Goal: Task Accomplishment & Management: Manage account settings

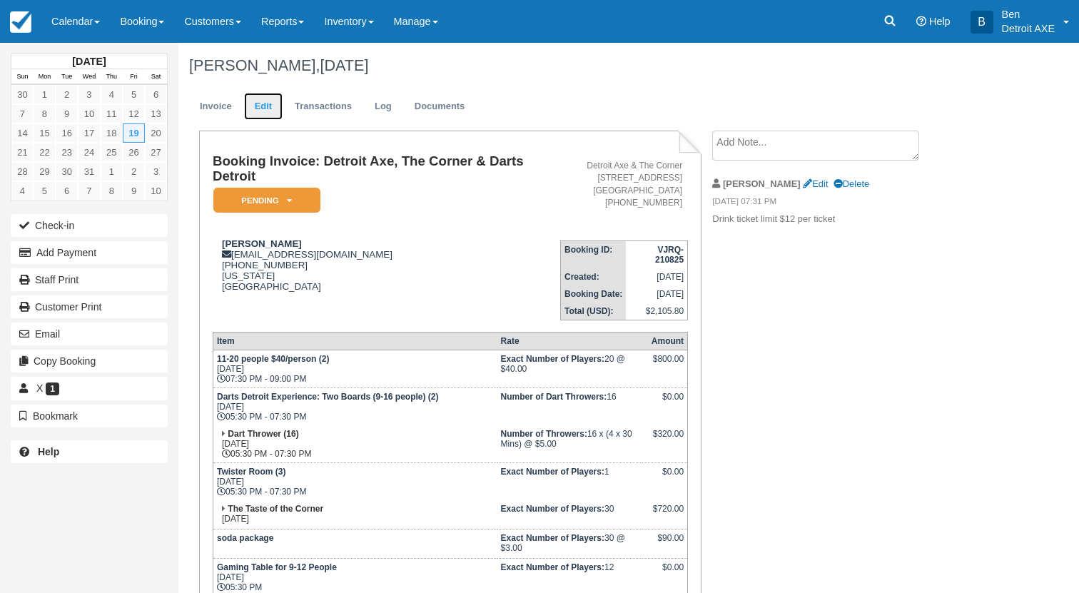
click at [251, 111] on link "Edit" at bounding box center [263, 107] width 39 height 28
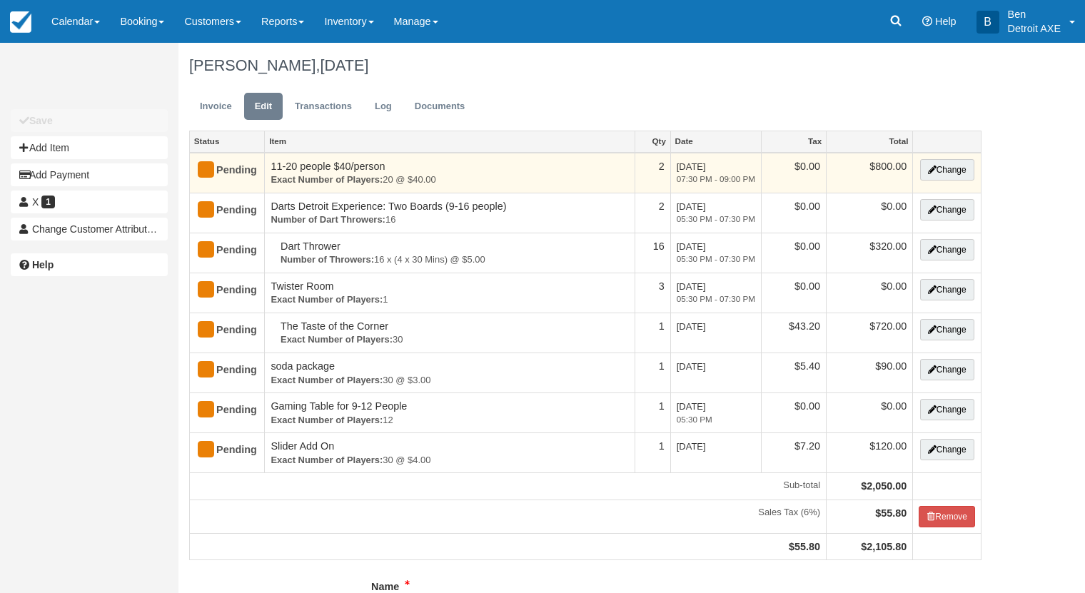
type input "(248) 243-3826"
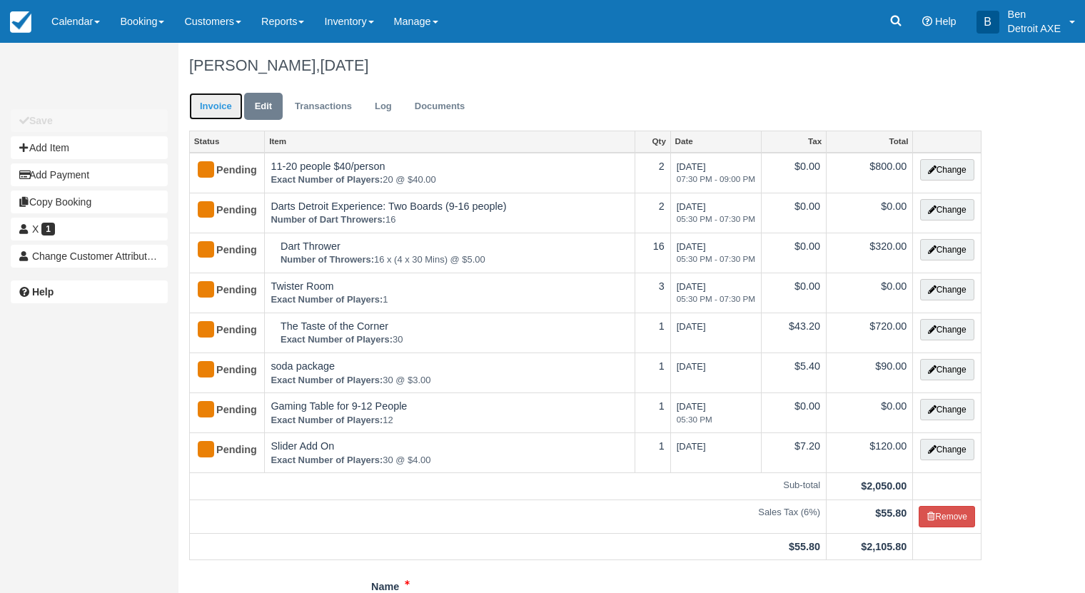
click at [215, 111] on link "Invoice" at bounding box center [216, 107] width 54 height 28
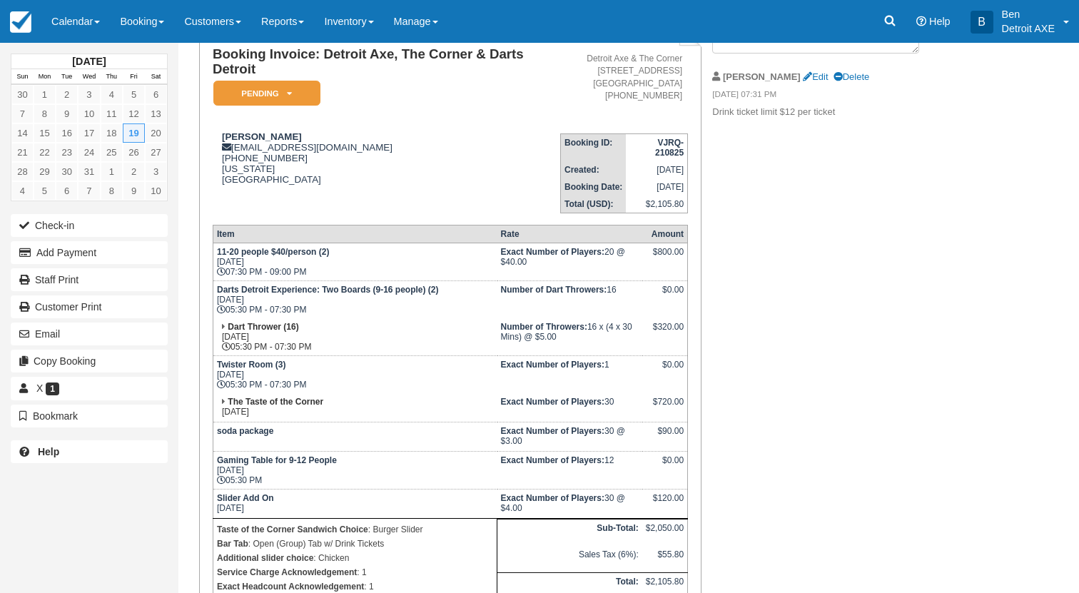
click at [590, 161] on th "Created:" at bounding box center [594, 169] width 66 height 17
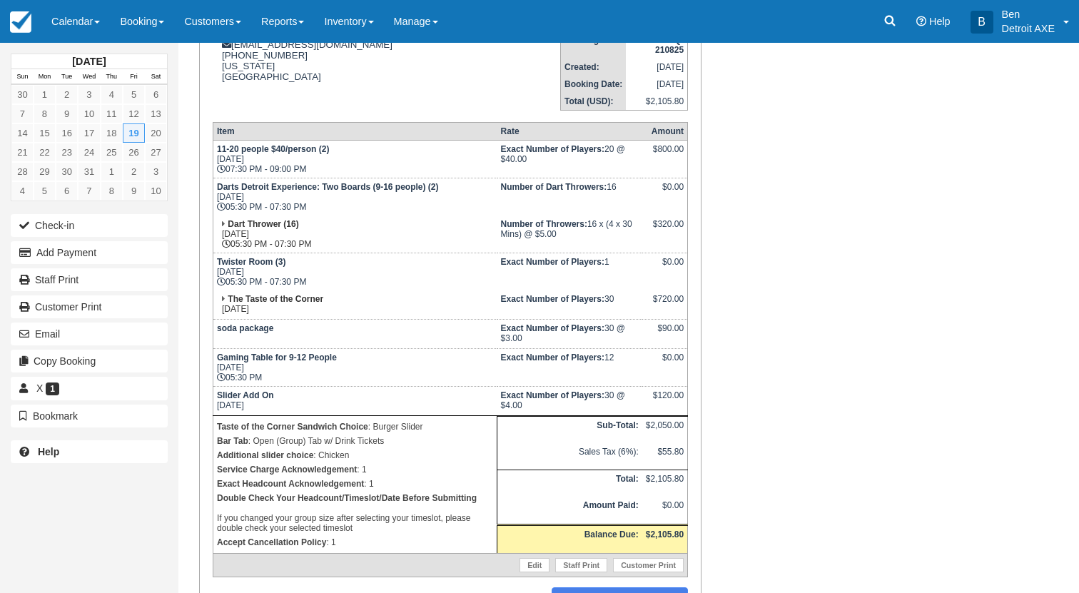
scroll to position [297, 0]
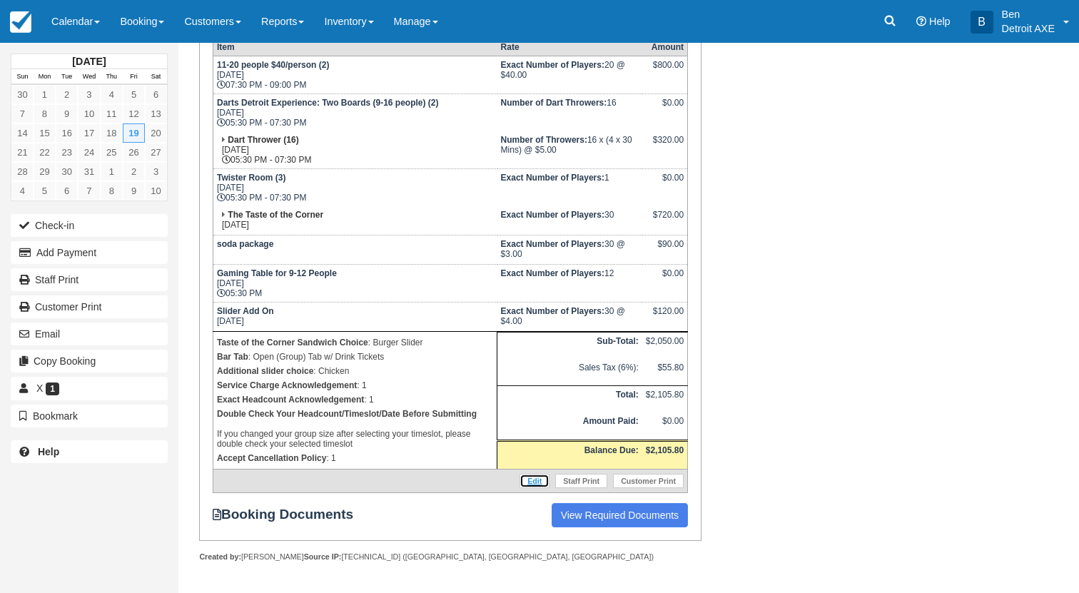
click at [537, 482] on link "Edit" at bounding box center [534, 481] width 30 height 14
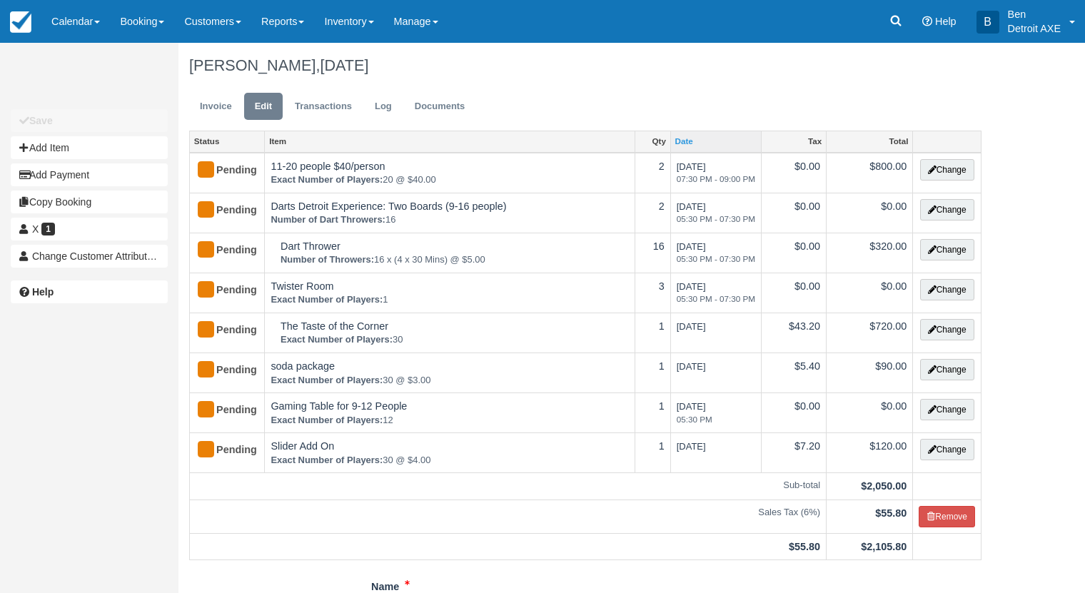
click at [690, 143] on link "Date" at bounding box center [716, 141] width 90 height 20
click at [221, 113] on link "Invoice" at bounding box center [216, 107] width 54 height 28
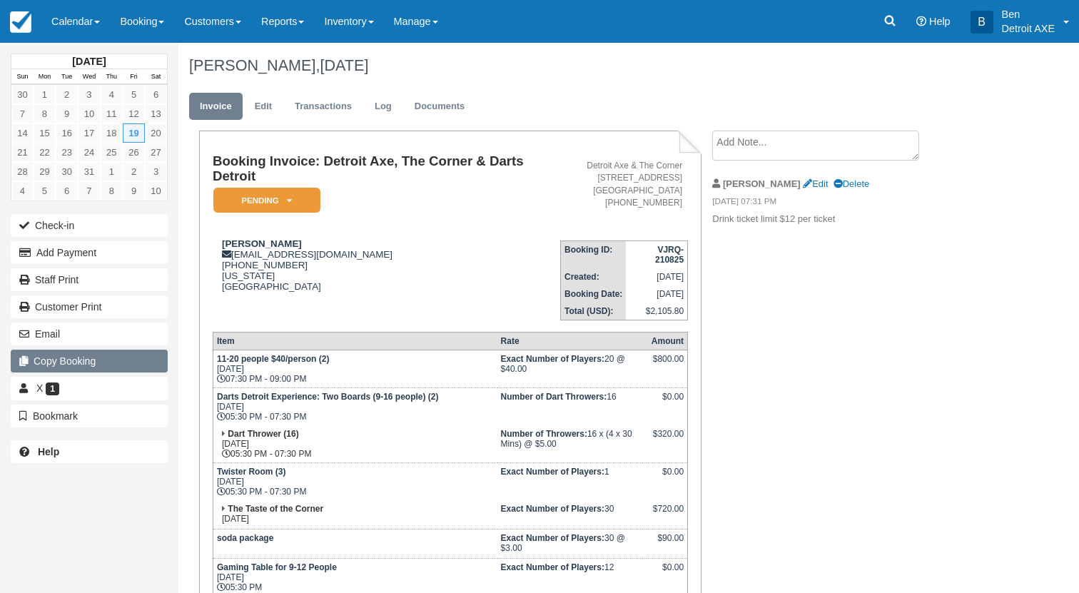
click at [83, 352] on button "Copy Booking" at bounding box center [89, 361] width 157 height 23
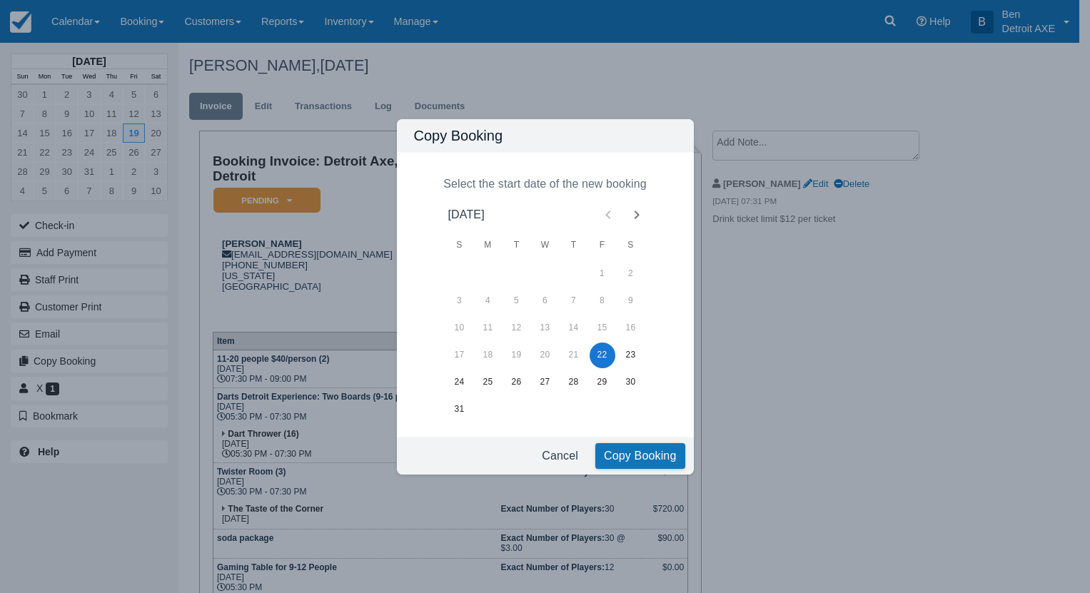
click at [637, 218] on icon "Next month" at bounding box center [636, 214] width 17 height 17
click at [636, 218] on icon "Next month" at bounding box center [636, 214] width 17 height 17
click at [605, 296] on button "12" at bounding box center [602, 301] width 26 height 26
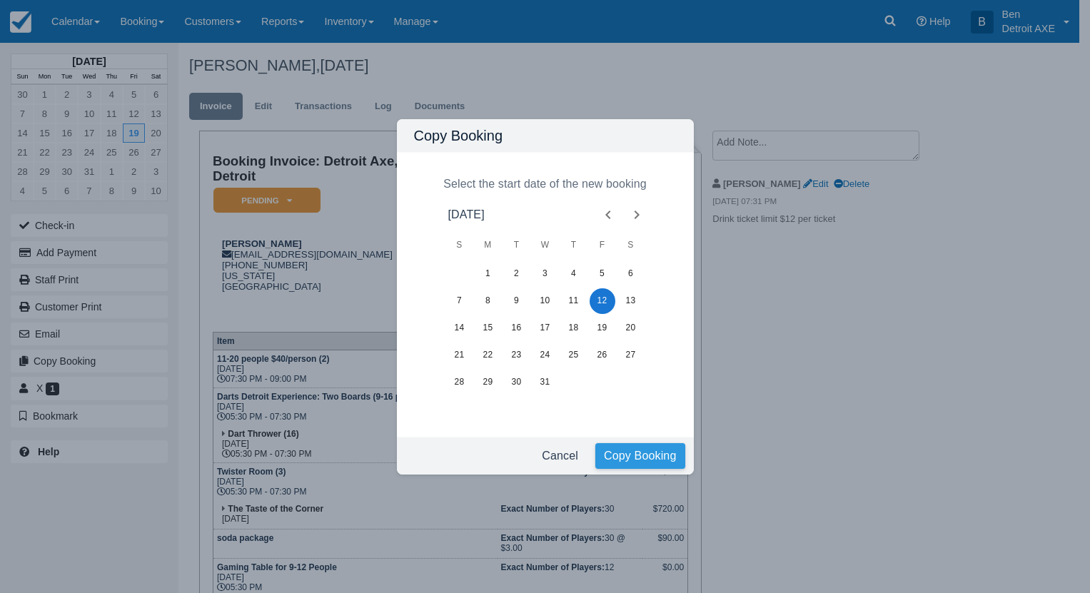
click at [646, 451] on button "Copy Booking" at bounding box center [640, 456] width 90 height 26
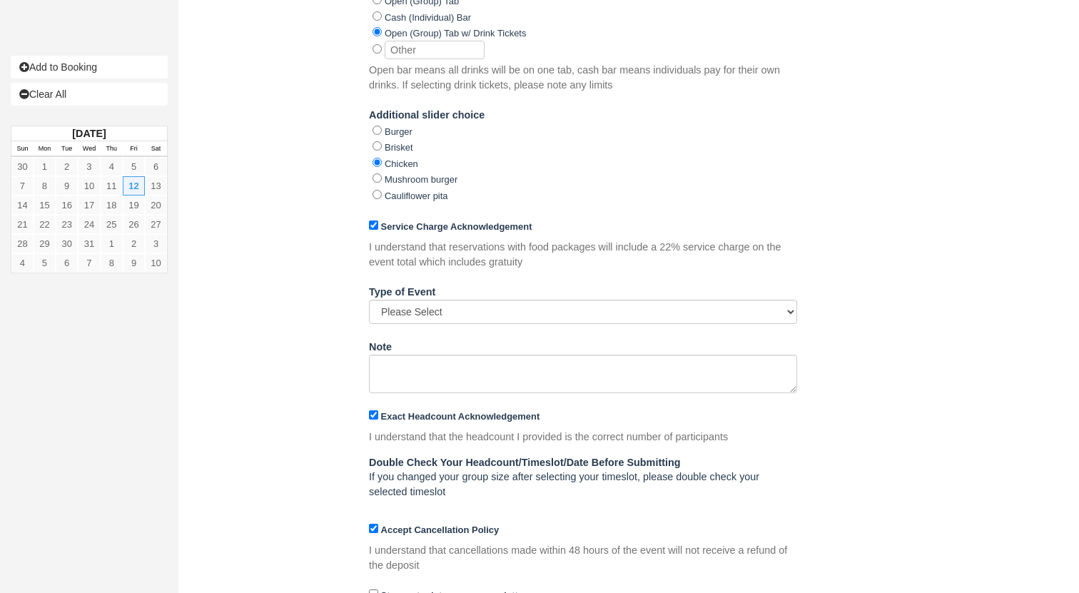
scroll to position [1357, 0]
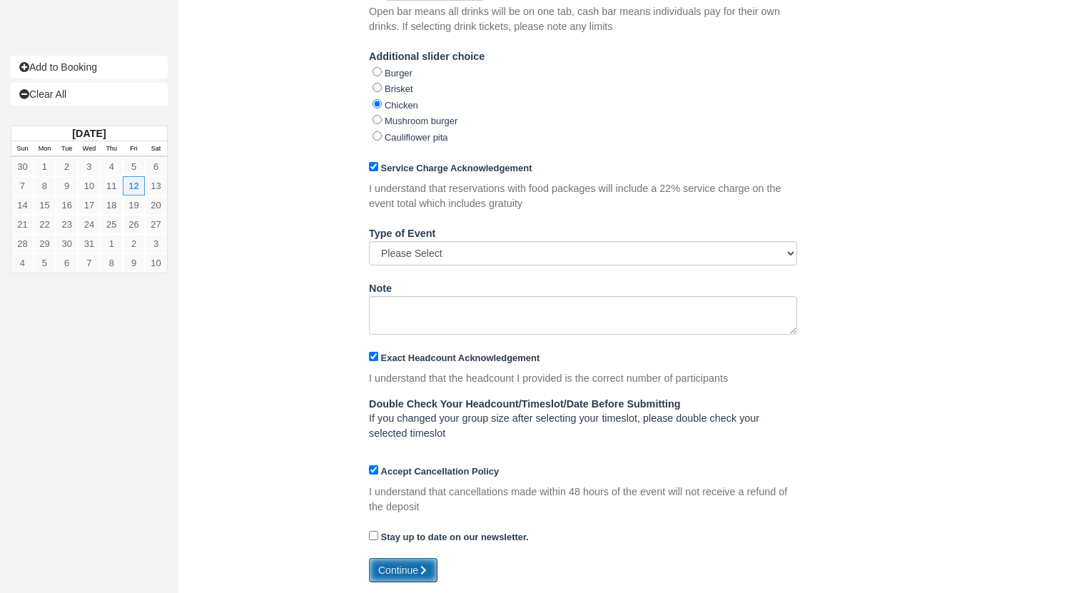
click at [405, 579] on button "Continue" at bounding box center [403, 570] width 68 height 24
type input "+12482433826"
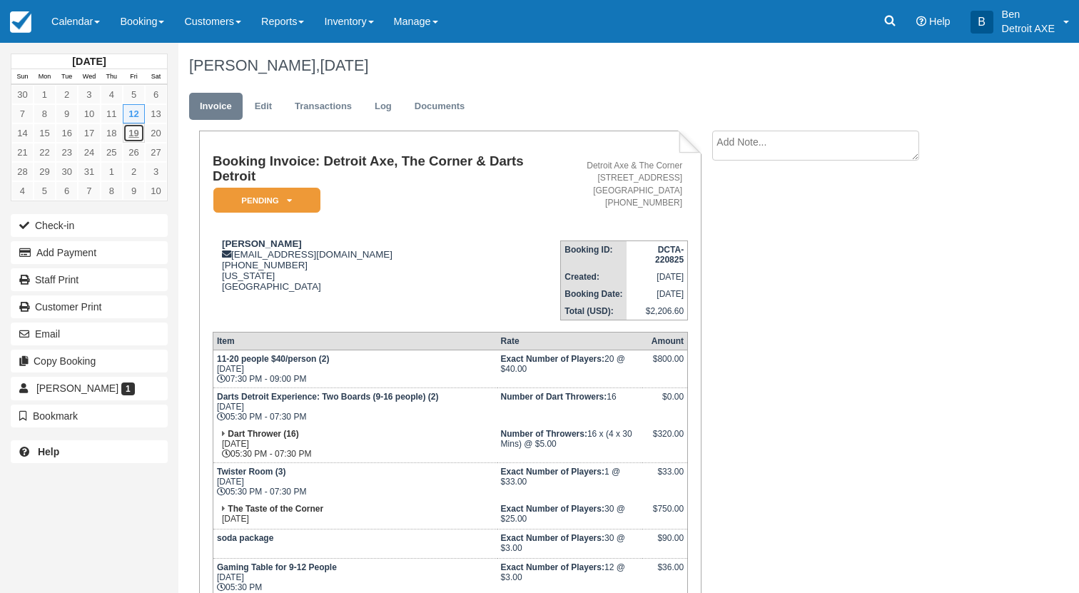
click at [131, 135] on link "19" at bounding box center [134, 132] width 22 height 19
click at [133, 135] on link "19" at bounding box center [134, 132] width 22 height 19
click at [19, 29] on img at bounding box center [20, 21] width 21 height 21
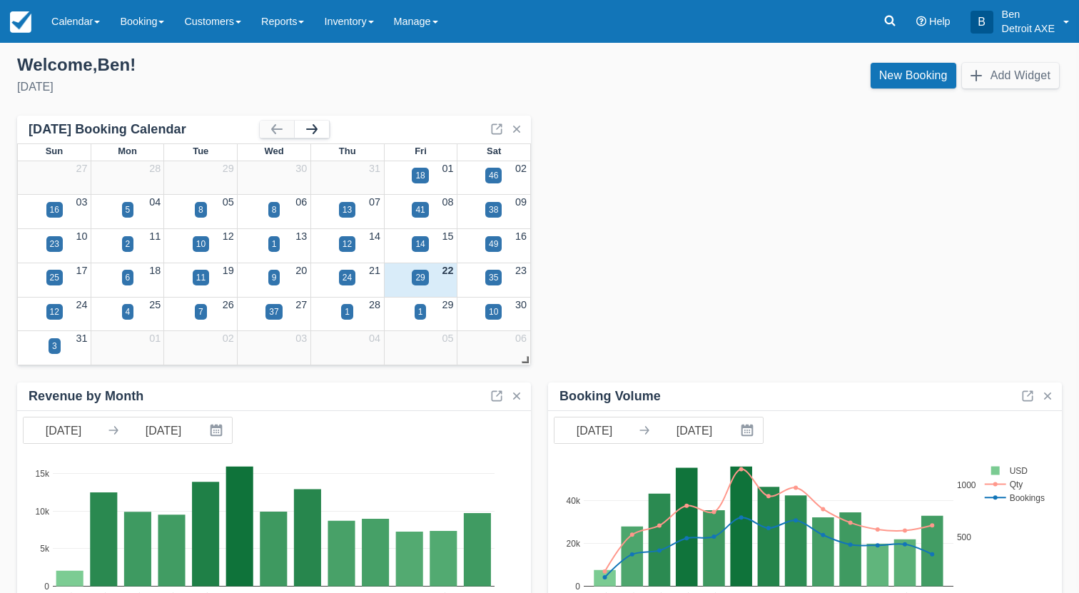
click at [305, 126] on button "button" at bounding box center [312, 129] width 34 height 17
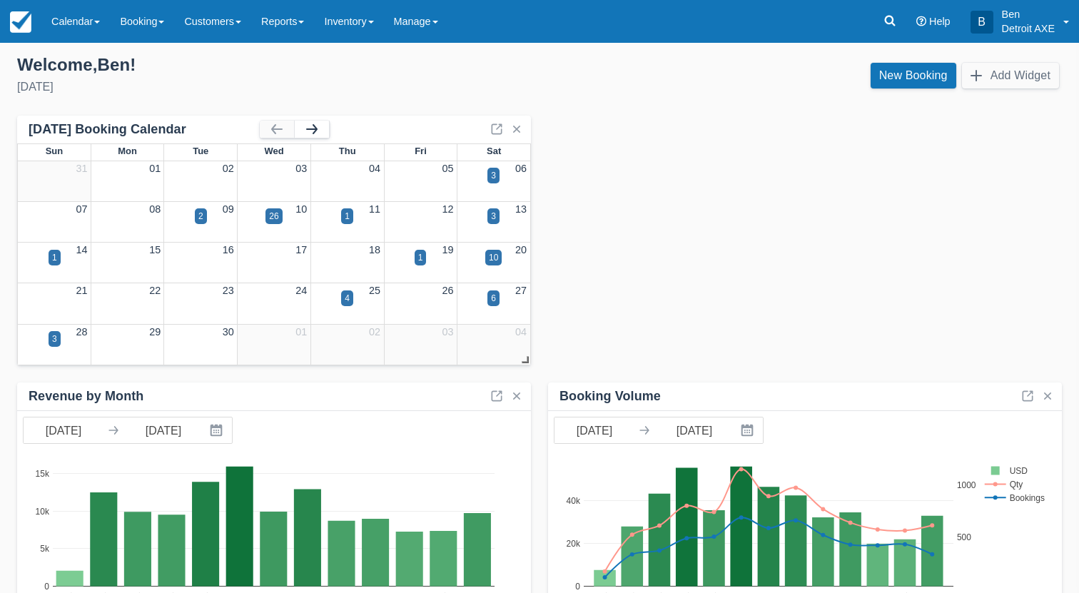
click at [305, 126] on button "button" at bounding box center [312, 129] width 34 height 17
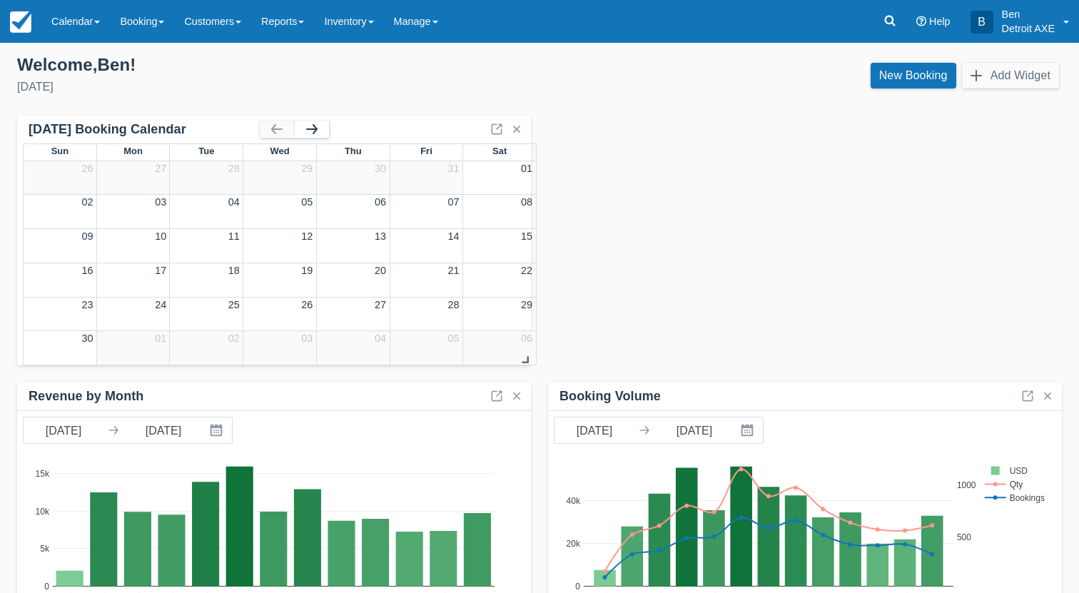
click at [305, 126] on button "button" at bounding box center [312, 129] width 34 height 17
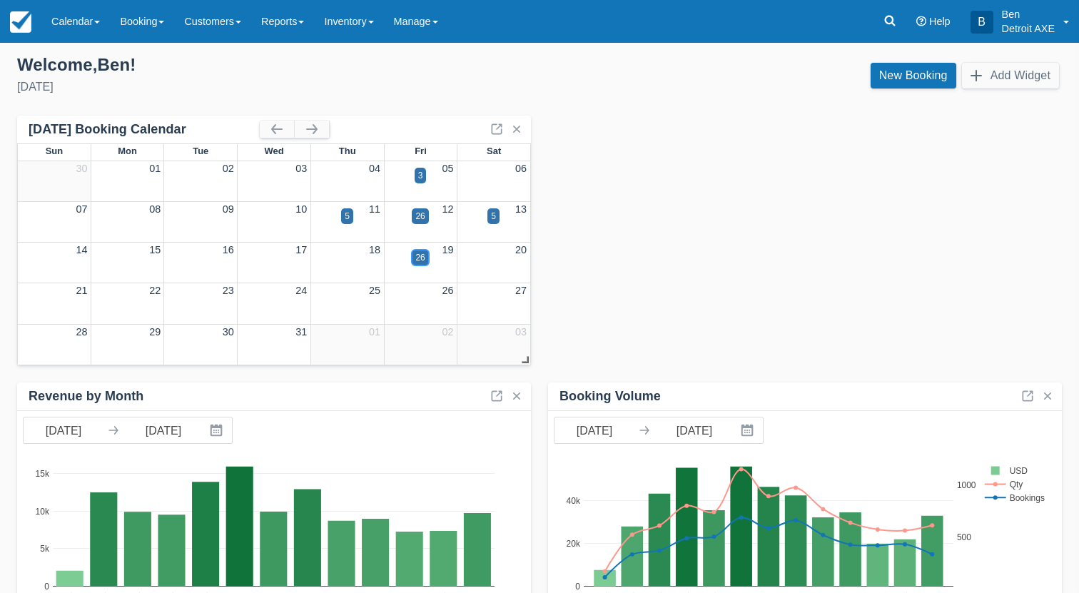
click at [417, 255] on div "26" at bounding box center [419, 257] width 9 height 13
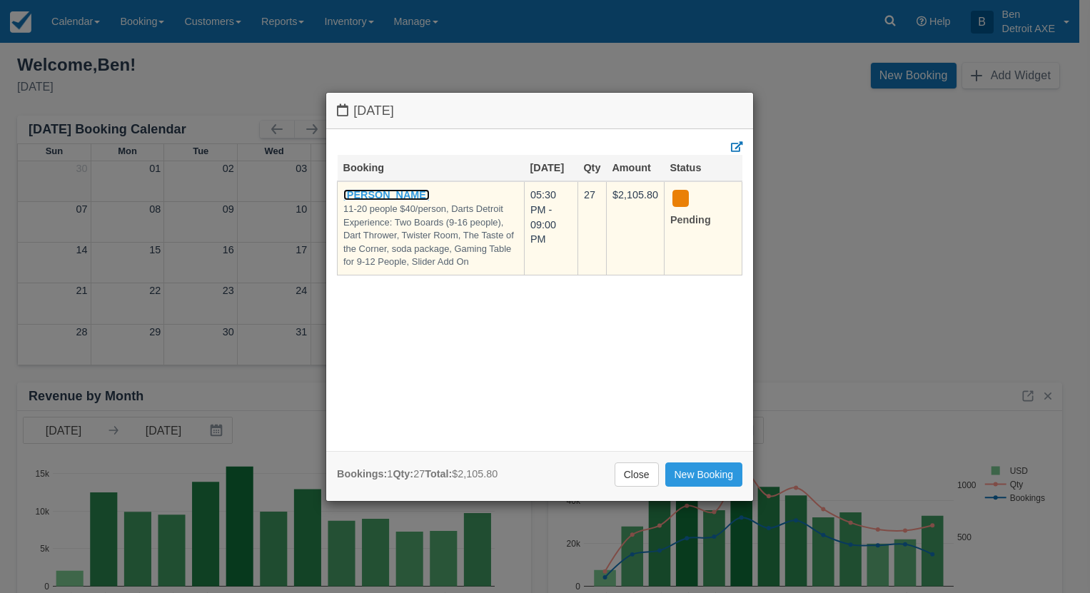
click at [387, 199] on link "[PERSON_NAME]" at bounding box center [386, 194] width 86 height 11
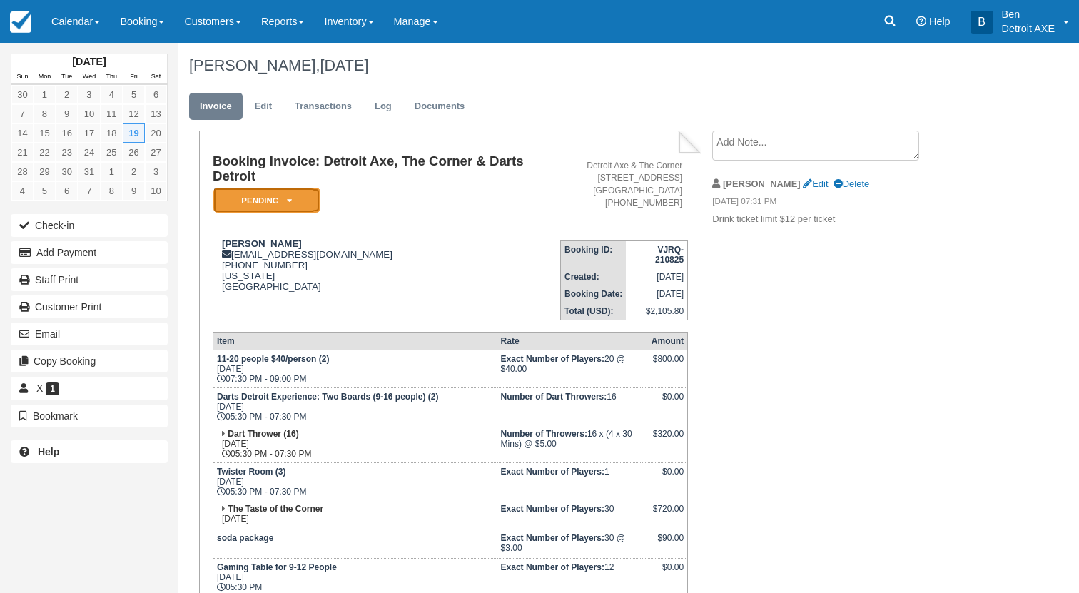
click at [283, 200] on em "Pending" at bounding box center [266, 200] width 107 height 25
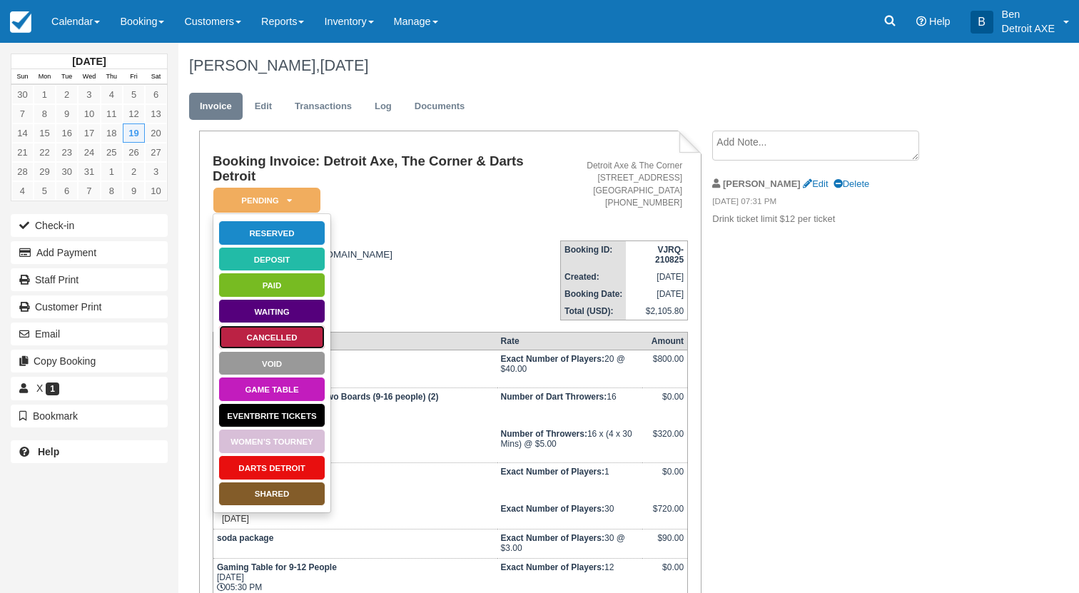
click at [278, 334] on link "Cancelled" at bounding box center [271, 337] width 107 height 25
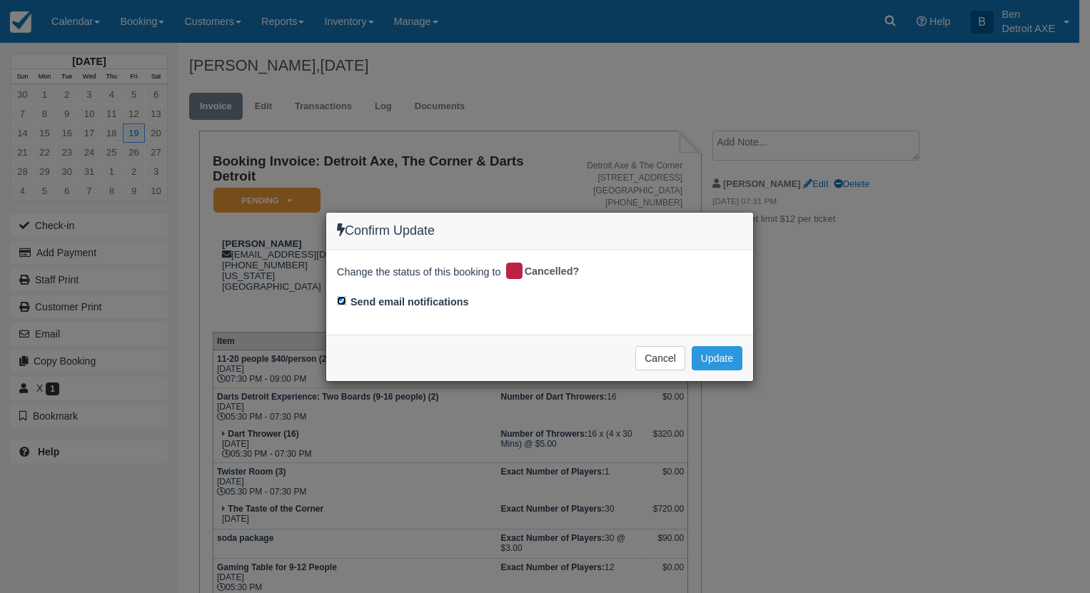
click at [342, 298] on input "Send email notifications" at bounding box center [341, 300] width 9 height 9
checkbox input "false"
click at [721, 360] on button "Update" at bounding box center [716, 358] width 51 height 24
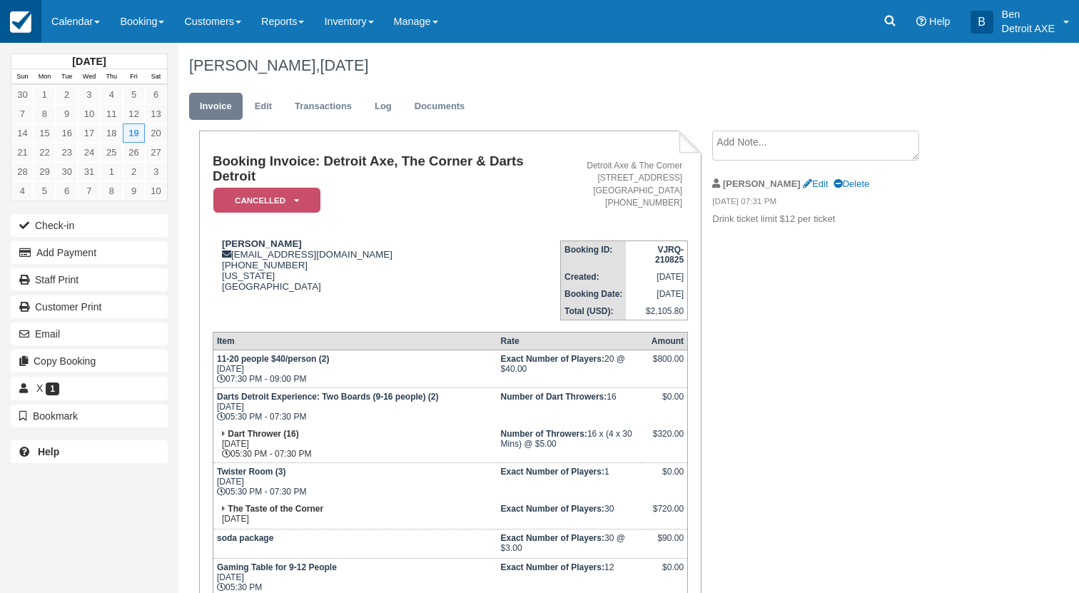
click at [34, 24] on link at bounding box center [20, 21] width 41 height 43
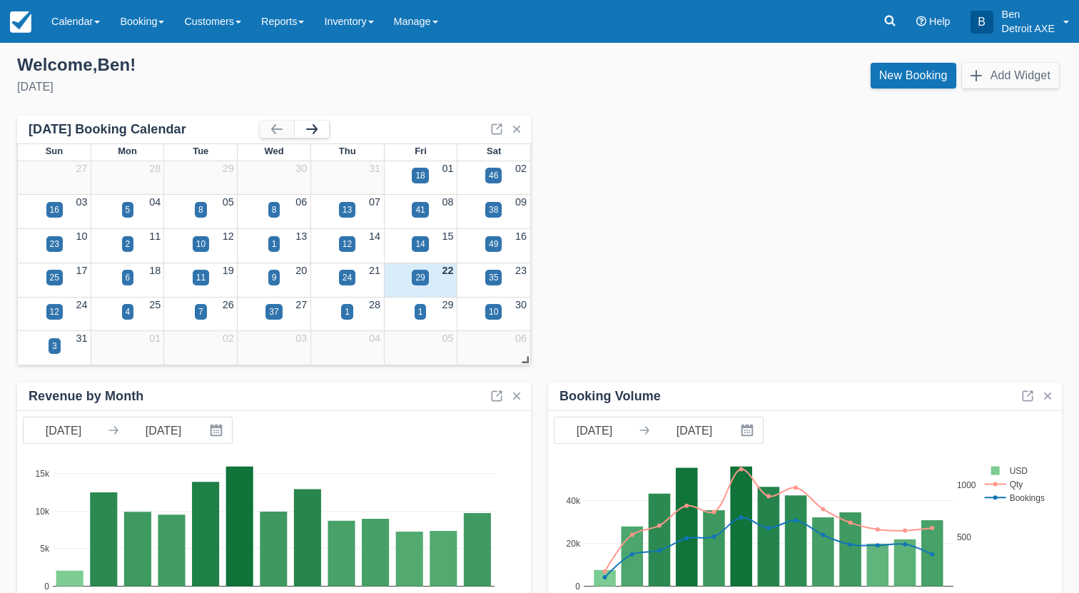
click at [313, 125] on button "button" at bounding box center [312, 129] width 34 height 17
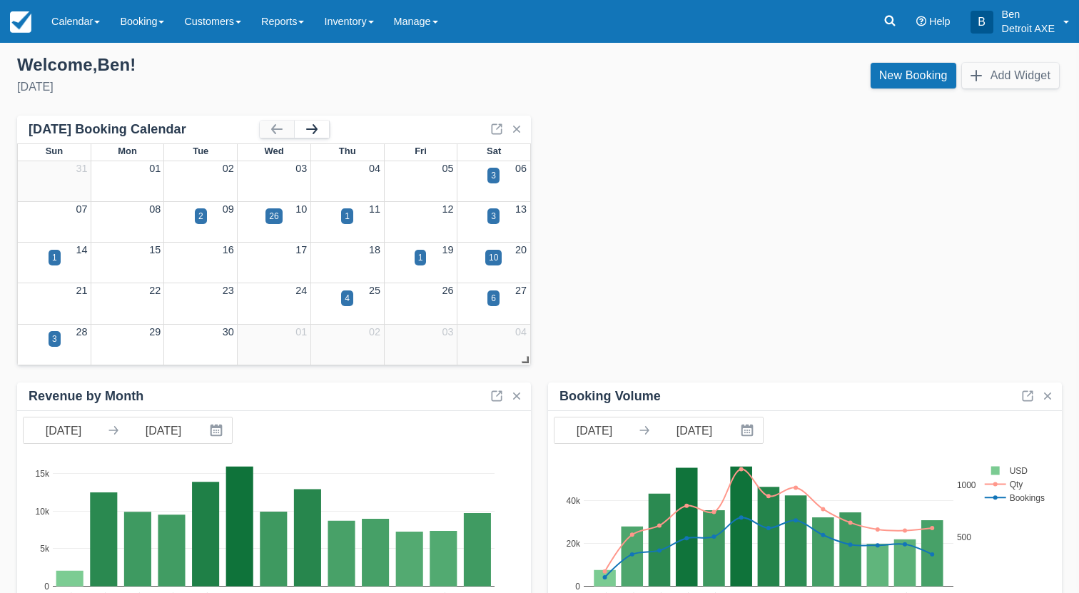
click at [312, 126] on button "button" at bounding box center [312, 129] width 34 height 17
click at [310, 128] on button "button" at bounding box center [312, 129] width 34 height 17
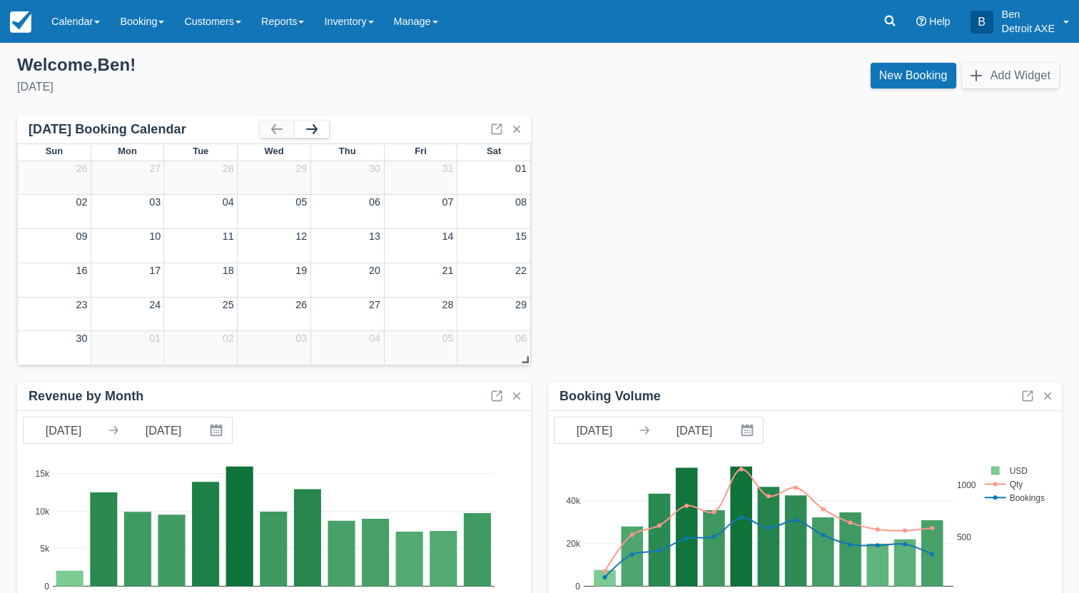
click at [310, 128] on button "button" at bounding box center [312, 129] width 34 height 17
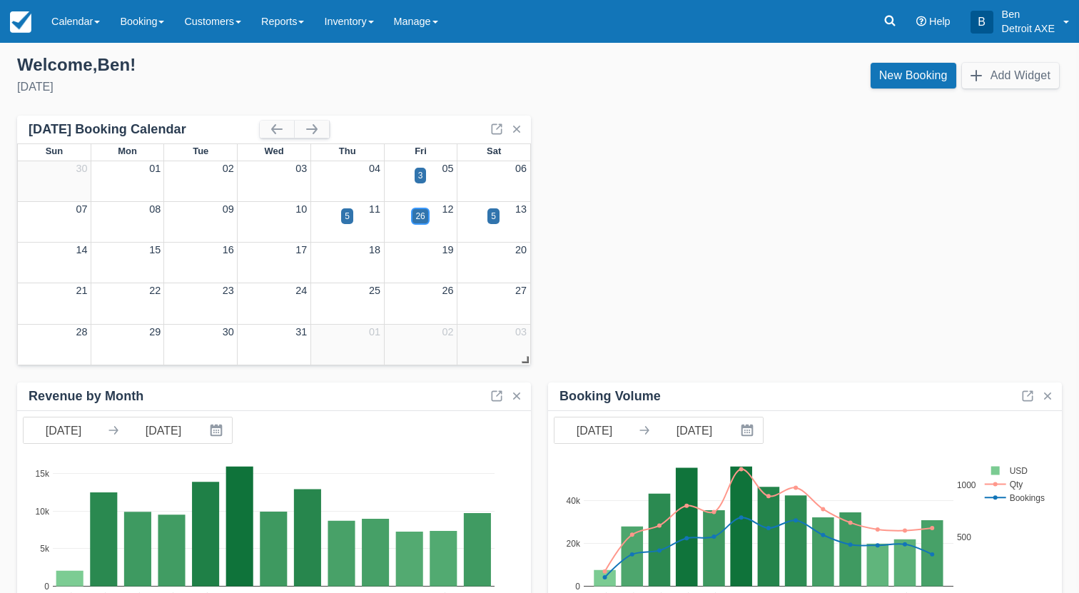
click at [426, 214] on div "26" at bounding box center [420, 216] width 16 height 16
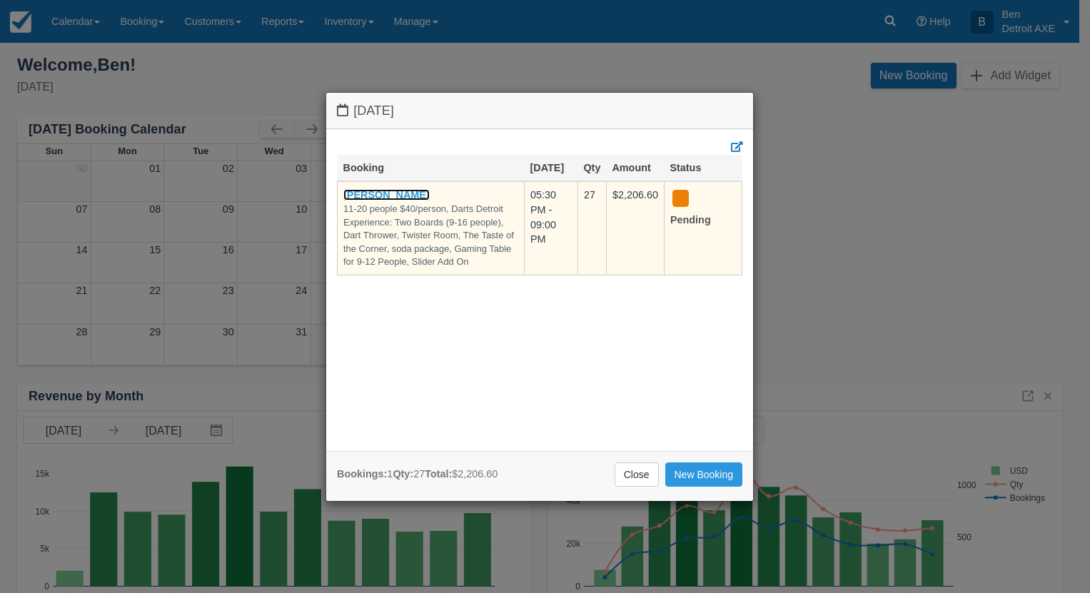
click at [394, 198] on link "[PERSON_NAME]" at bounding box center [386, 194] width 86 height 11
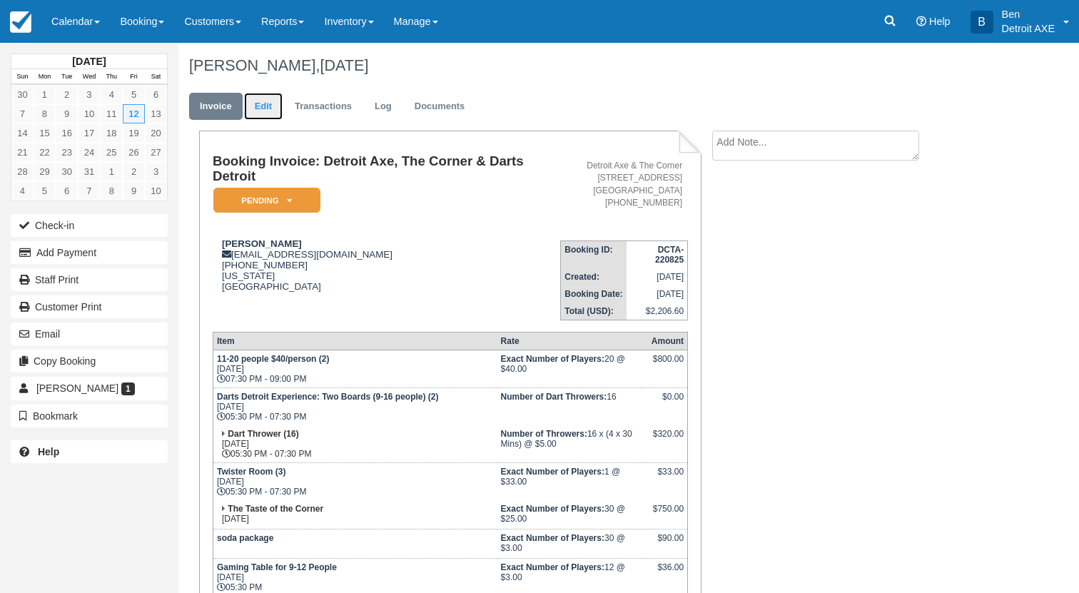
click at [255, 106] on link "Edit" at bounding box center [263, 107] width 39 height 28
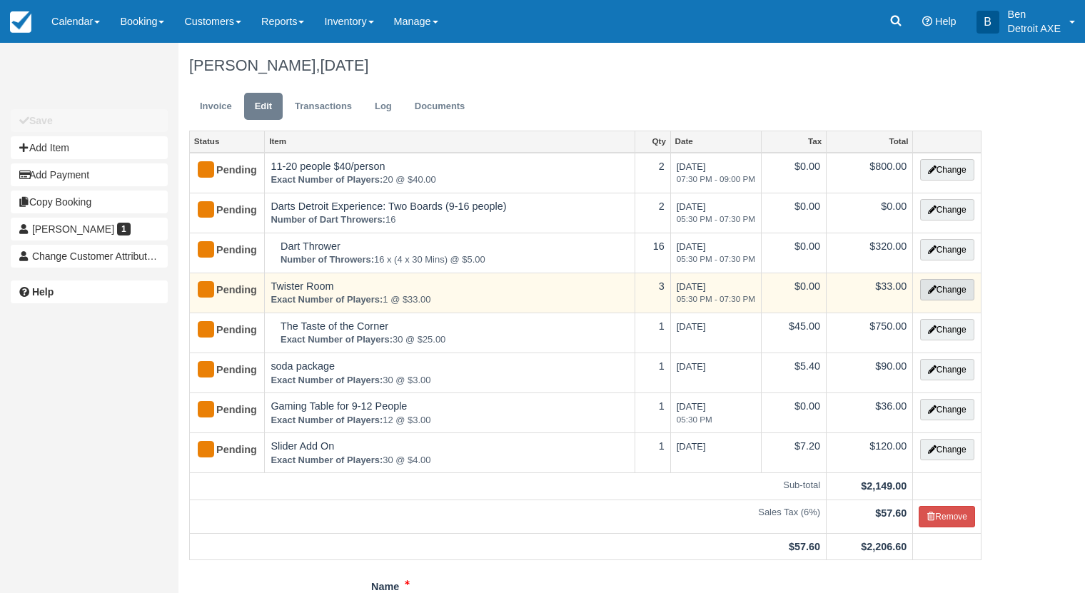
click at [941, 288] on button "Change" at bounding box center [947, 289] width 54 height 21
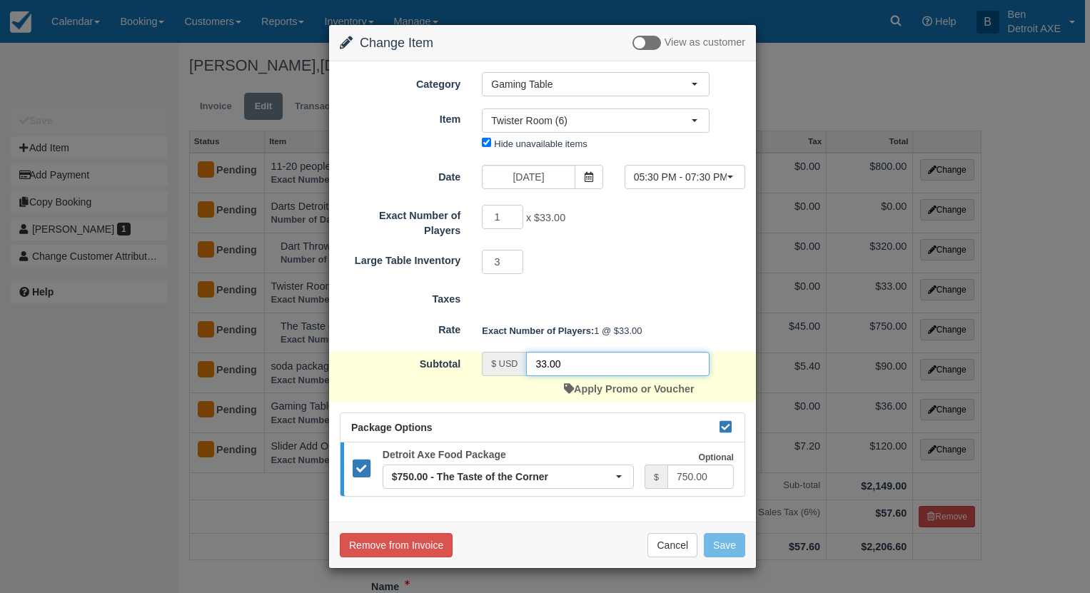
drag, startPoint x: 583, startPoint y: 357, endPoint x: 525, endPoint y: 357, distance: 57.8
click at [526, 357] on input "33.00" at bounding box center [617, 364] width 183 height 24
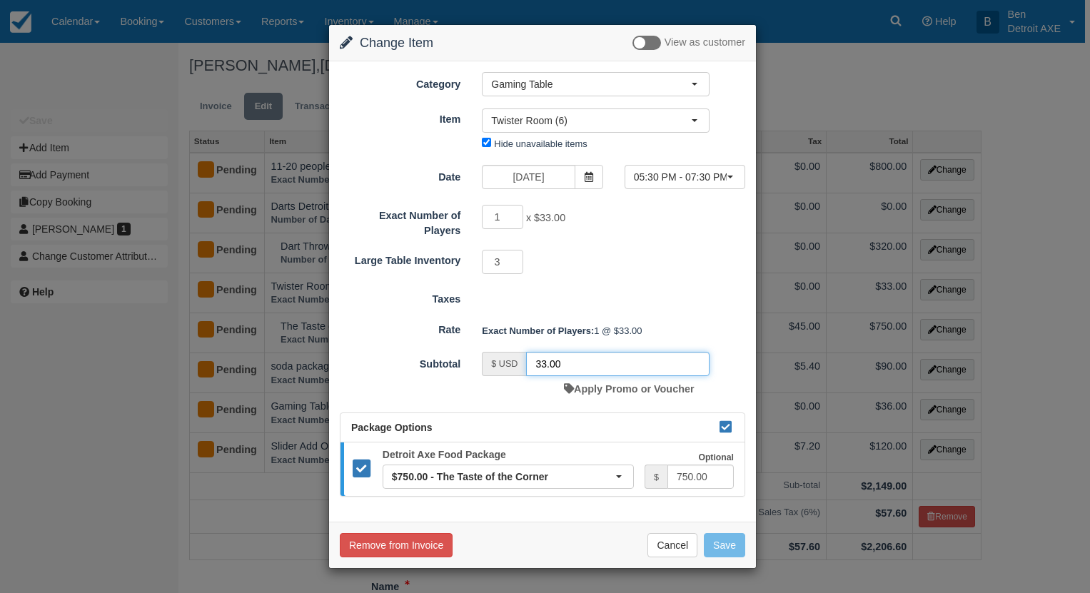
click at [578, 362] on input "33.00" at bounding box center [617, 364] width 183 height 24
type input "0"
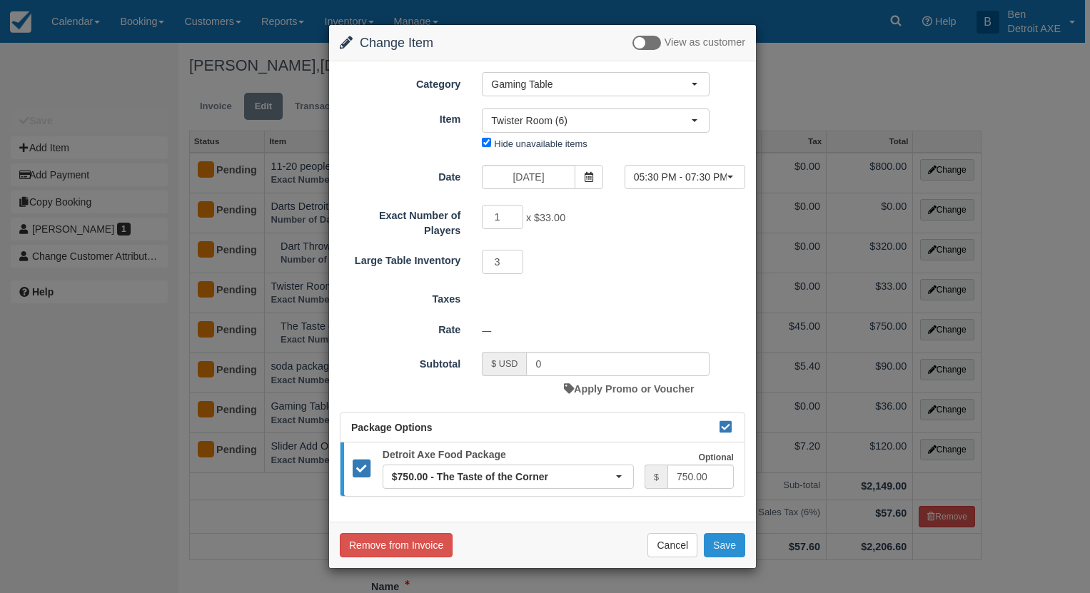
click at [721, 540] on button "Save" at bounding box center [724, 545] width 41 height 24
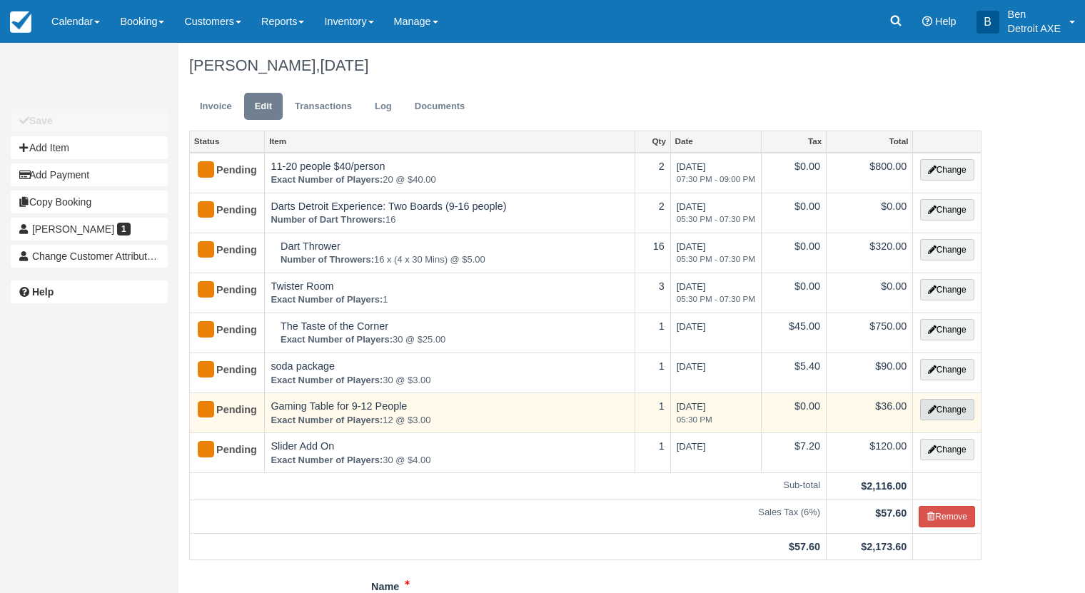
click at [944, 412] on button "Change" at bounding box center [947, 409] width 54 height 21
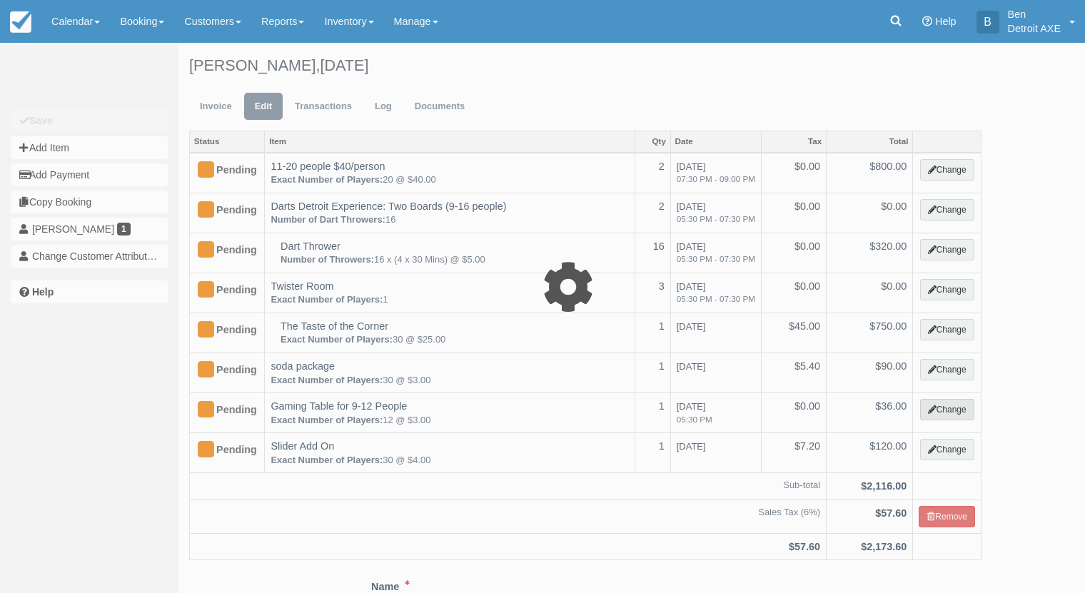
select select "6"
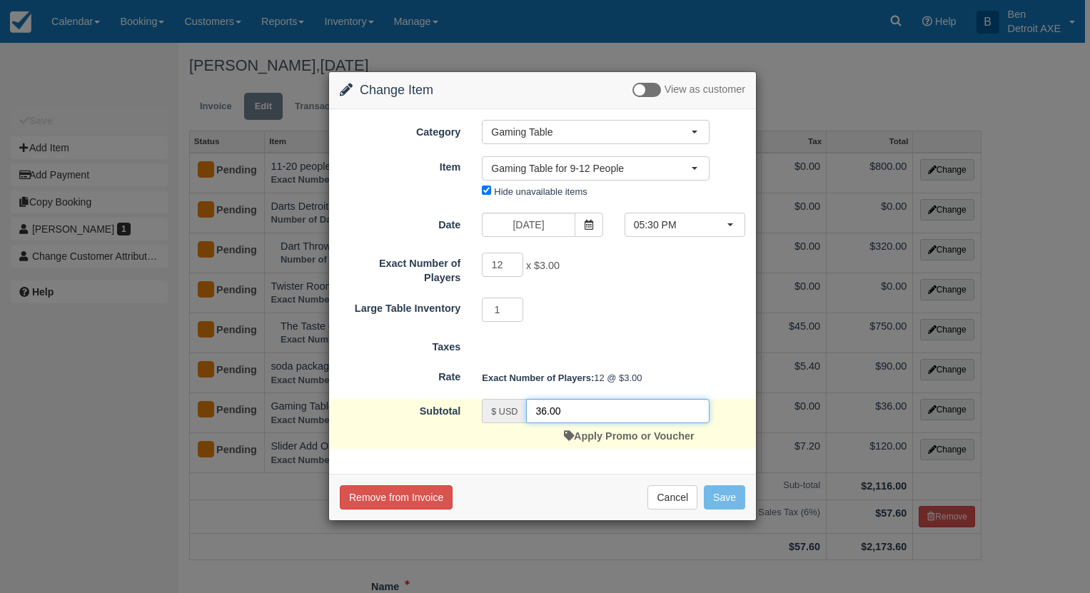
drag, startPoint x: 569, startPoint y: 413, endPoint x: 522, endPoint y: 409, distance: 46.6
click at [522, 409] on div "$ USD 36.00" at bounding box center [596, 411] width 228 height 24
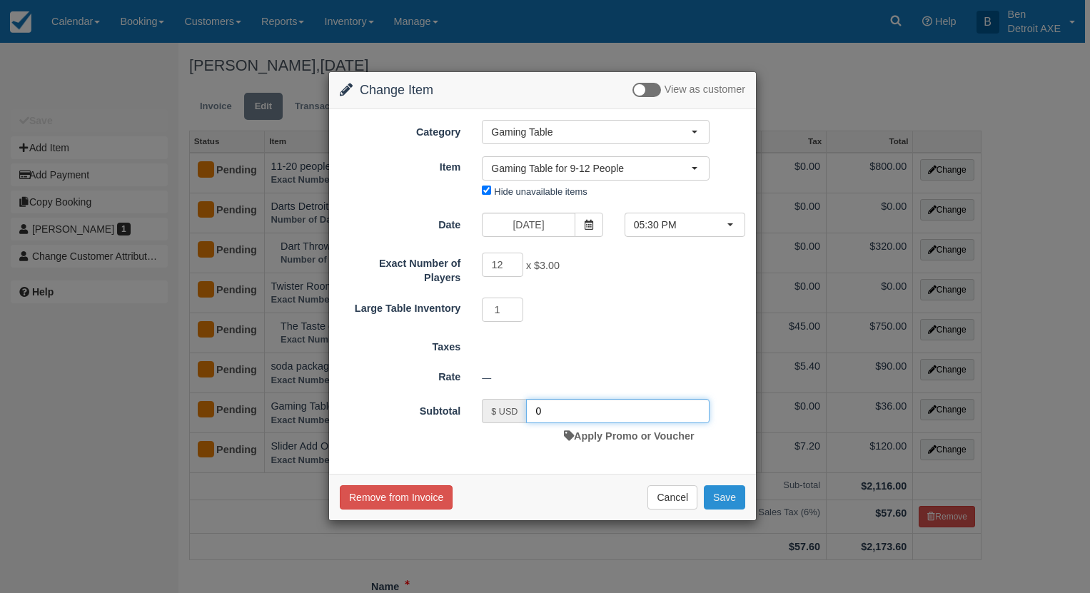
type input "0"
click at [734, 496] on button "Save" at bounding box center [724, 497] width 41 height 24
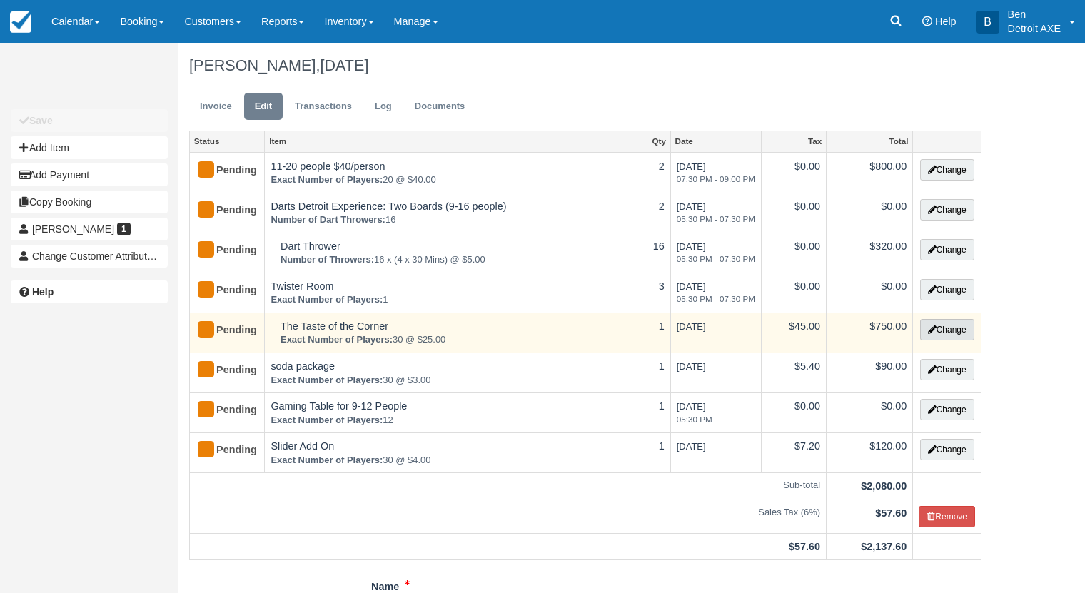
click at [948, 335] on button "Change" at bounding box center [947, 329] width 54 height 21
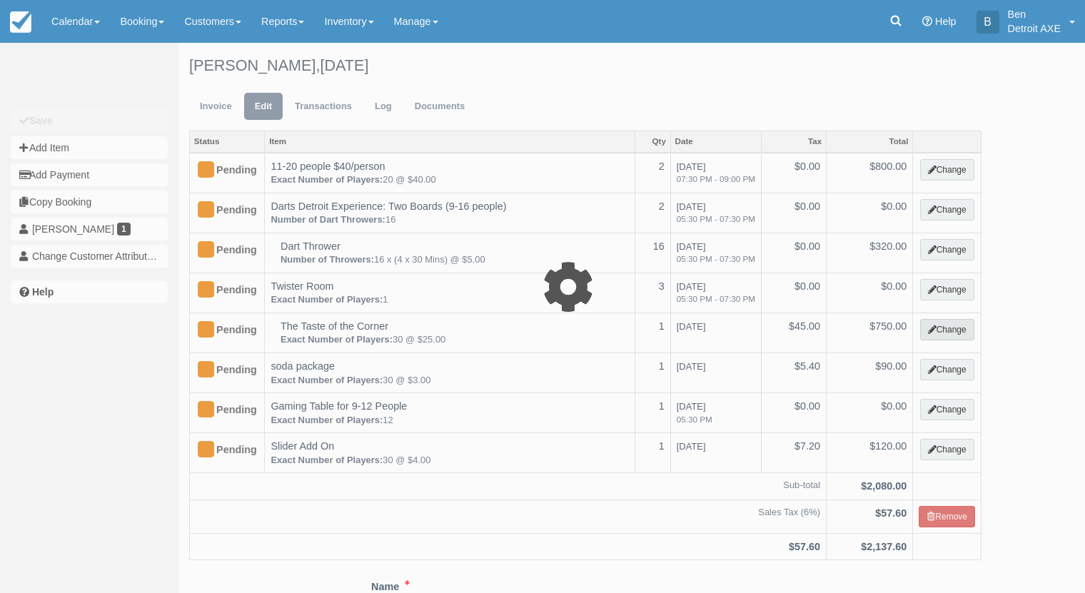
select select "9"
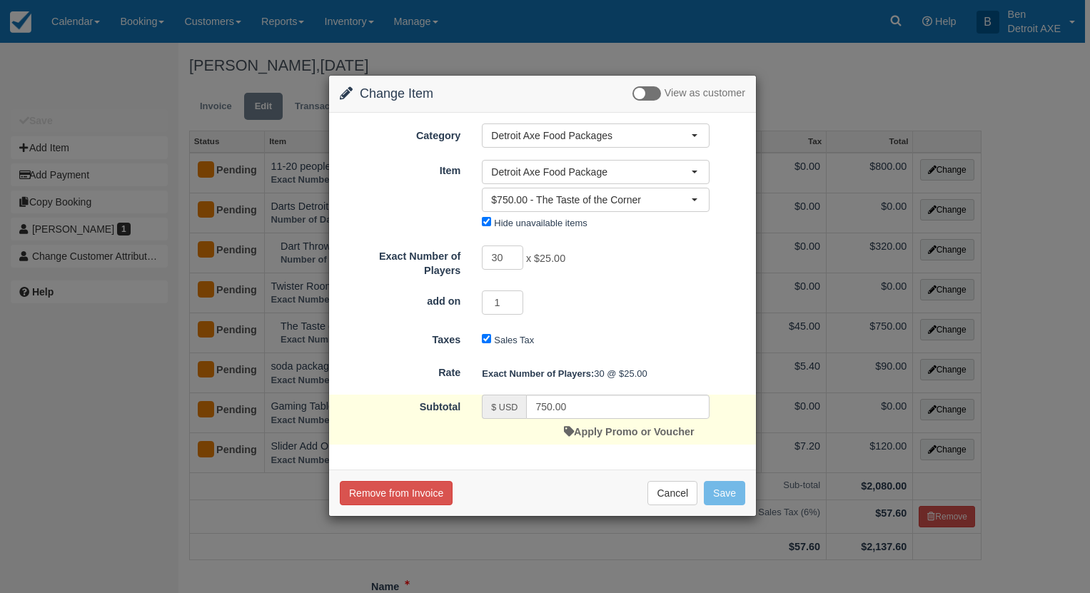
click at [561, 259] on span "x $25.00" at bounding box center [545, 258] width 39 height 11
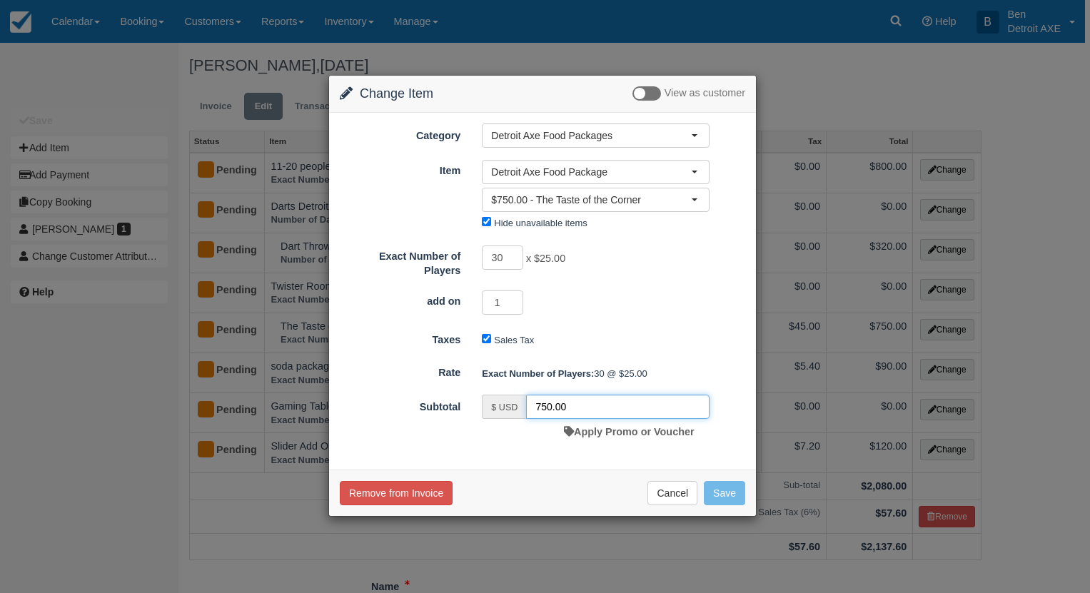
drag, startPoint x: 592, startPoint y: 409, endPoint x: 527, endPoint y: 407, distance: 65.0
click at [527, 407] on input "750.00" at bounding box center [617, 407] width 183 height 24
type input "720"
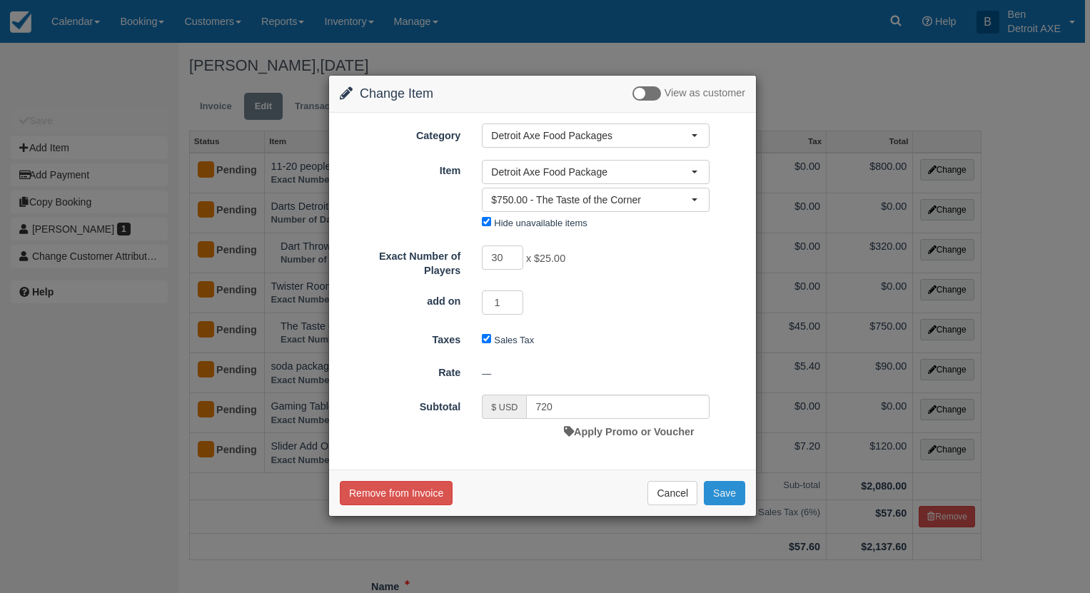
click at [731, 492] on button "Save" at bounding box center [724, 493] width 41 height 24
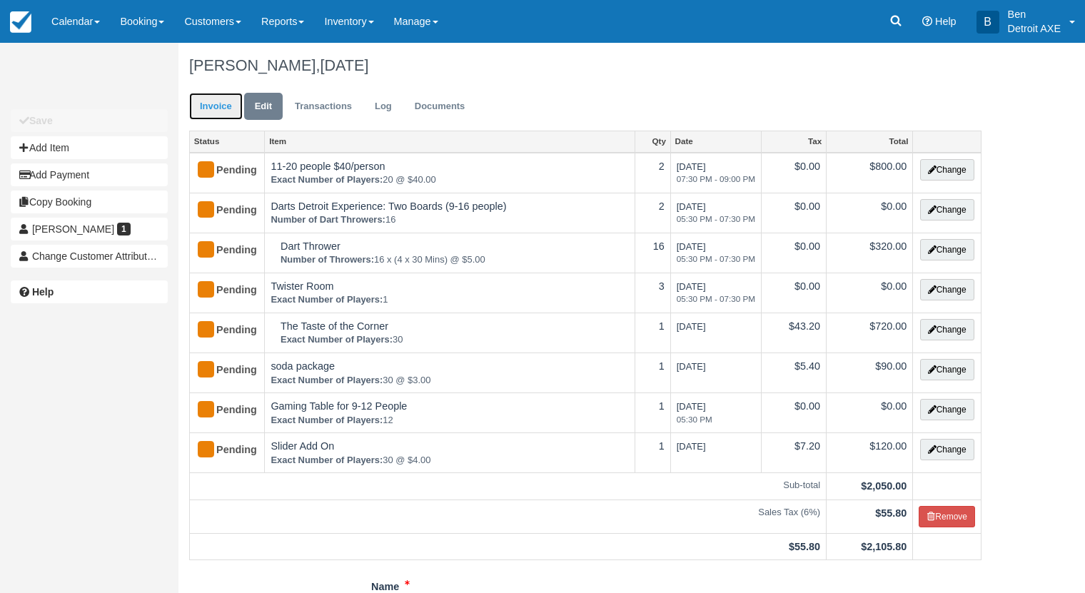
click at [222, 110] on link "Invoice" at bounding box center [216, 107] width 54 height 28
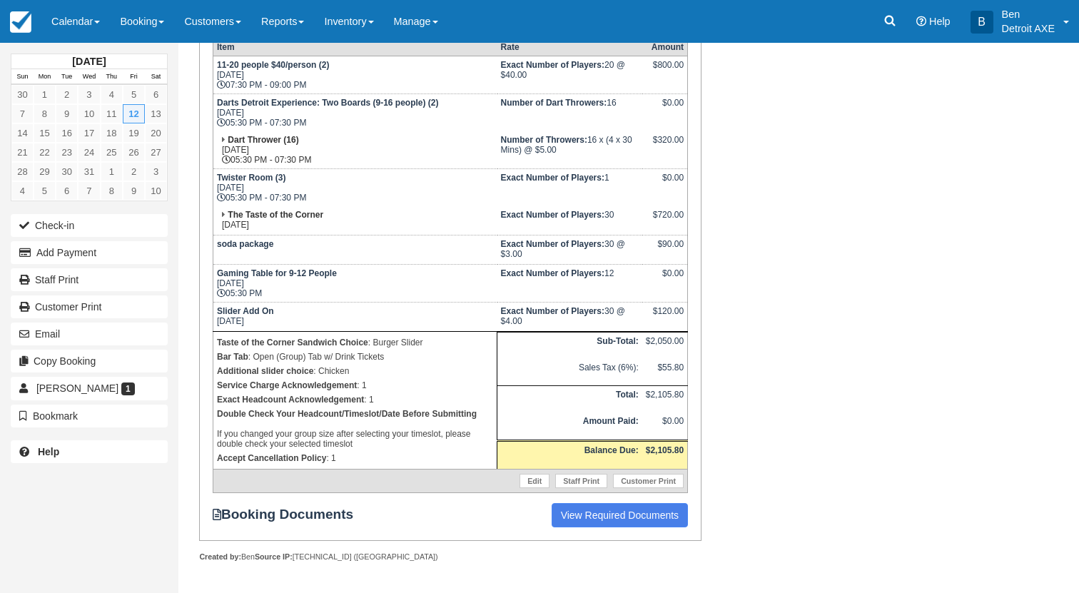
scroll to position [297, 0]
click at [595, 482] on link "Staff Print" at bounding box center [581, 481] width 52 height 14
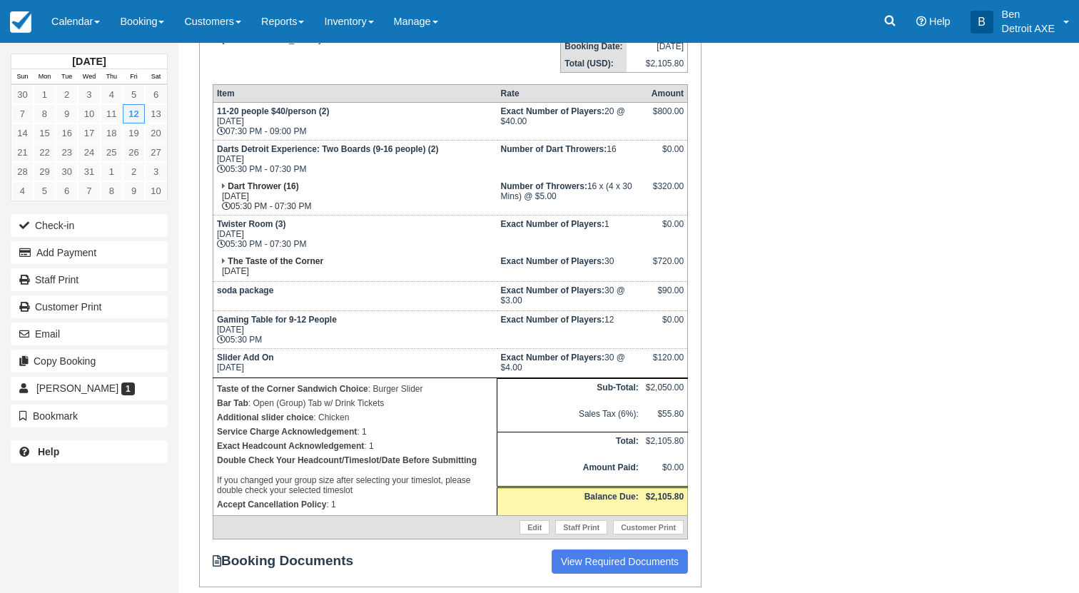
scroll to position [9, 0]
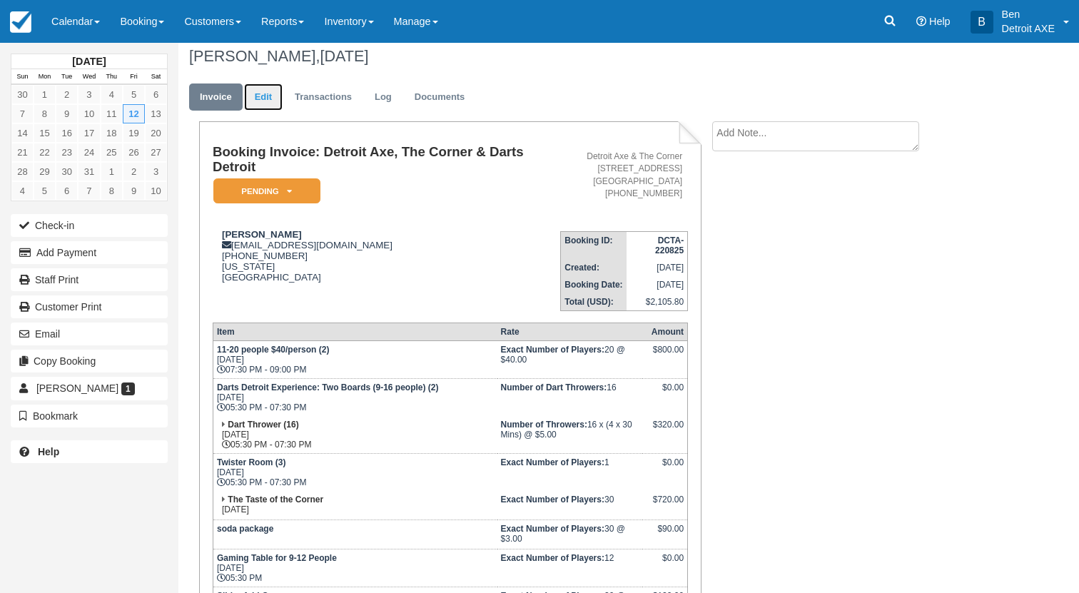
click at [268, 101] on link "Edit" at bounding box center [263, 97] width 39 height 28
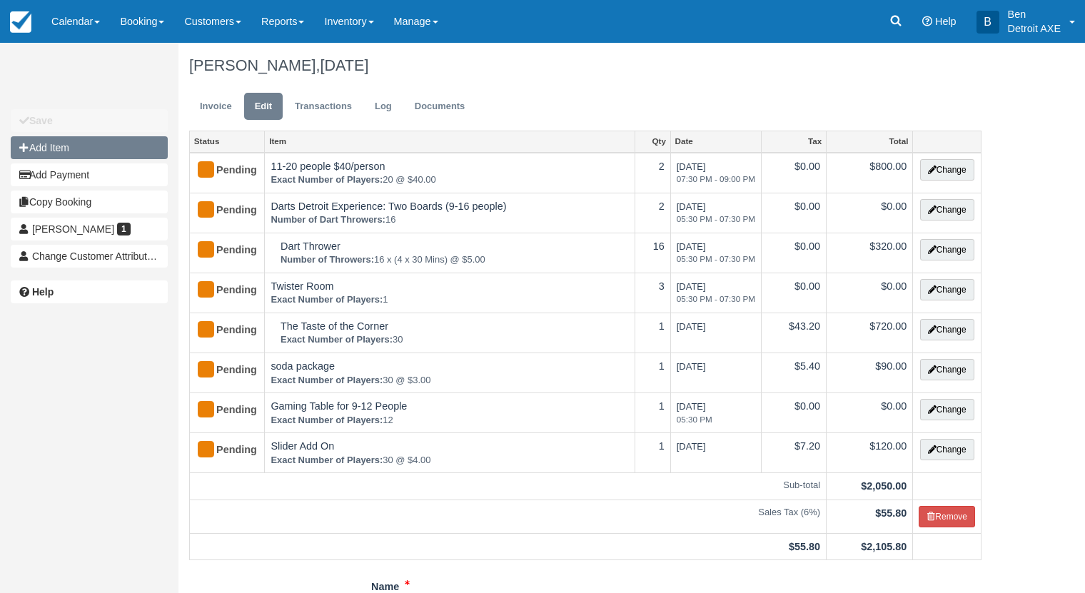
click at [79, 152] on button "Add Item" at bounding box center [89, 147] width 157 height 23
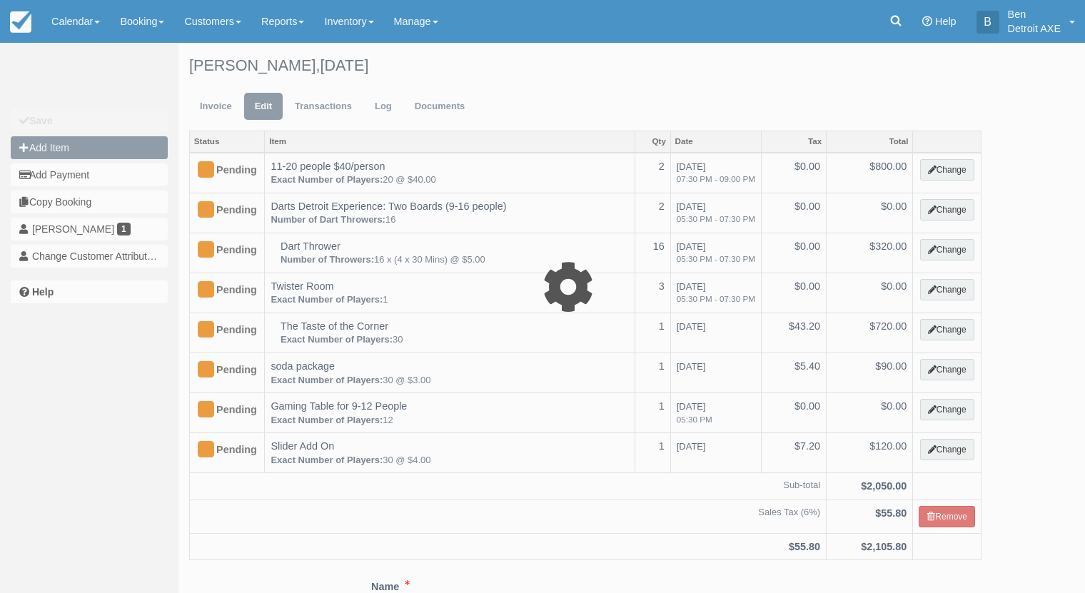
type input "0.00"
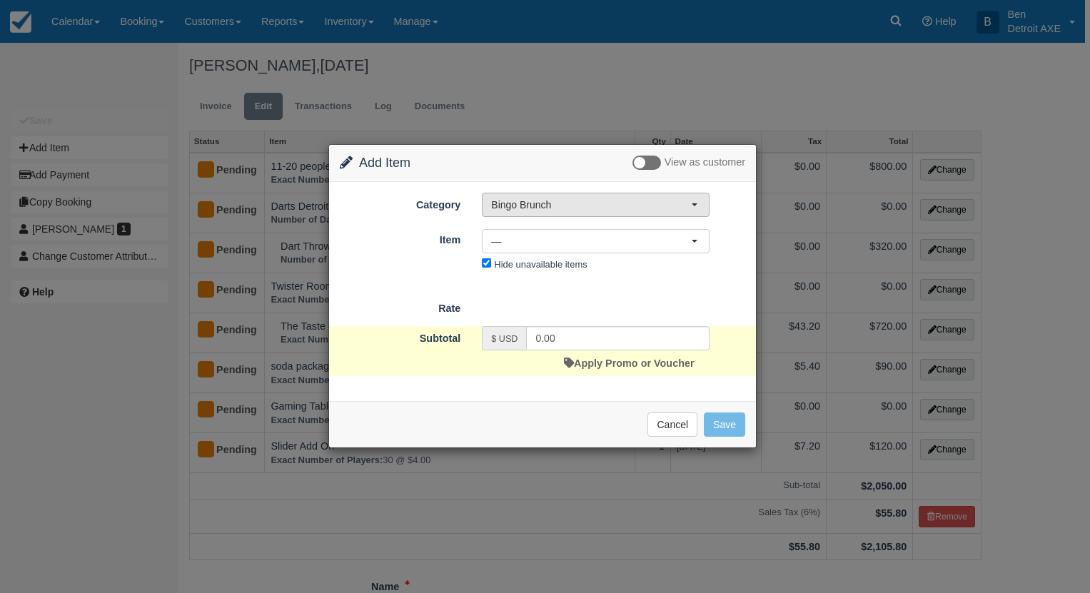
click at [578, 209] on span "Bingo Brunch" at bounding box center [591, 205] width 200 height 14
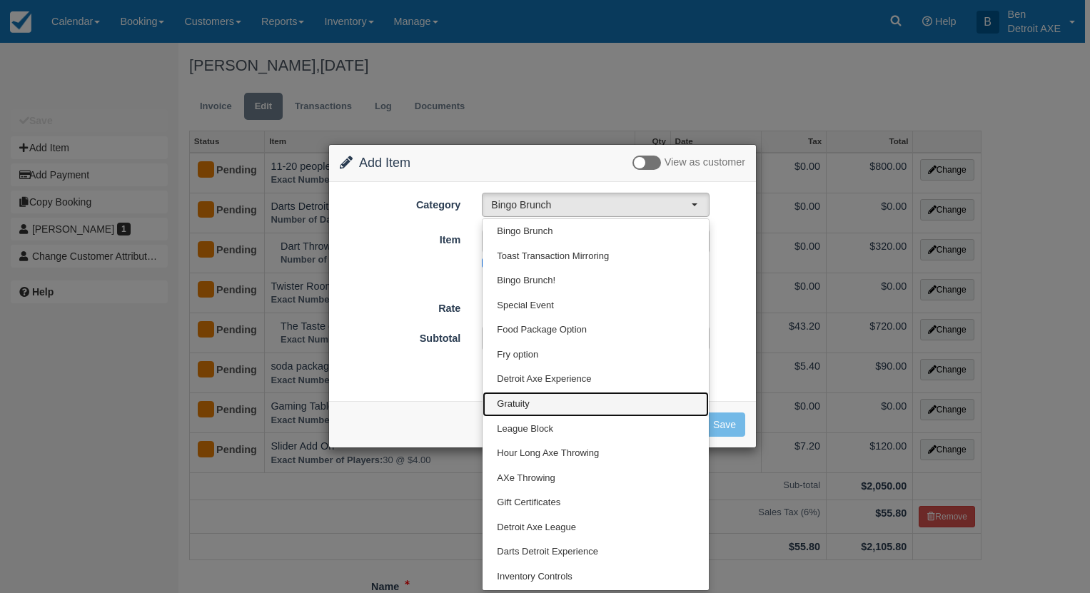
click at [577, 402] on link "Gratuity" at bounding box center [595, 404] width 226 height 25
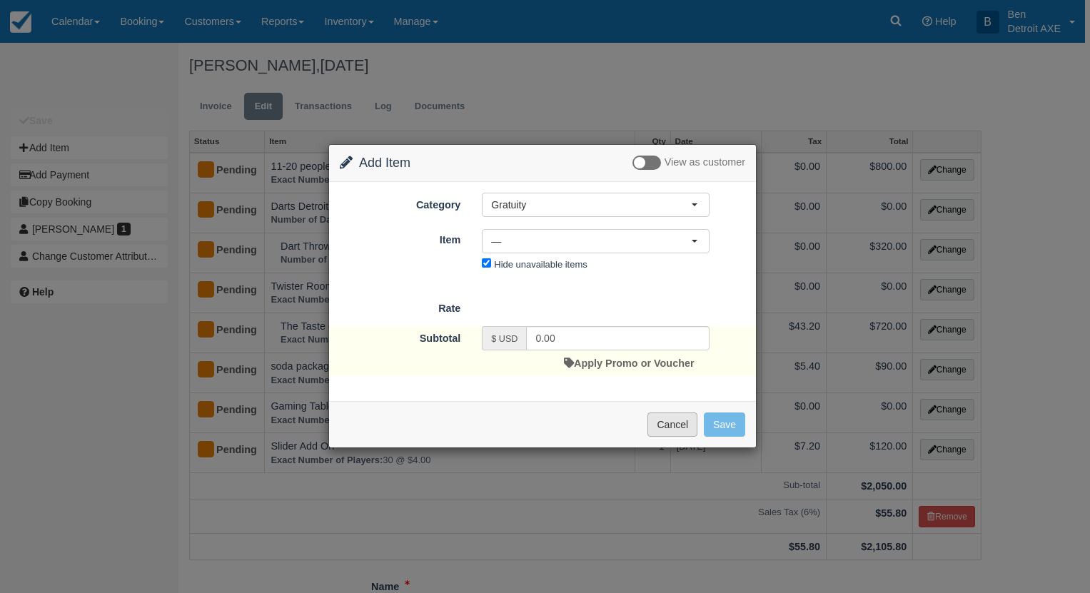
click at [674, 434] on button "Cancel" at bounding box center [672, 424] width 50 height 24
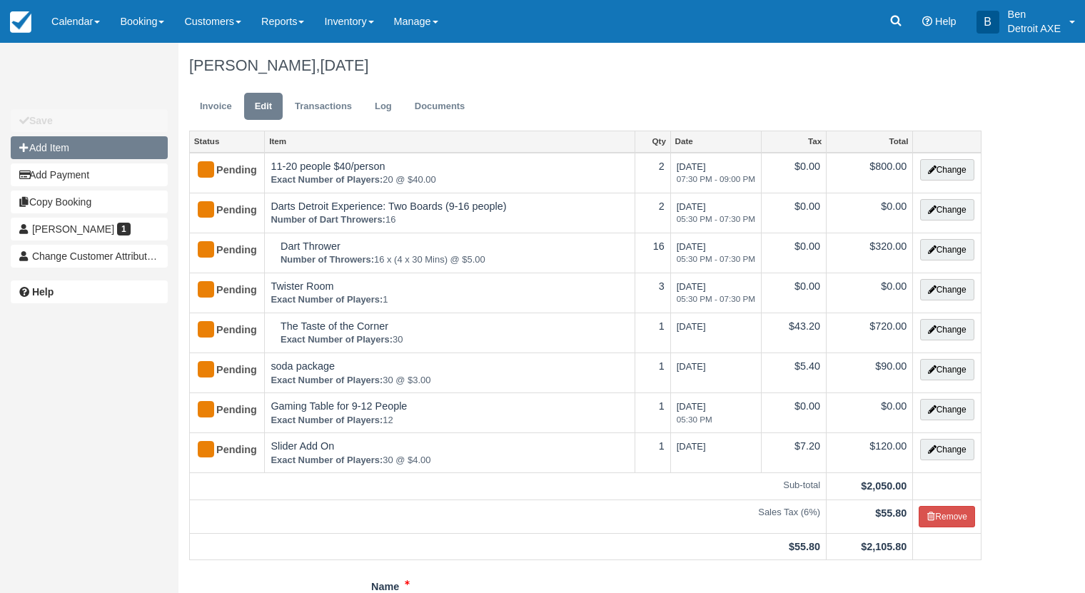
click at [73, 156] on button "Add Item" at bounding box center [89, 147] width 157 height 23
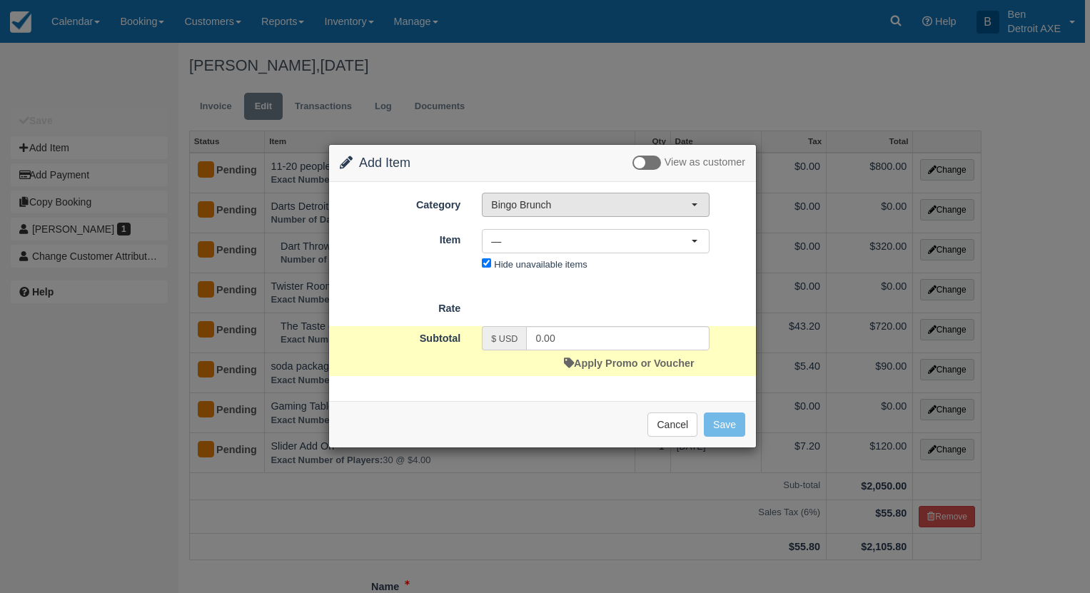
click at [529, 208] on span "Bingo Brunch" at bounding box center [591, 205] width 200 height 14
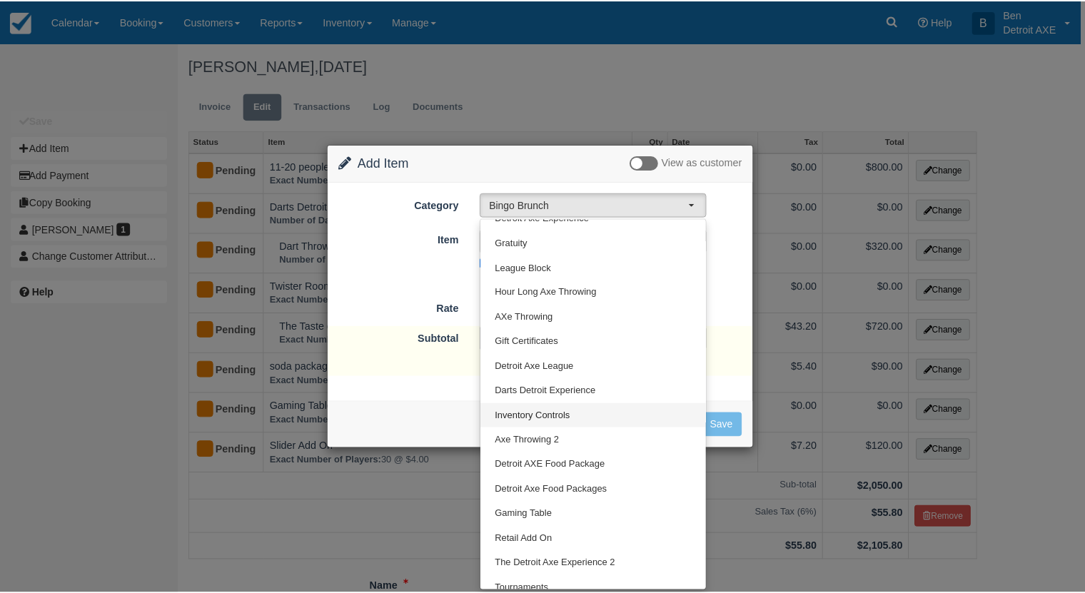
scroll to position [171, 0]
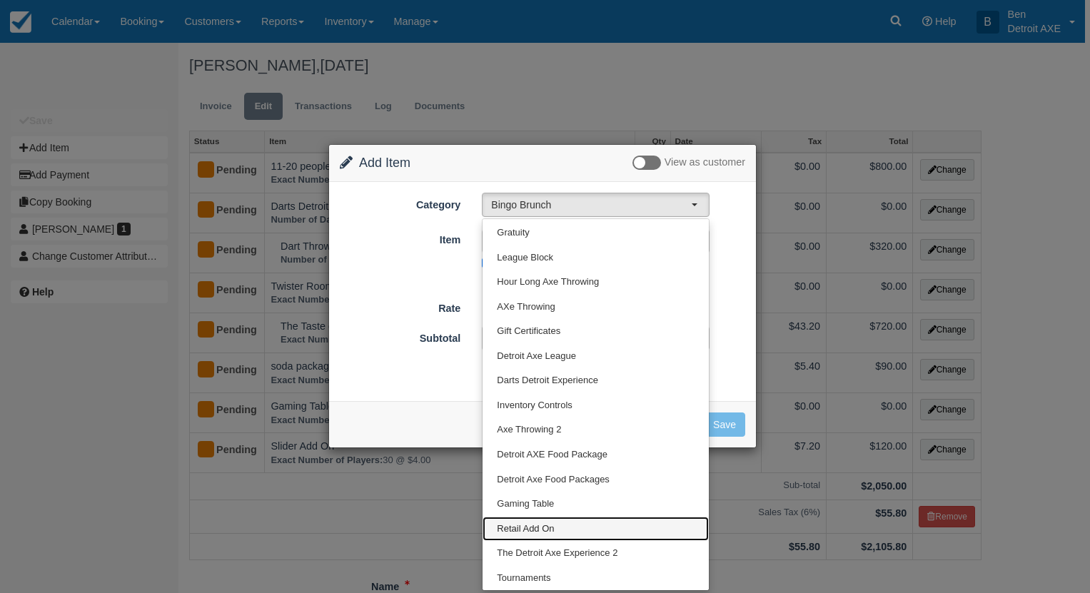
click at [537, 534] on span "Retail Add On" at bounding box center [525, 529] width 57 height 14
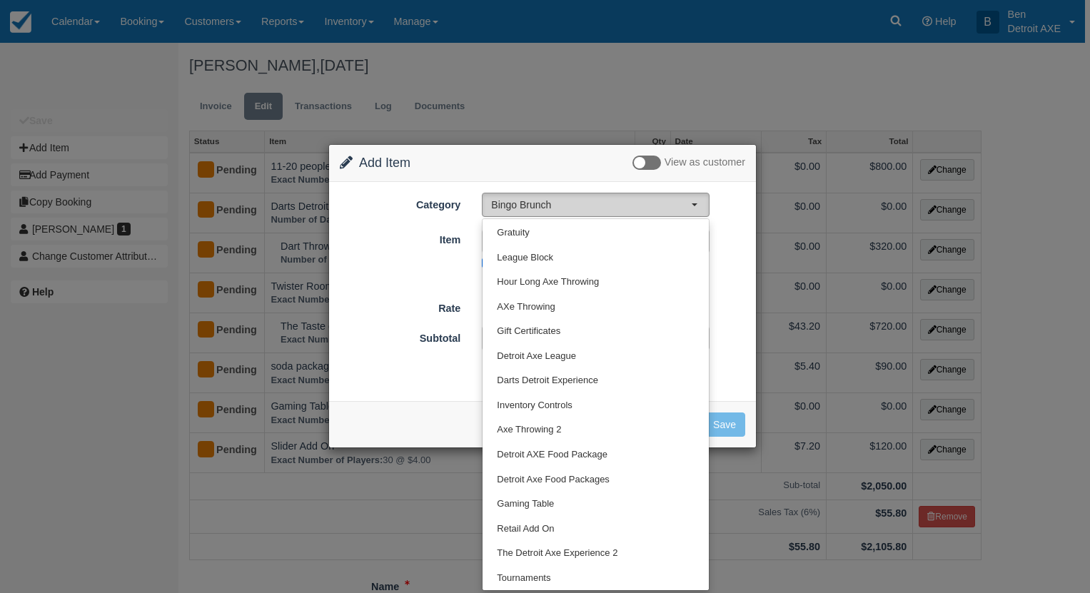
select select "51"
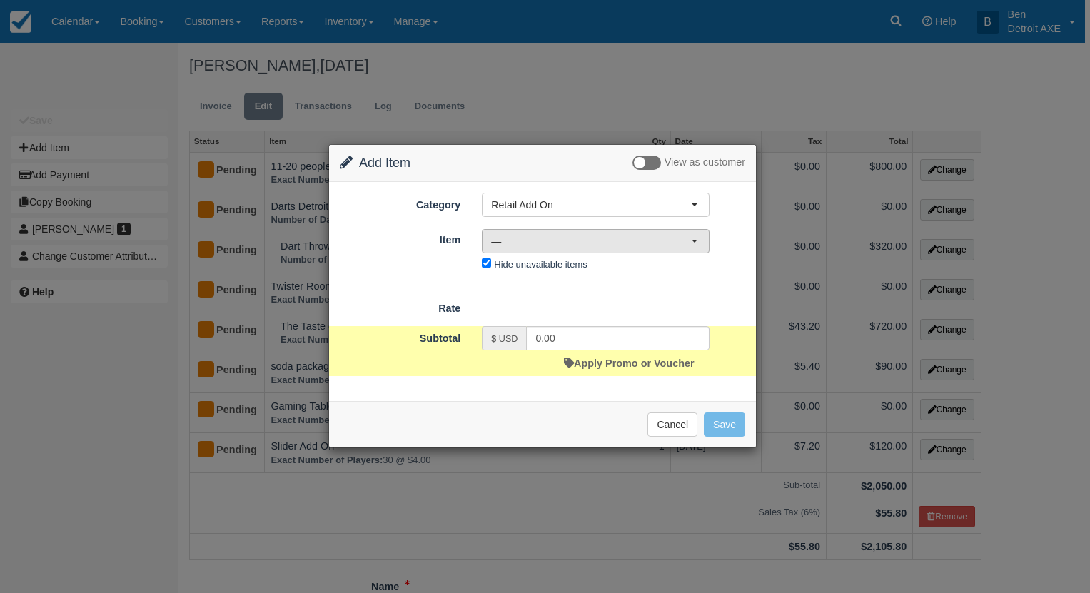
click at [545, 242] on span "—" at bounding box center [591, 241] width 200 height 14
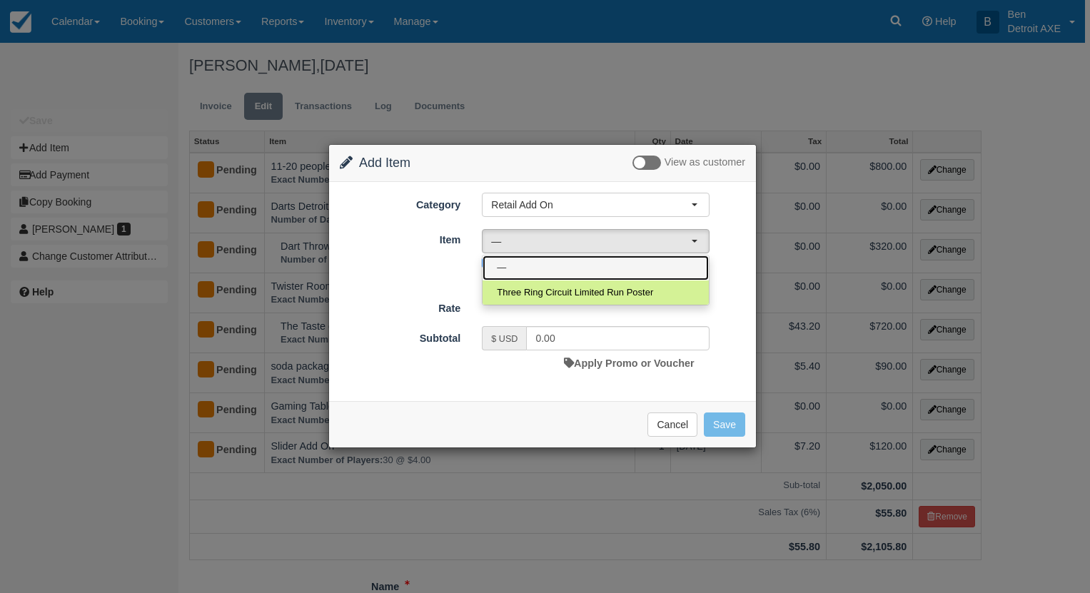
click at [547, 267] on link "—" at bounding box center [595, 267] width 226 height 25
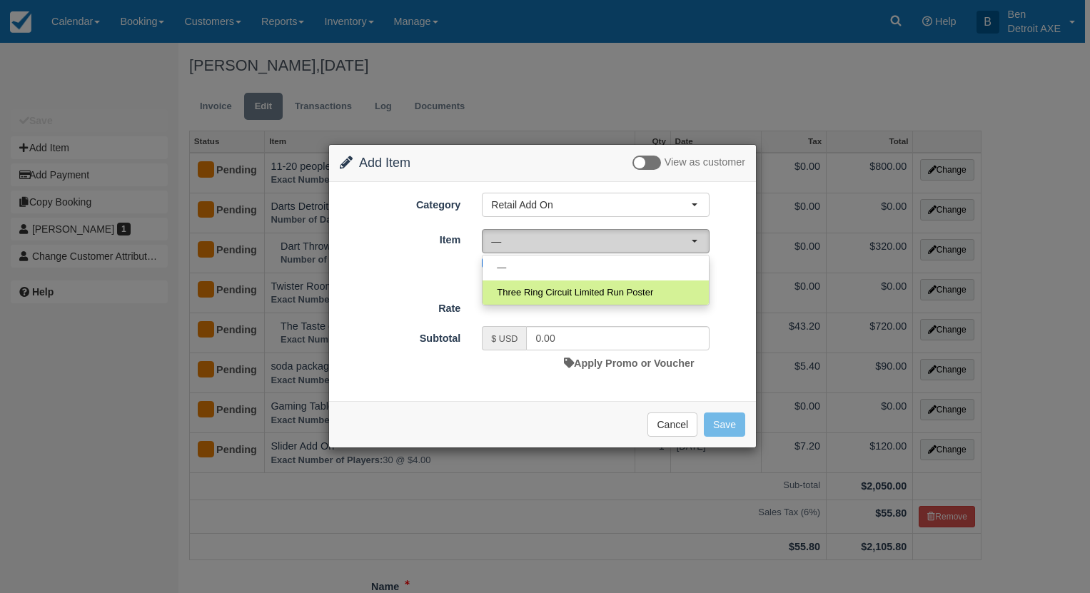
select select "0"
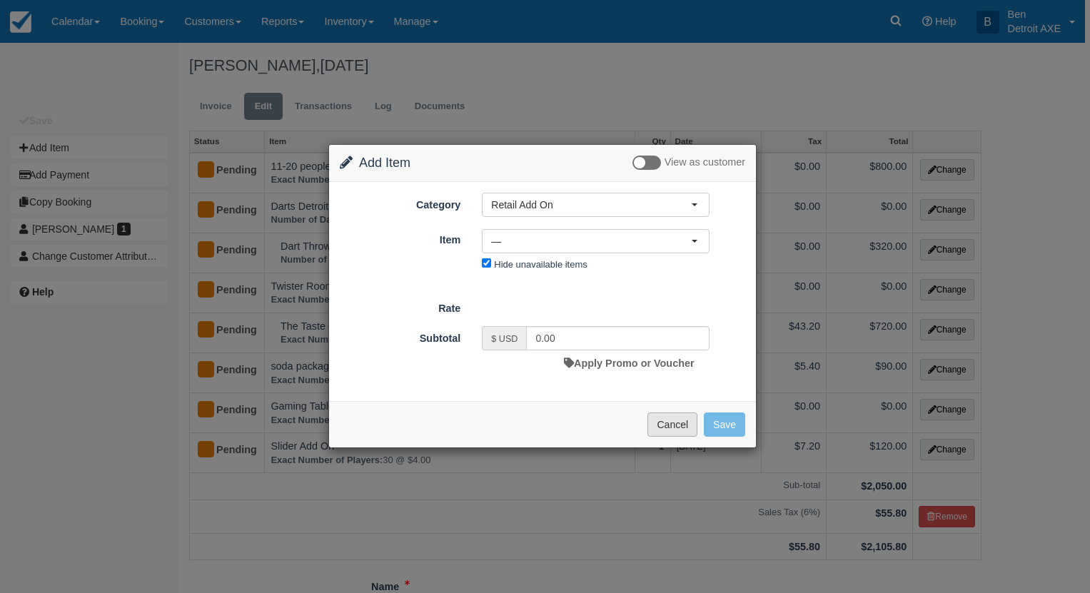
click at [679, 423] on button "Cancel" at bounding box center [672, 424] width 50 height 24
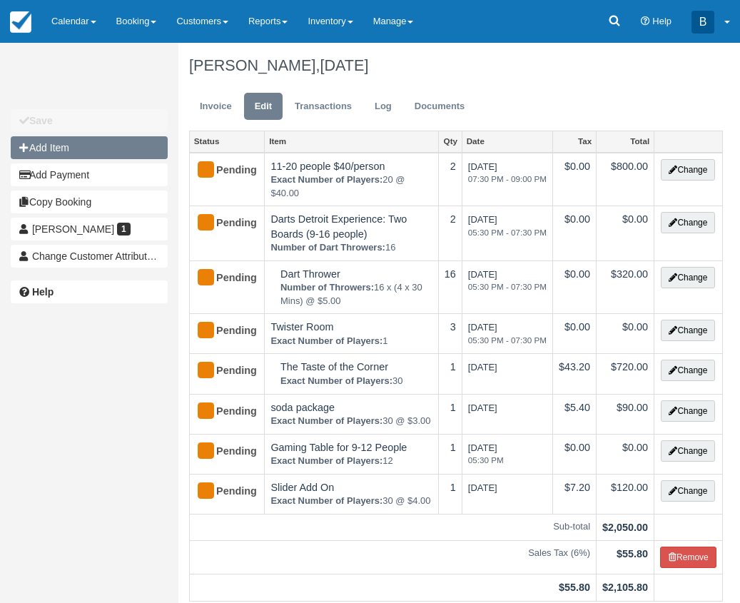
click at [96, 148] on button "Add Item" at bounding box center [89, 147] width 157 height 23
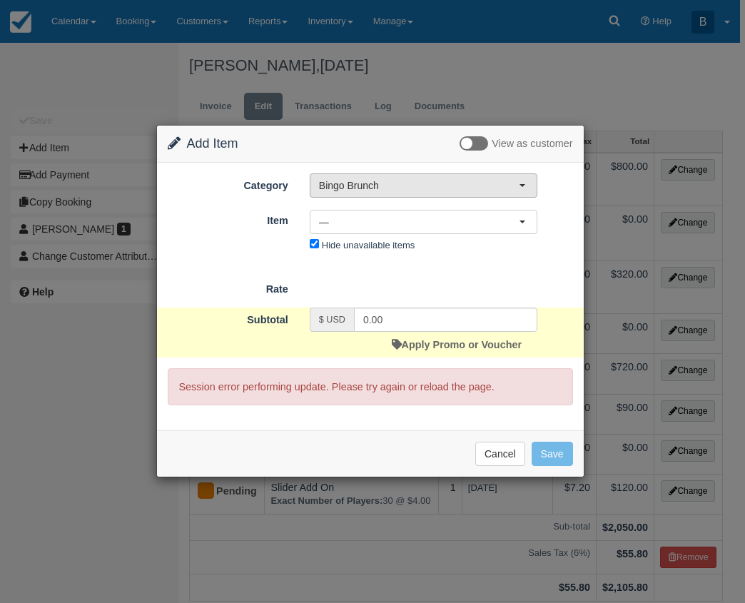
click at [372, 178] on span "Bingo Brunch" at bounding box center [419, 185] width 200 height 14
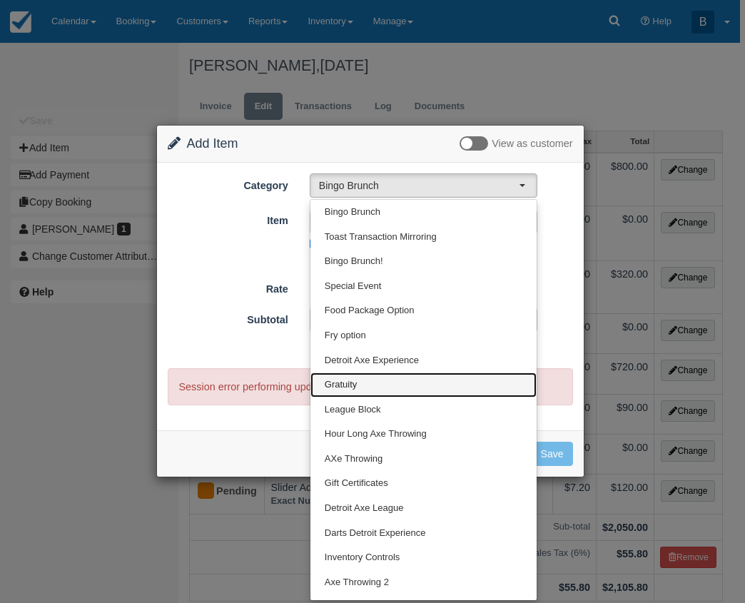
click at [383, 379] on link "Gratuity" at bounding box center [423, 384] width 226 height 25
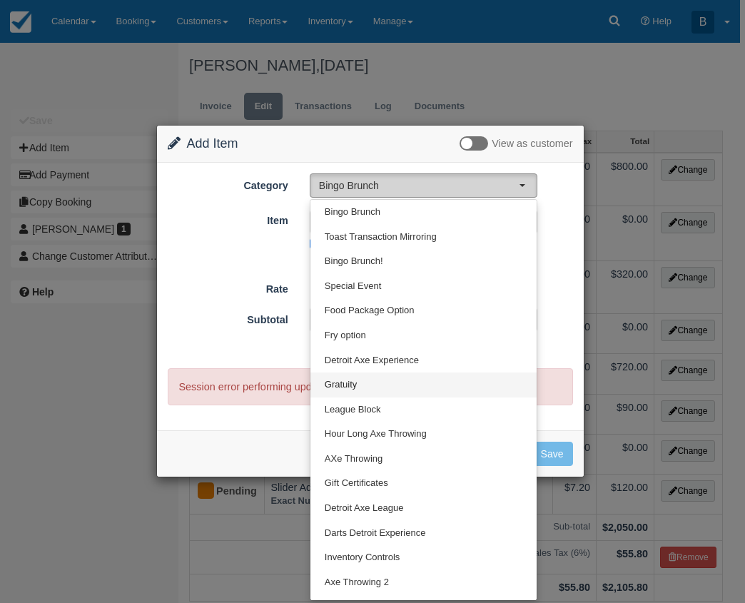
select select "15"
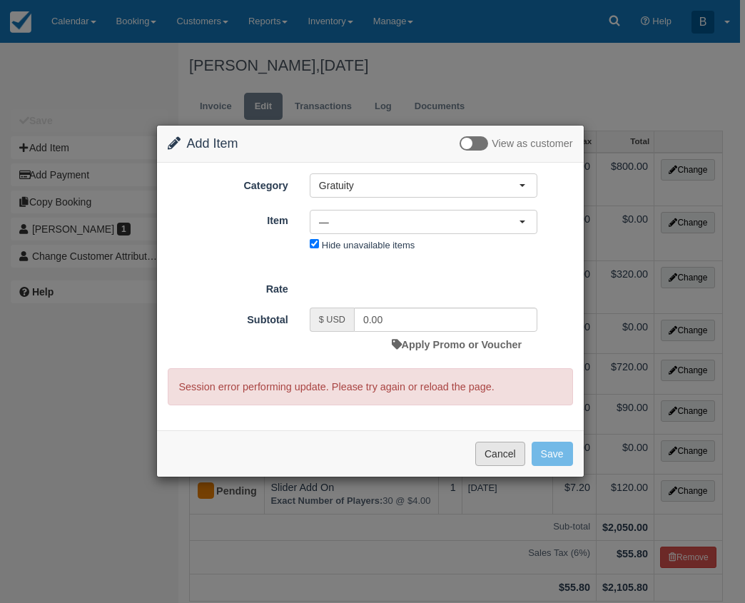
click at [503, 450] on button "Cancel" at bounding box center [500, 454] width 50 height 24
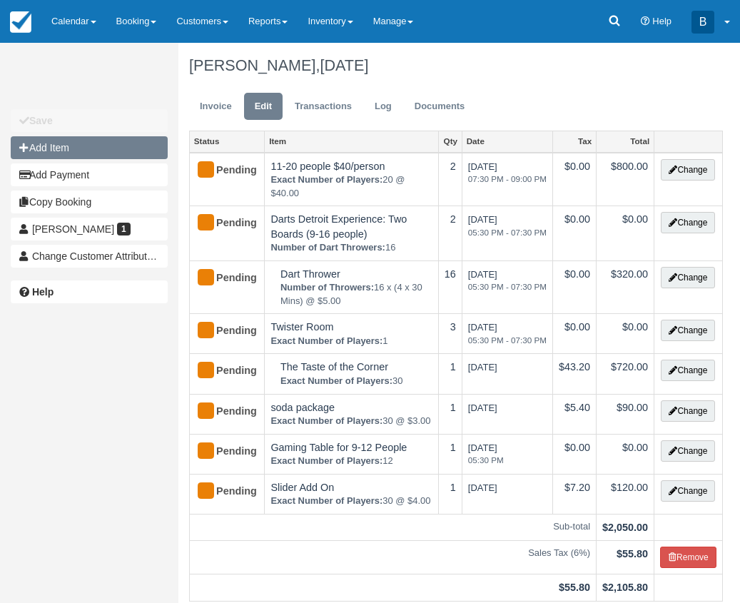
click at [36, 144] on button "Add Item" at bounding box center [89, 147] width 157 height 23
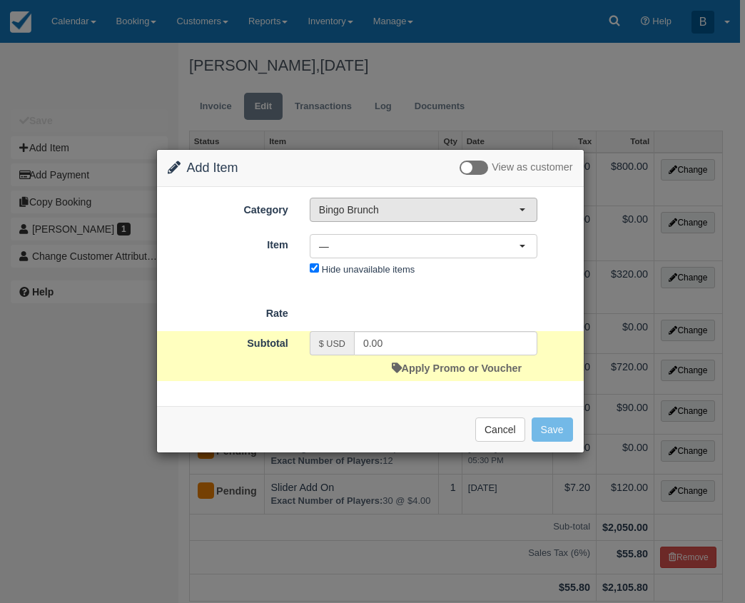
click at [378, 203] on span "Bingo Brunch" at bounding box center [419, 210] width 200 height 14
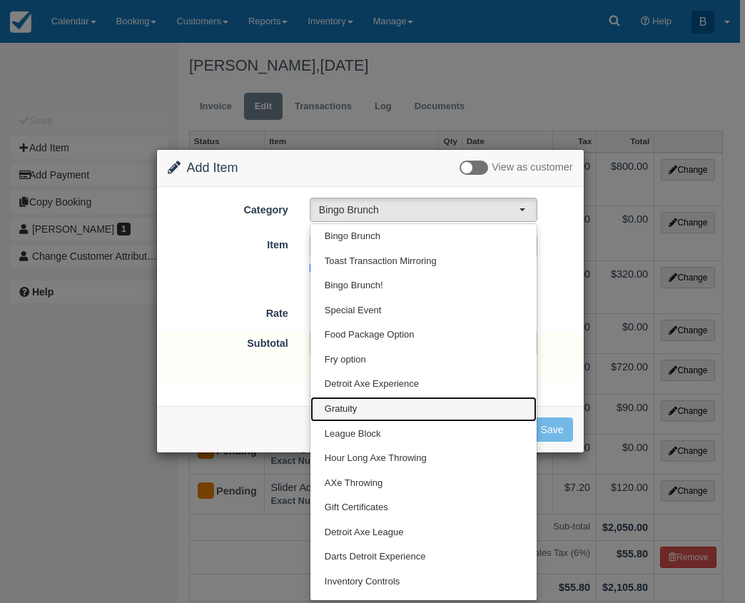
click at [365, 402] on link "Gratuity" at bounding box center [423, 409] width 226 height 25
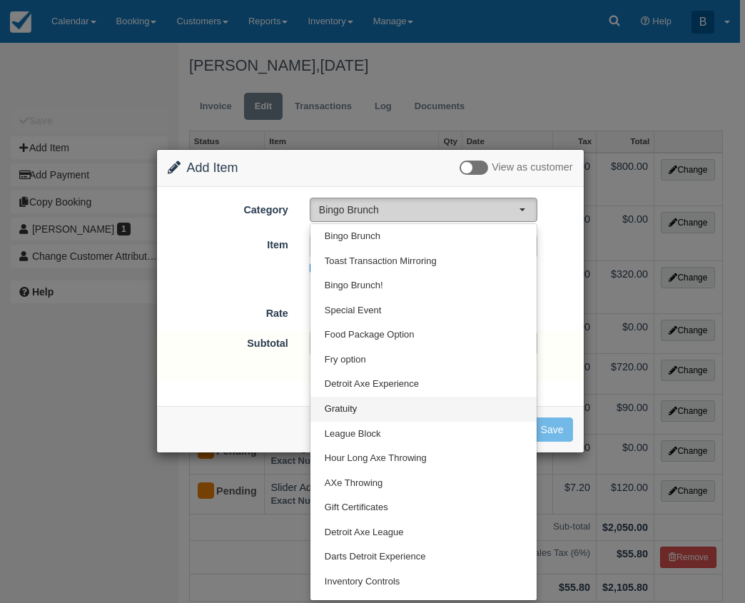
select select "15"
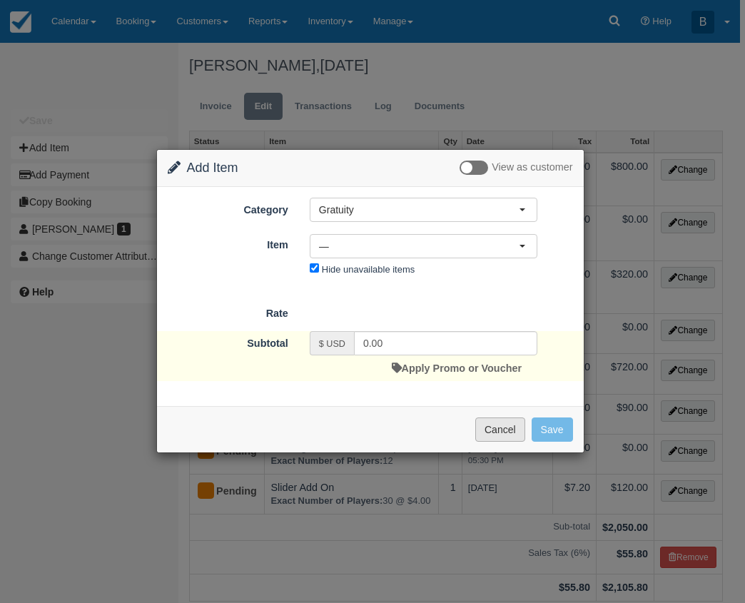
click at [509, 432] on button "Cancel" at bounding box center [500, 429] width 50 height 24
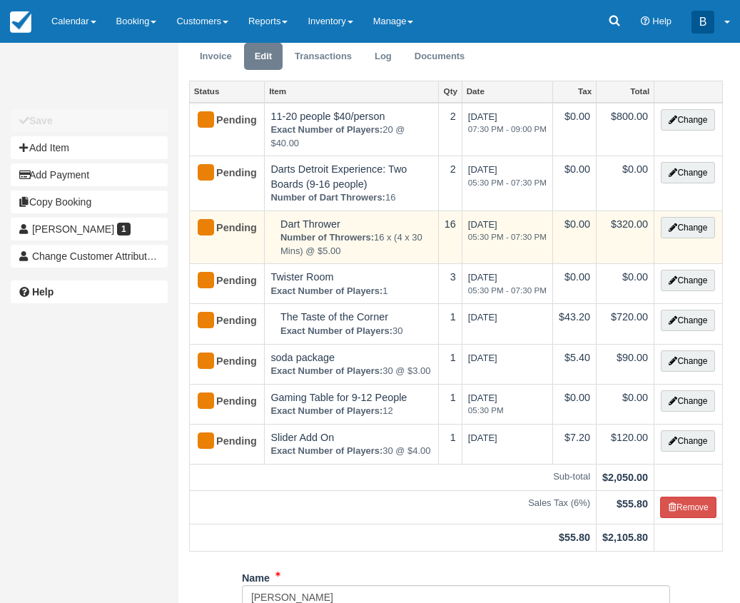
scroll to position [63, 0]
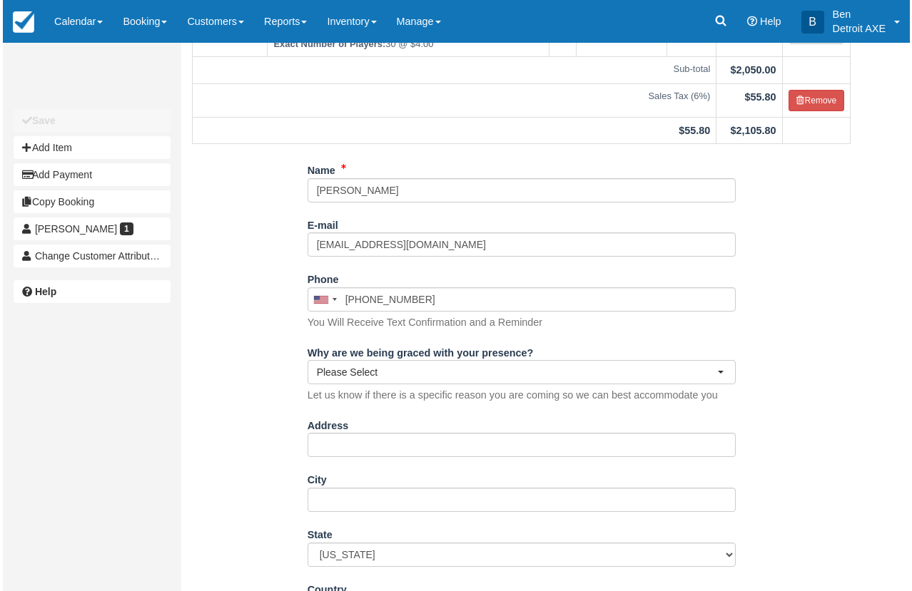
scroll to position [94, 0]
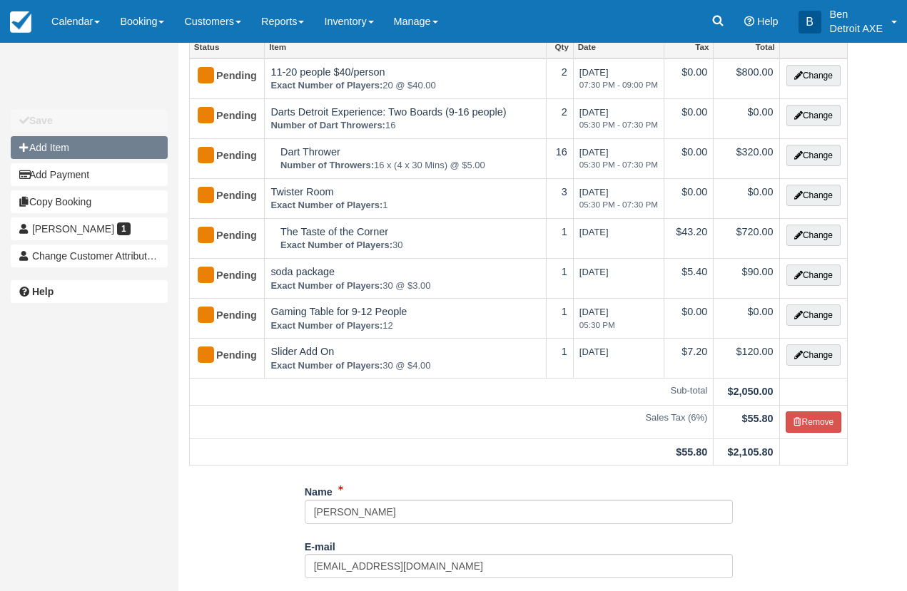
click at [38, 141] on button "Add Item" at bounding box center [89, 147] width 157 height 23
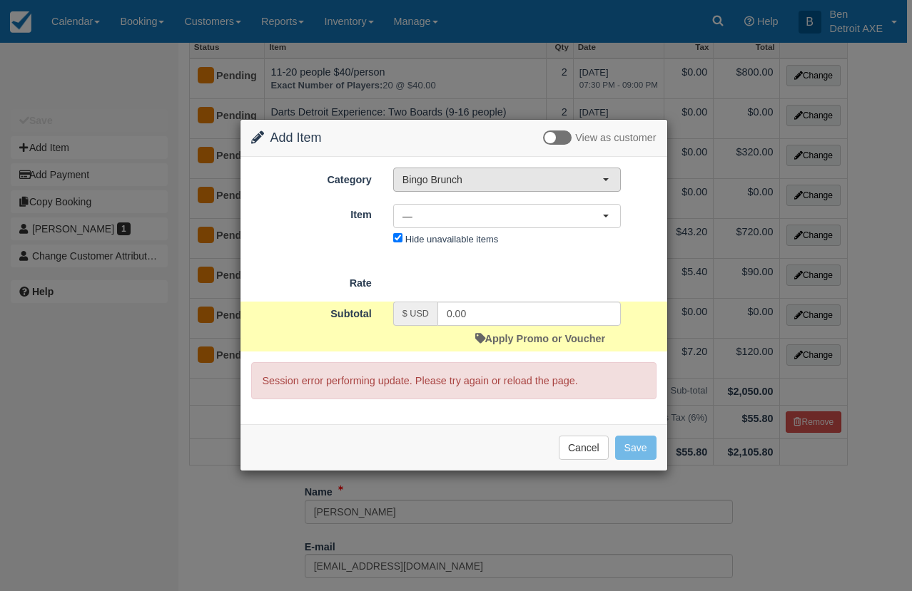
click at [409, 178] on span "Bingo Brunch" at bounding box center [502, 180] width 200 height 14
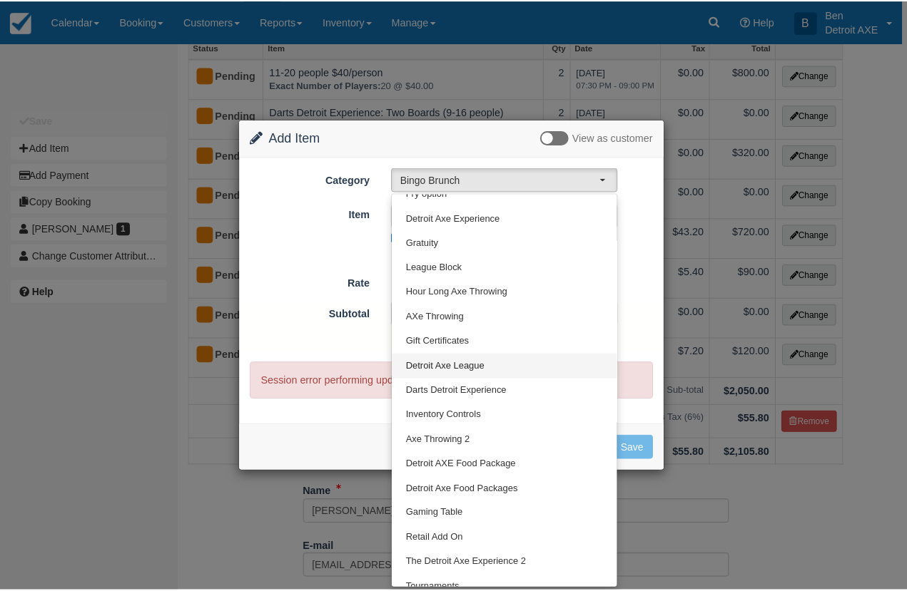
scroll to position [148, 0]
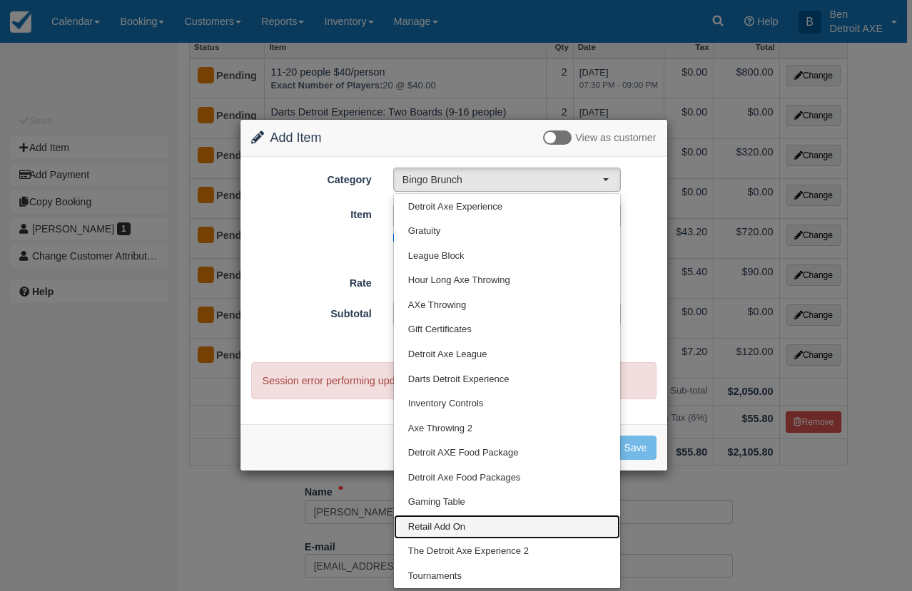
click at [467, 529] on link "Retail Add On" at bounding box center [507, 527] width 226 height 25
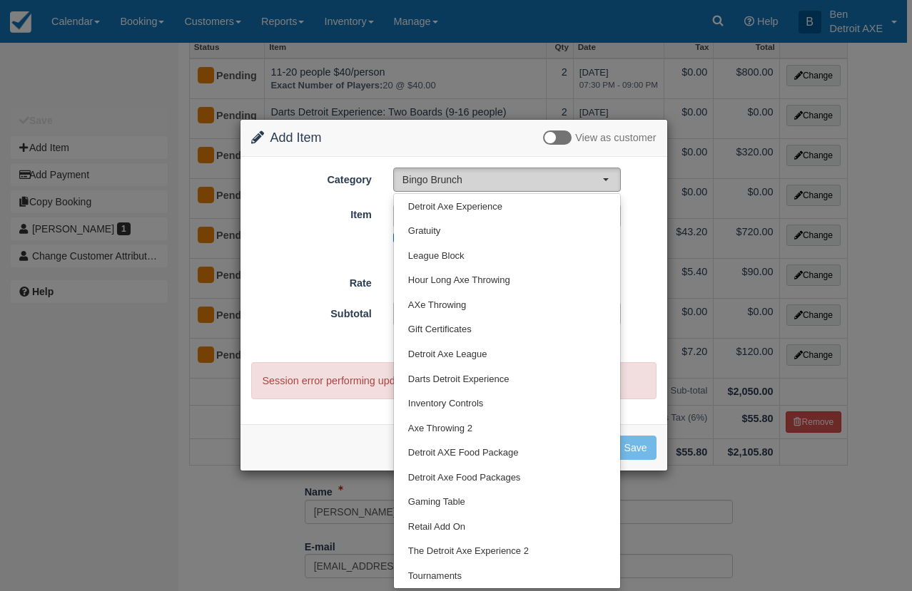
select select "51"
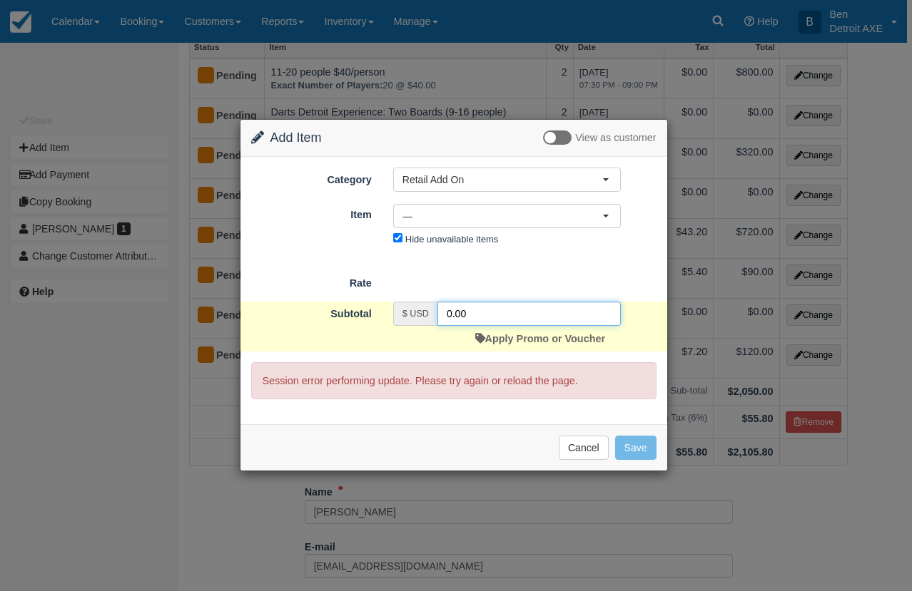
drag, startPoint x: 498, startPoint y: 315, endPoint x: 437, endPoint y: 313, distance: 61.4
click at [437, 313] on input "0.00" at bounding box center [528, 314] width 183 height 24
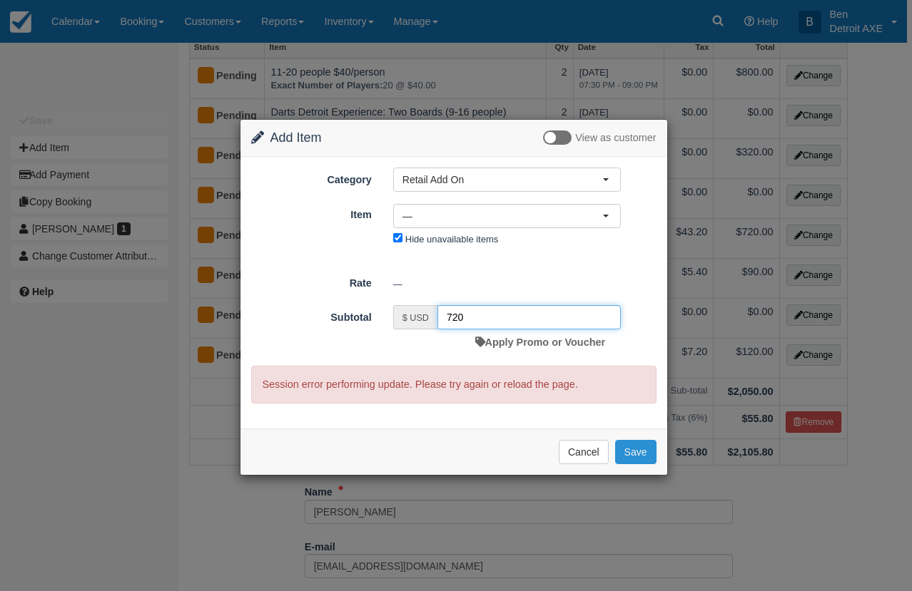
type input "720"
click at [643, 452] on button "Save" at bounding box center [635, 452] width 41 height 24
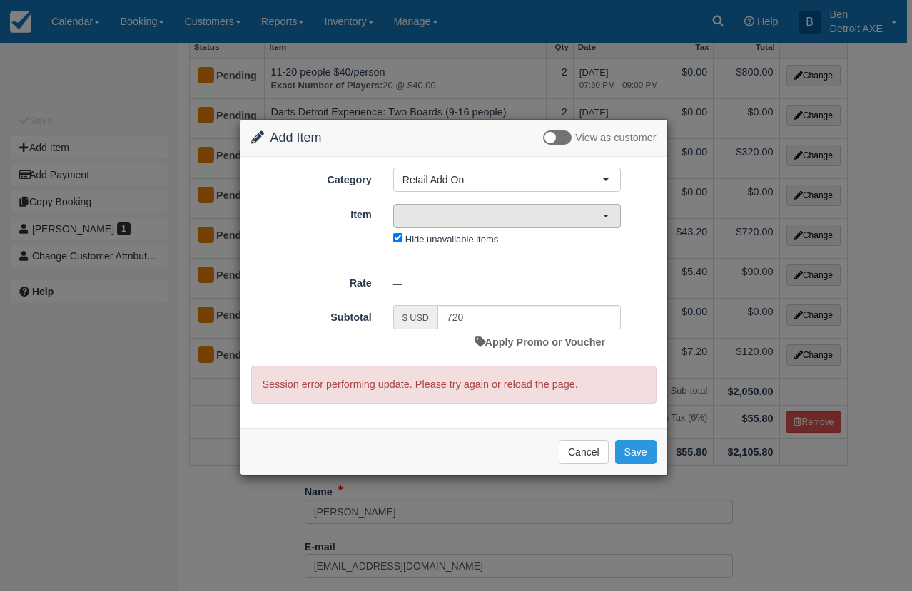
click at [446, 225] on button "—" at bounding box center [507, 216] width 228 height 24
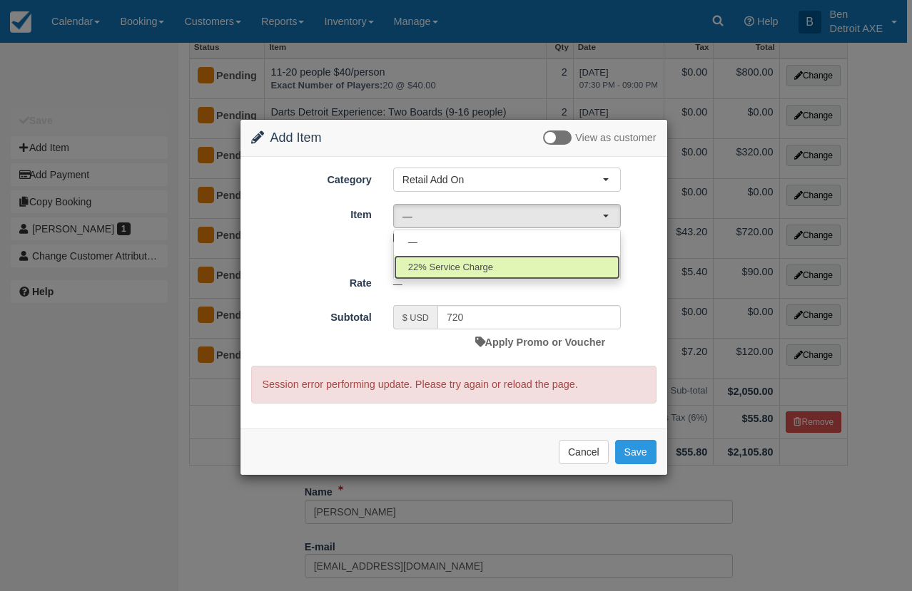
click at [452, 261] on span "22% Service Charge" at bounding box center [450, 268] width 85 height 14
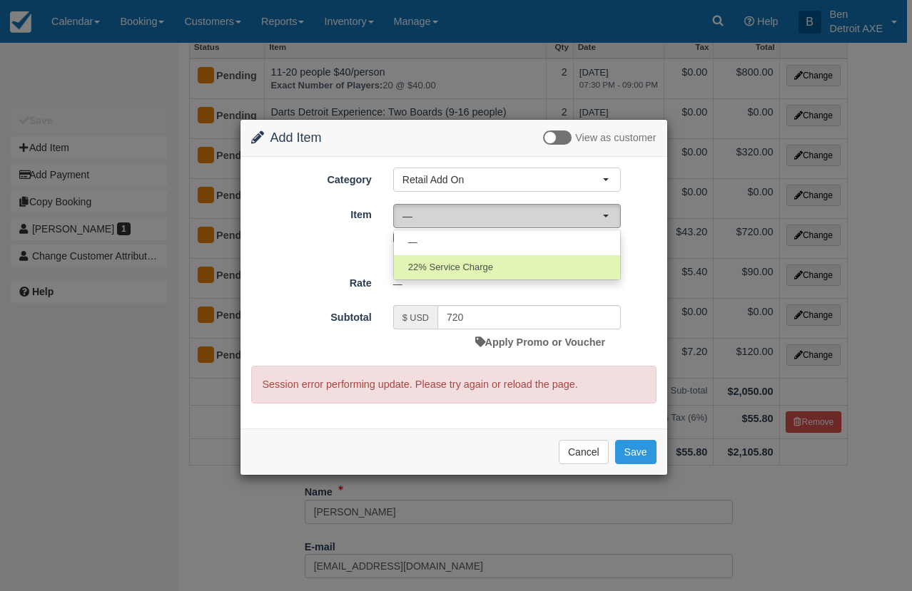
select select "217"
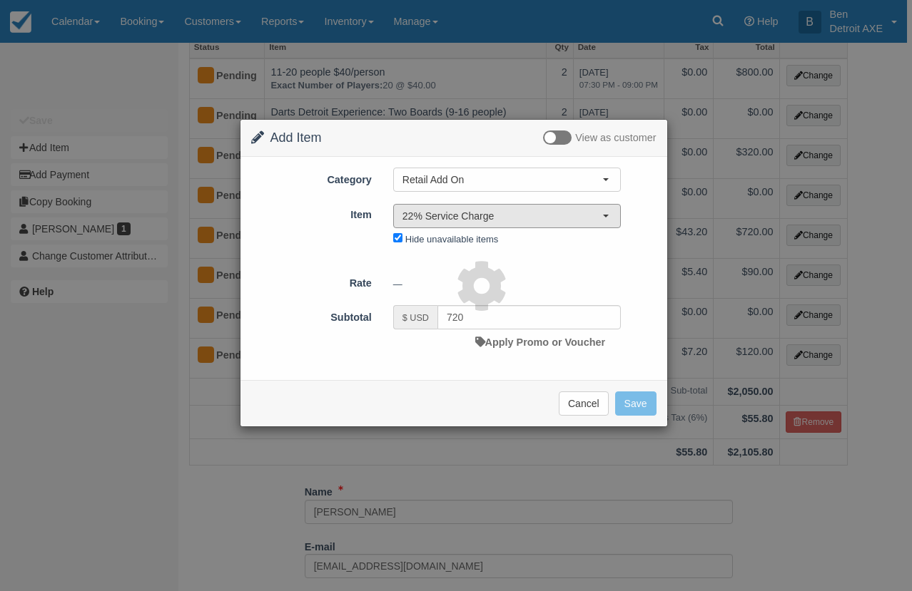
type input "0.00"
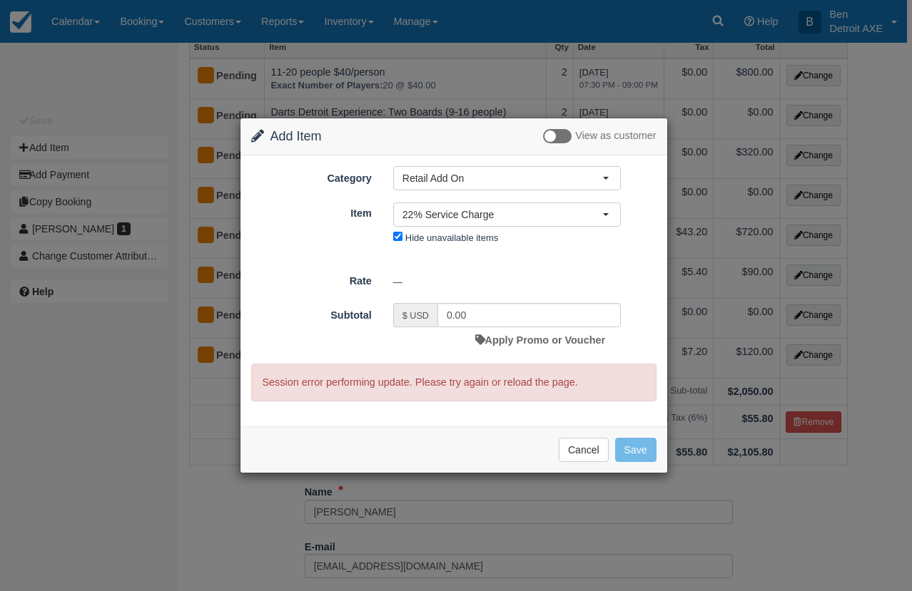
click at [503, 265] on form "Category Retail Add On Bingo Brunch Toast Transaction Mirroring Bingo Brunch! S…" at bounding box center [453, 283] width 405 height 235
click at [512, 311] on input "0.00" at bounding box center [528, 315] width 183 height 24
click at [901, 324] on div "Change Item Add Item View as customer Category Retail Add On Bingo Brunch Toast…" at bounding box center [456, 295] width 912 height 591
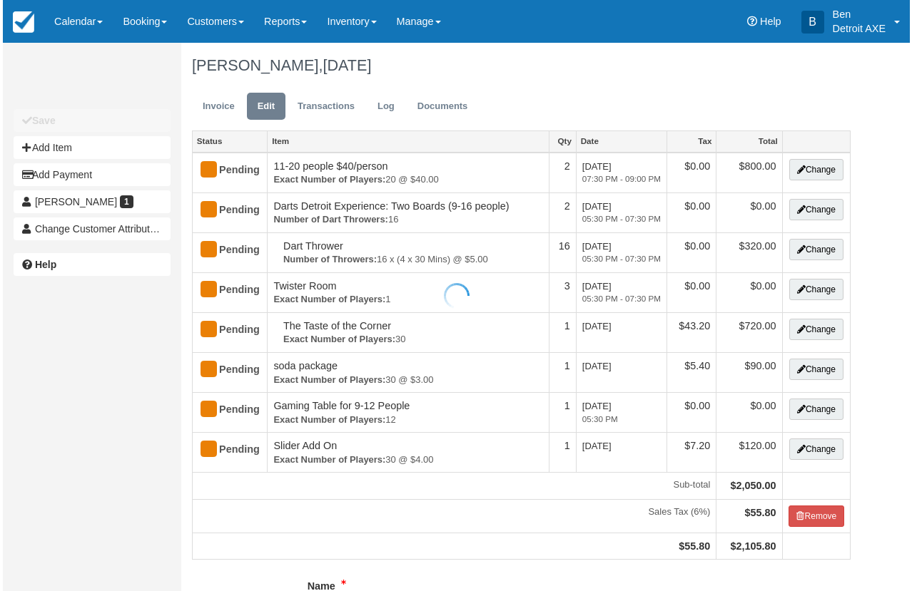
scroll to position [86, 0]
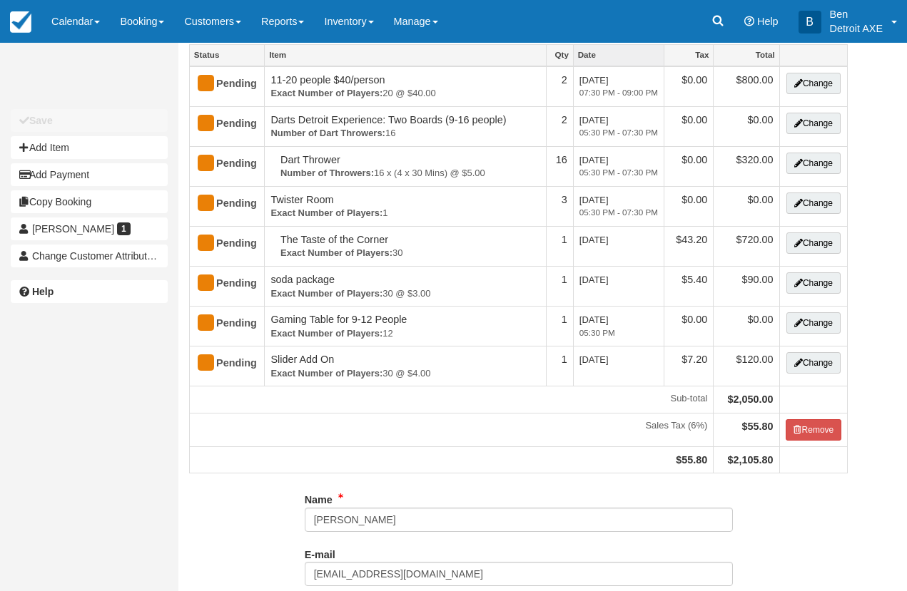
type input "[PHONE_NUMBER]"
click at [138, 143] on button "Add Item" at bounding box center [89, 147] width 157 height 23
type input "0.00"
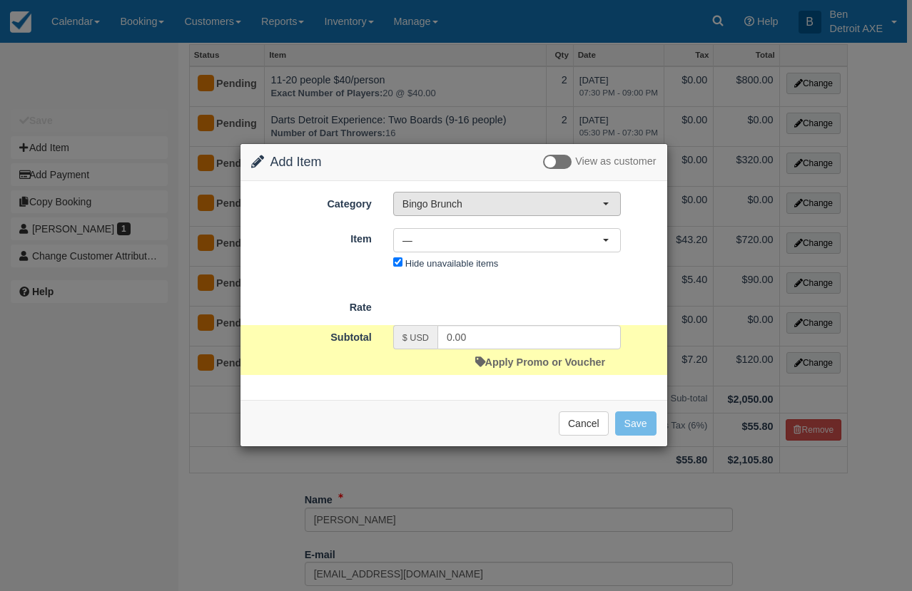
click at [495, 200] on span "Bingo Brunch" at bounding box center [502, 204] width 200 height 14
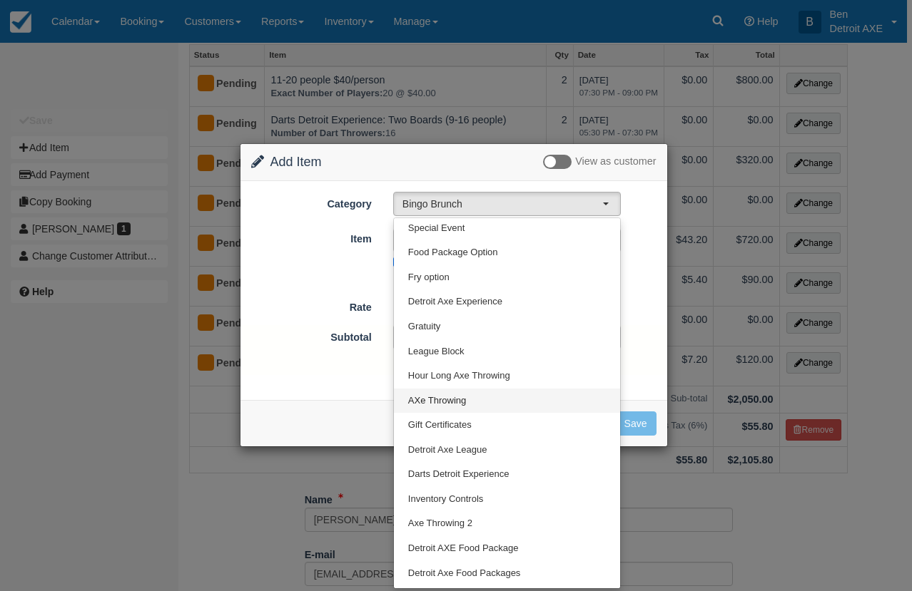
scroll to position [172, 0]
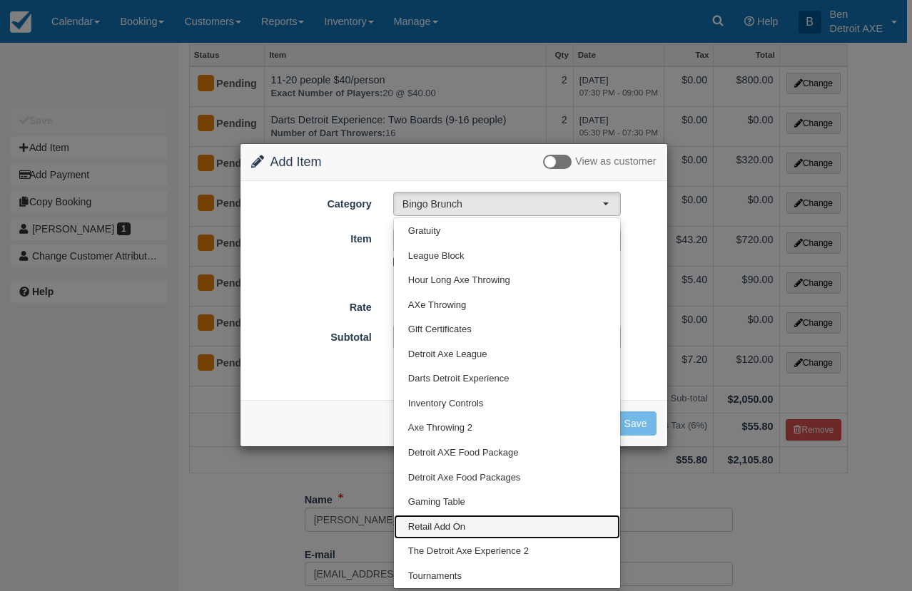
click at [473, 525] on link "Retail Add On" at bounding box center [507, 527] width 226 height 25
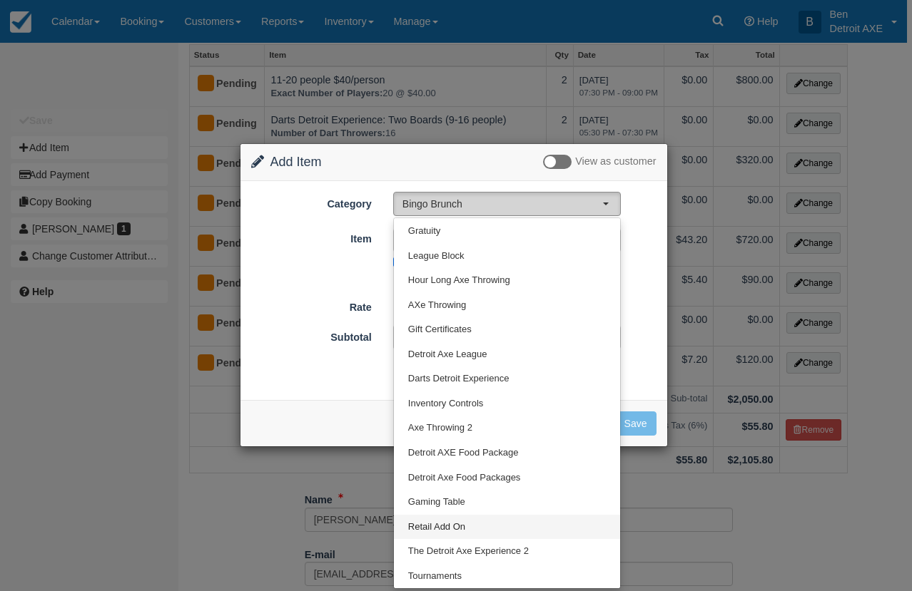
select select "51"
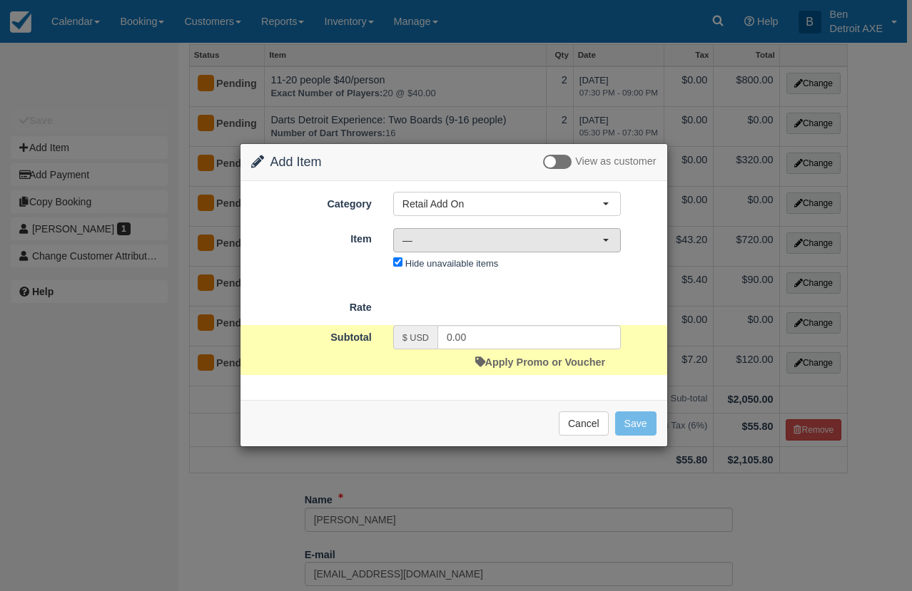
click at [467, 248] on button "—" at bounding box center [507, 240] width 228 height 24
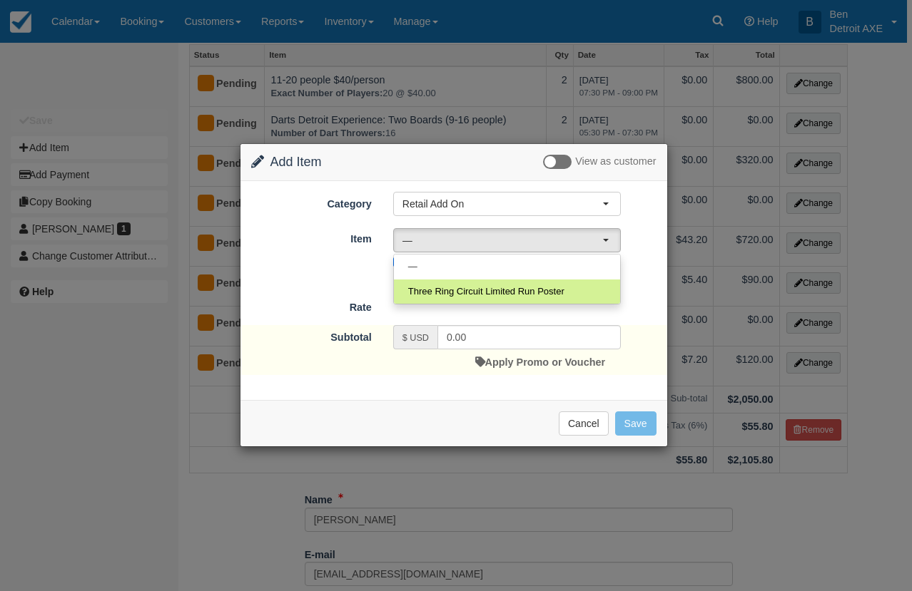
click at [477, 310] on div "Rate" at bounding box center [453, 305] width 427 height 20
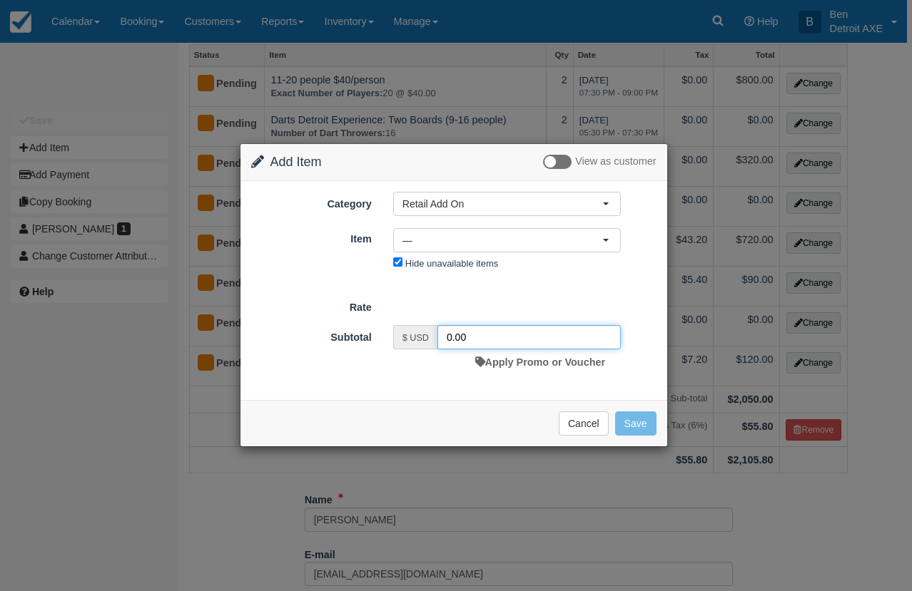
drag, startPoint x: 479, startPoint y: 335, endPoint x: 446, endPoint y: 335, distance: 33.5
click at [446, 335] on input "0.00" at bounding box center [528, 337] width 183 height 24
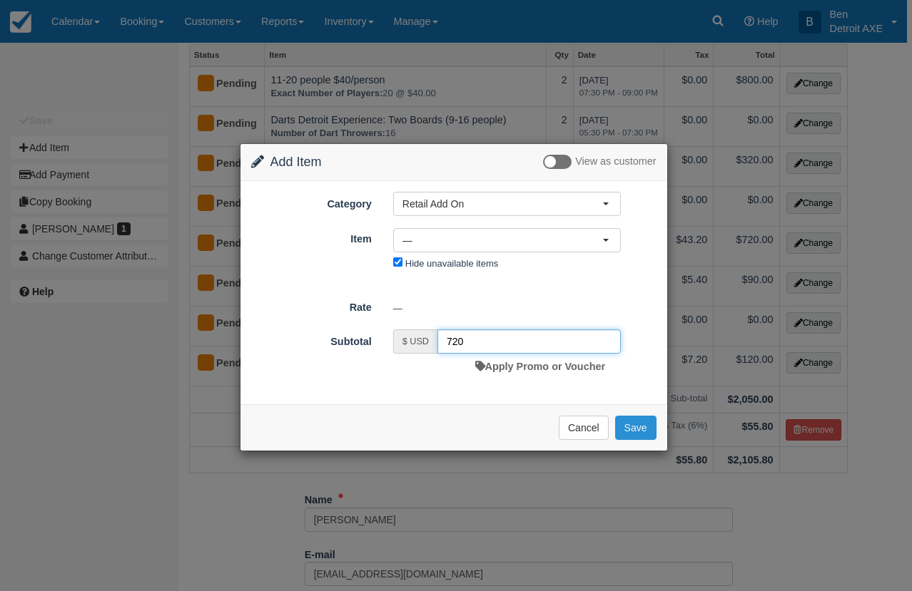
type input "720"
click at [629, 426] on button "Save" at bounding box center [635, 428] width 41 height 24
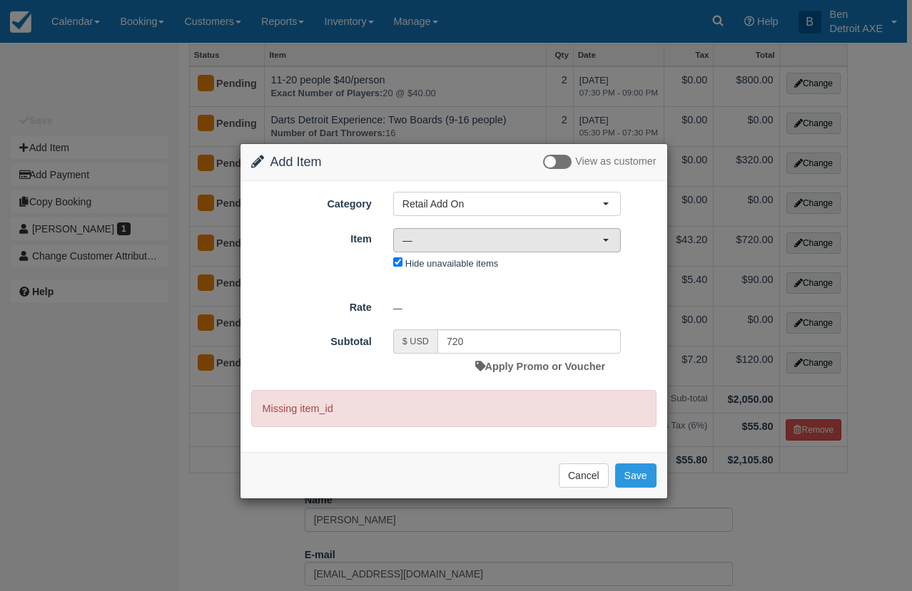
click at [463, 245] on span "—" at bounding box center [502, 240] width 200 height 14
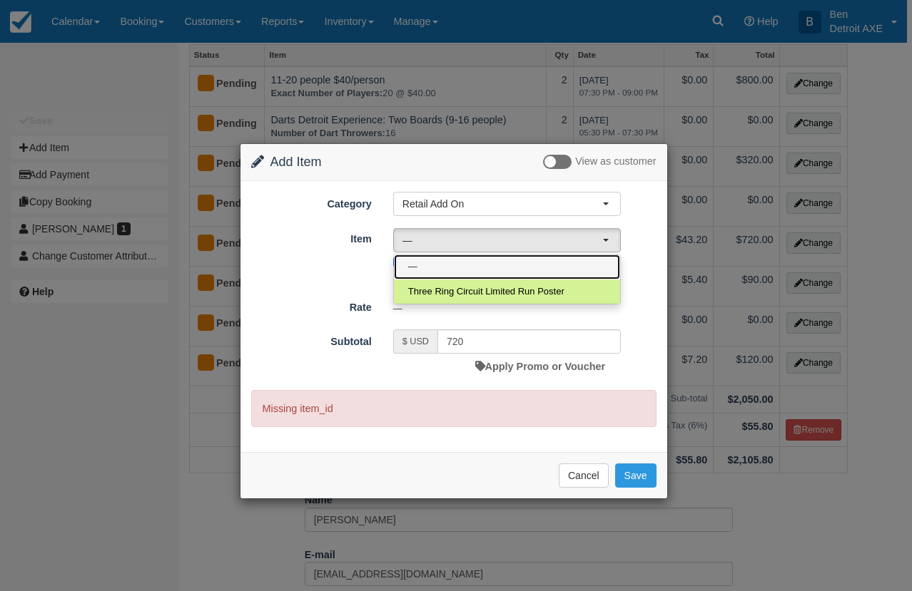
click at [465, 270] on link "—" at bounding box center [507, 267] width 226 height 25
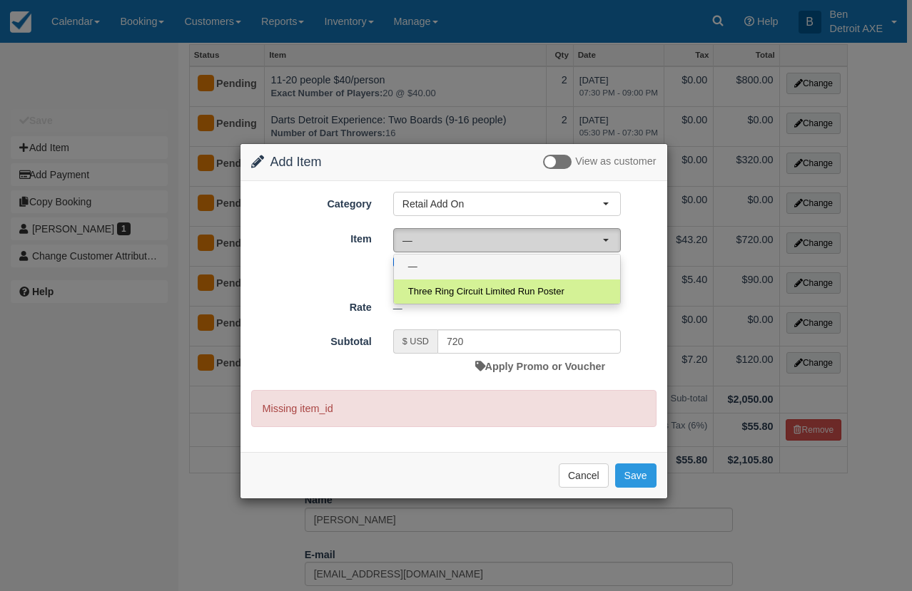
select select "0"
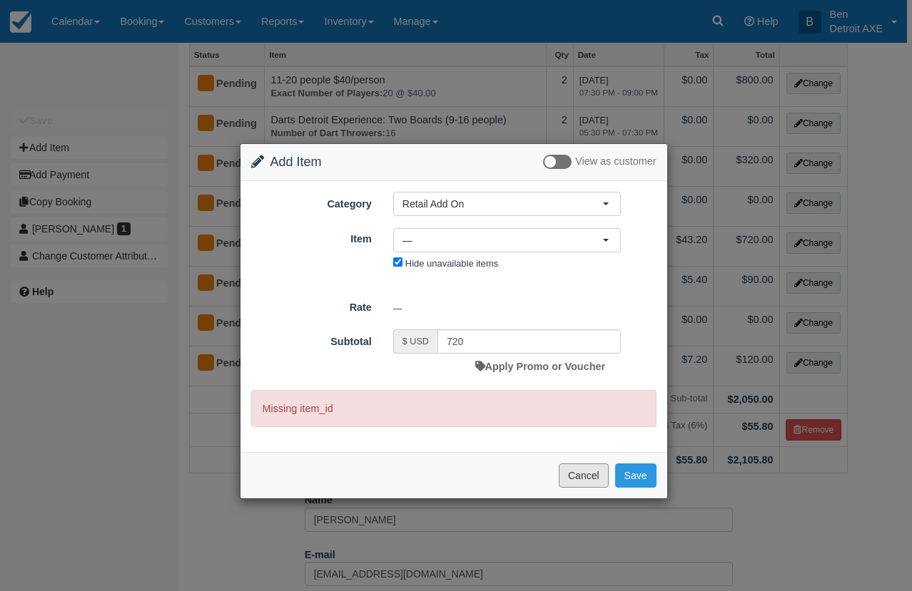
click at [576, 469] on button "Cancel" at bounding box center [584, 476] width 50 height 24
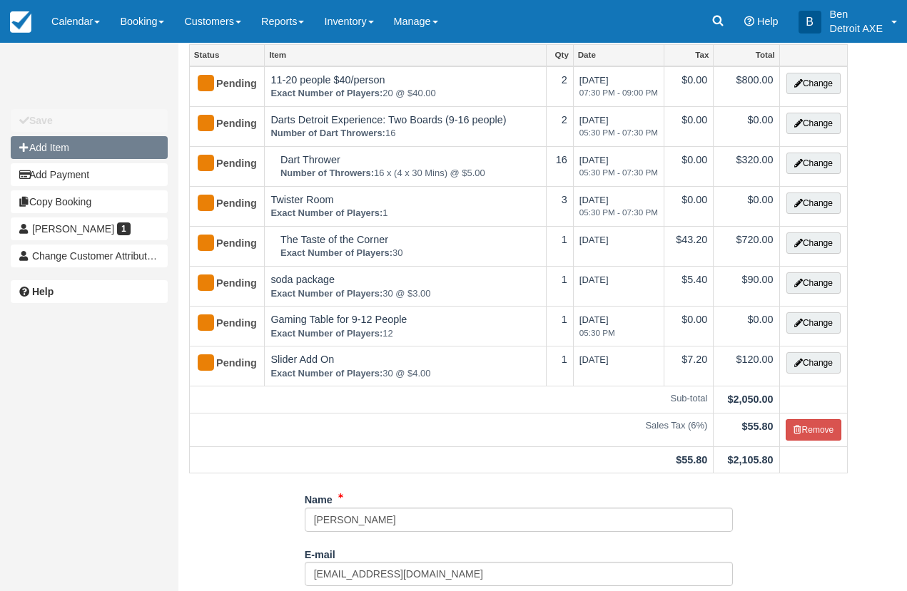
click at [125, 146] on button "Add Item" at bounding box center [89, 147] width 157 height 23
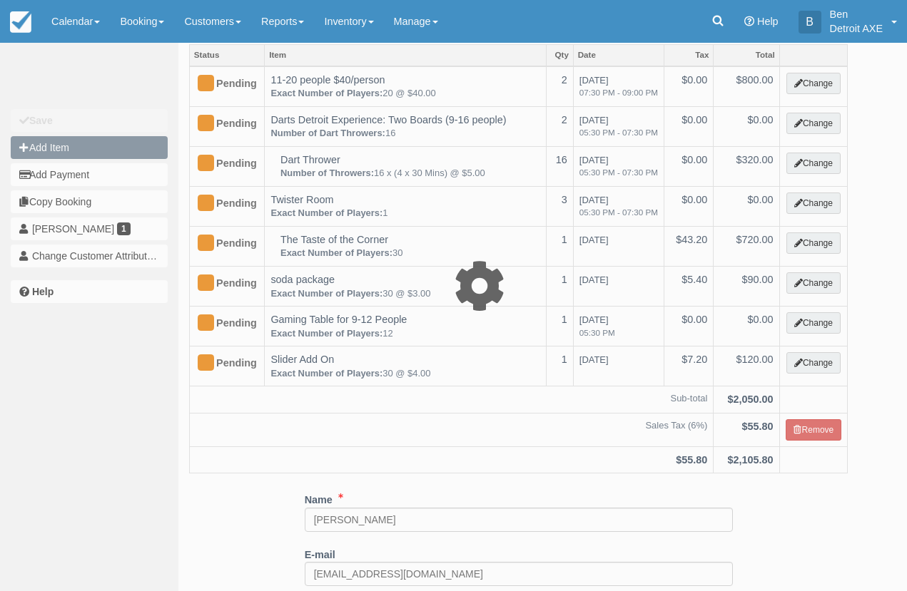
type input "0.00"
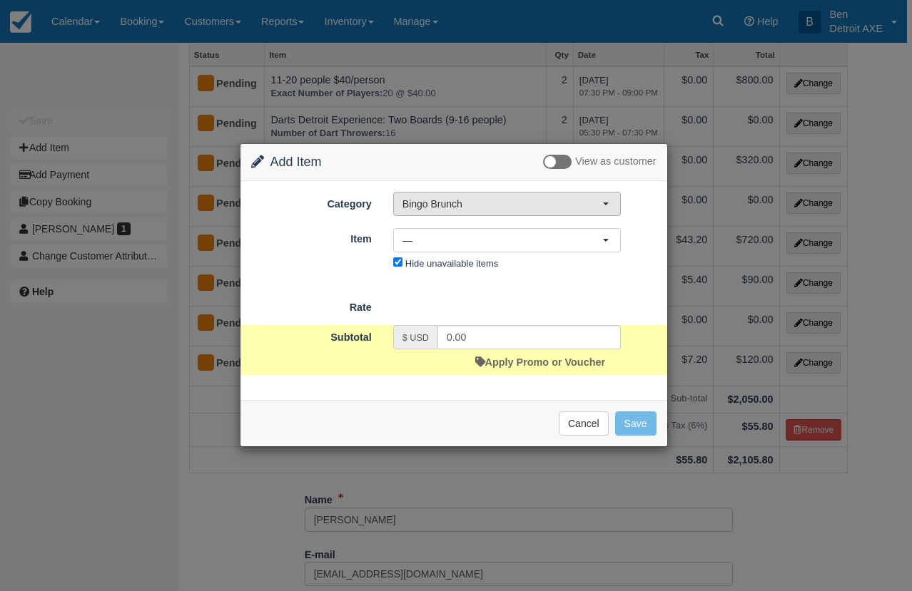
click at [424, 197] on span "Bingo Brunch" at bounding box center [502, 204] width 200 height 14
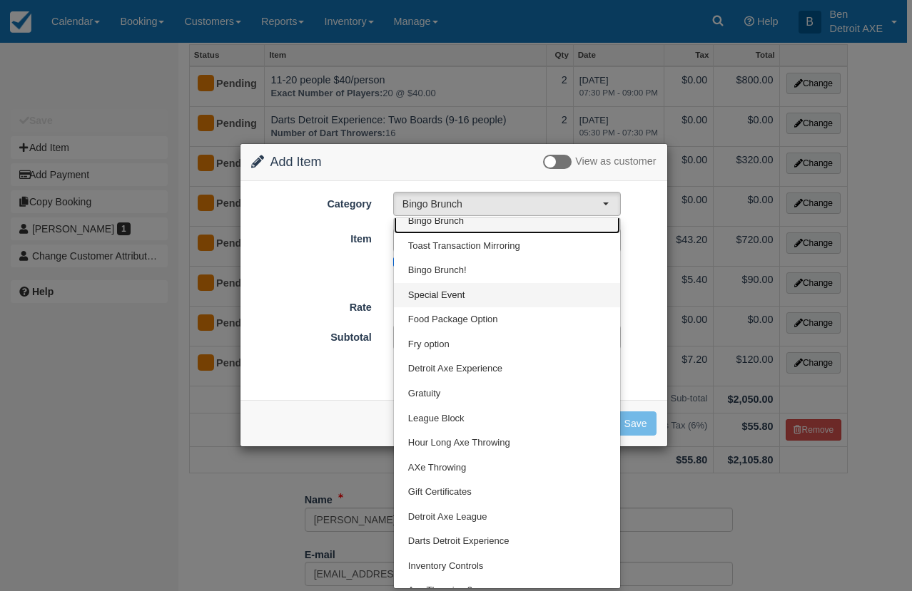
scroll to position [10, 0]
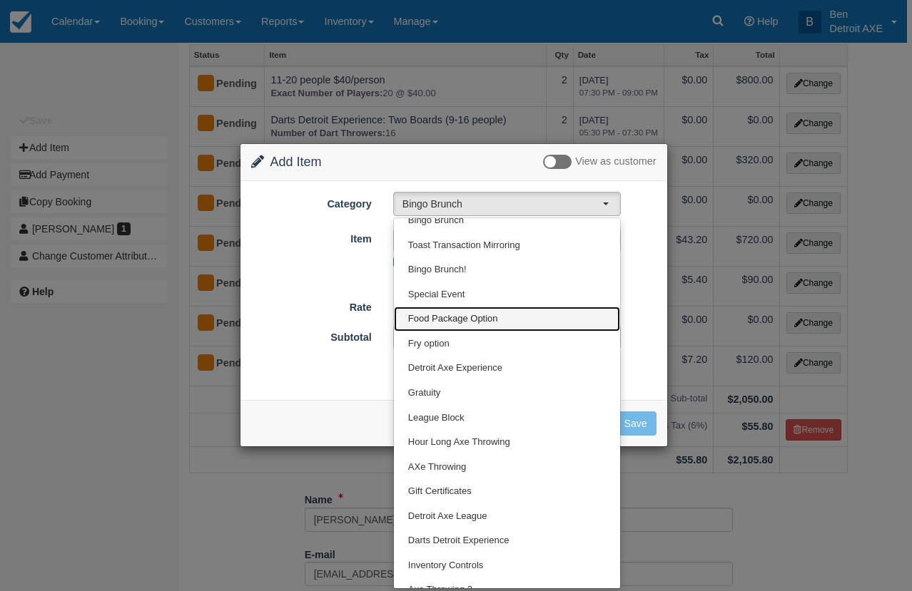
click at [507, 325] on link "Food Package Option" at bounding box center [507, 319] width 226 height 25
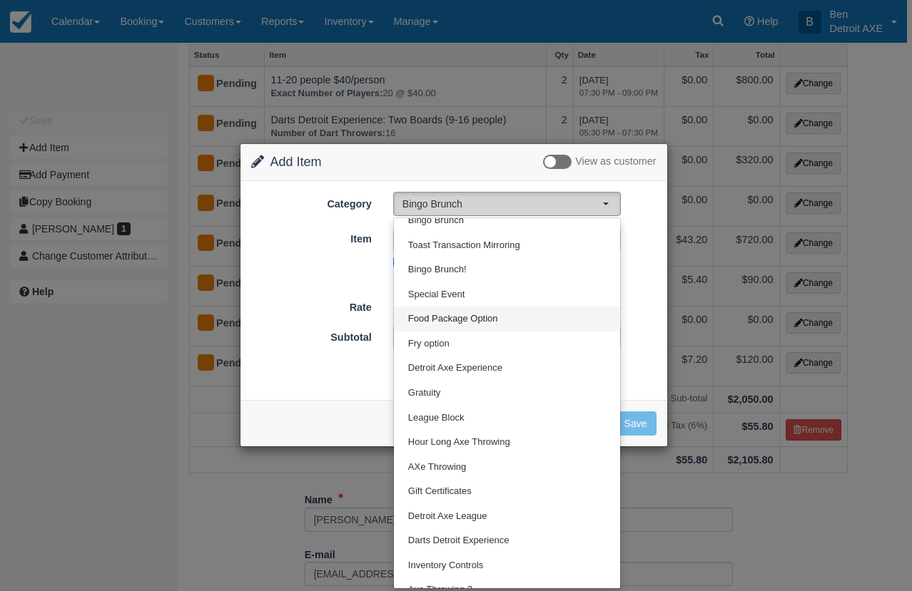
select select "17"
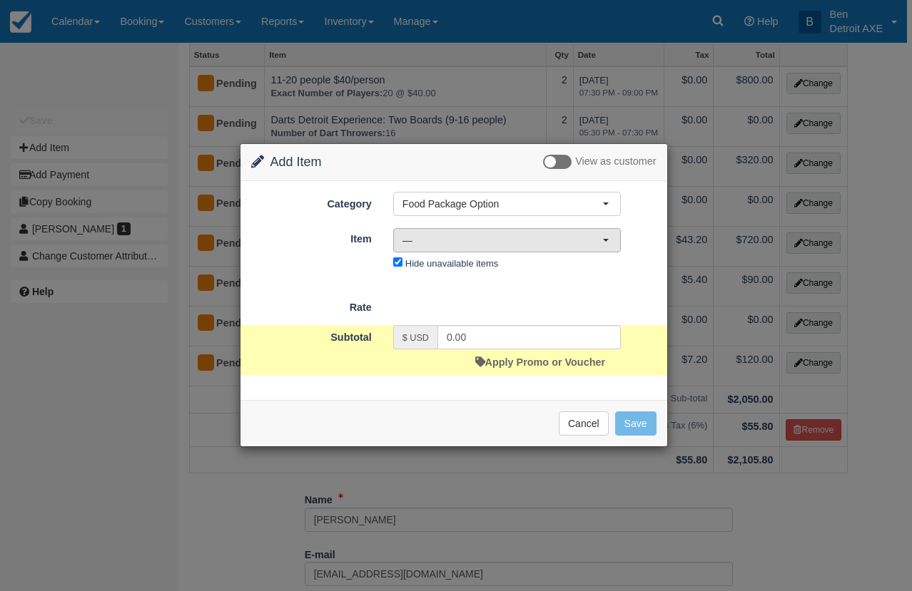
click at [499, 247] on button "—" at bounding box center [507, 240] width 228 height 24
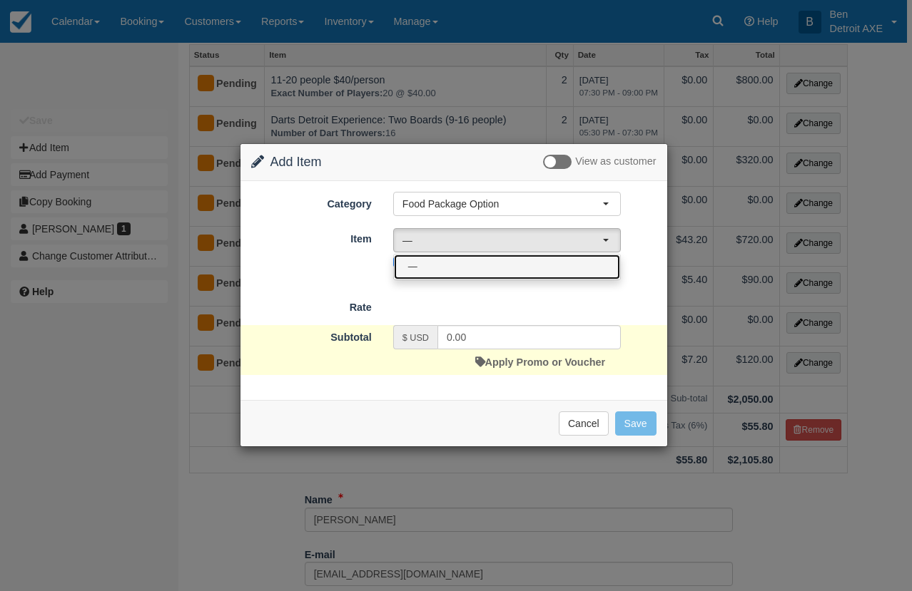
click at [508, 266] on link "—" at bounding box center [507, 267] width 226 height 25
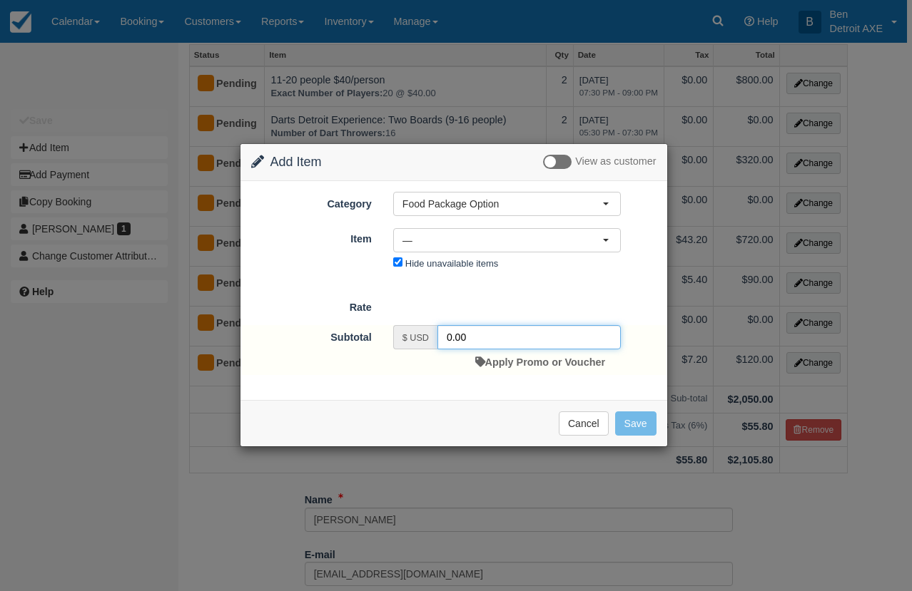
click at [489, 341] on input "0.00" at bounding box center [528, 337] width 183 height 24
drag, startPoint x: 489, startPoint y: 341, endPoint x: 436, endPoint y: 335, distance: 53.1
click at [437, 336] on input "0.00" at bounding box center [528, 337] width 183 height 24
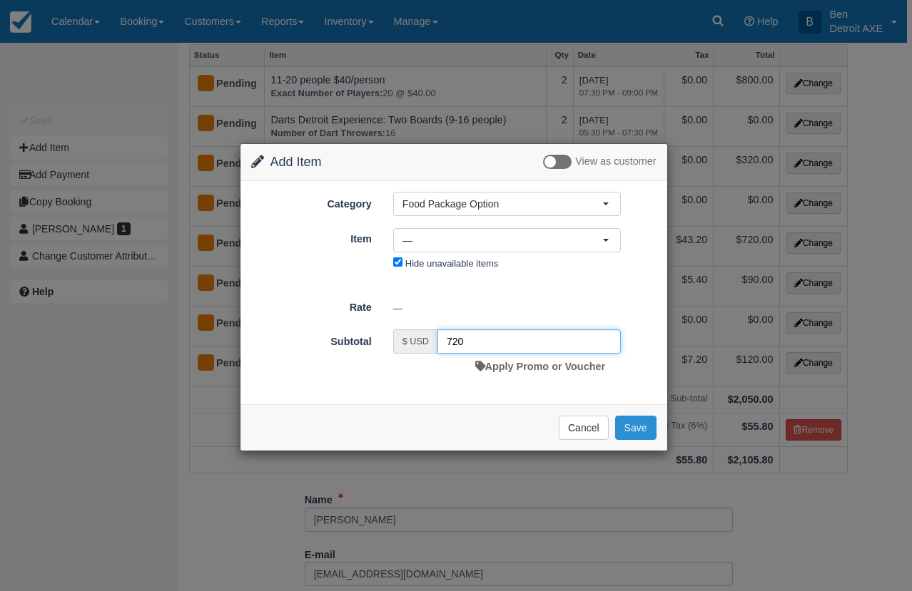
type input "720"
click at [638, 429] on button "Save" at bounding box center [635, 428] width 41 height 24
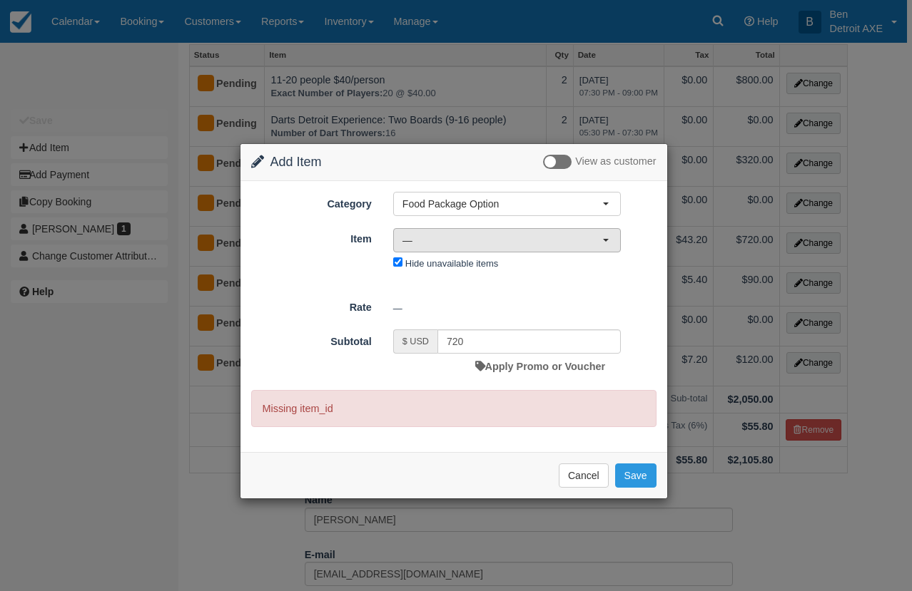
drag, startPoint x: 436, startPoint y: 248, endPoint x: 435, endPoint y: 240, distance: 7.2
click at [437, 243] on button "—" at bounding box center [507, 240] width 228 height 24
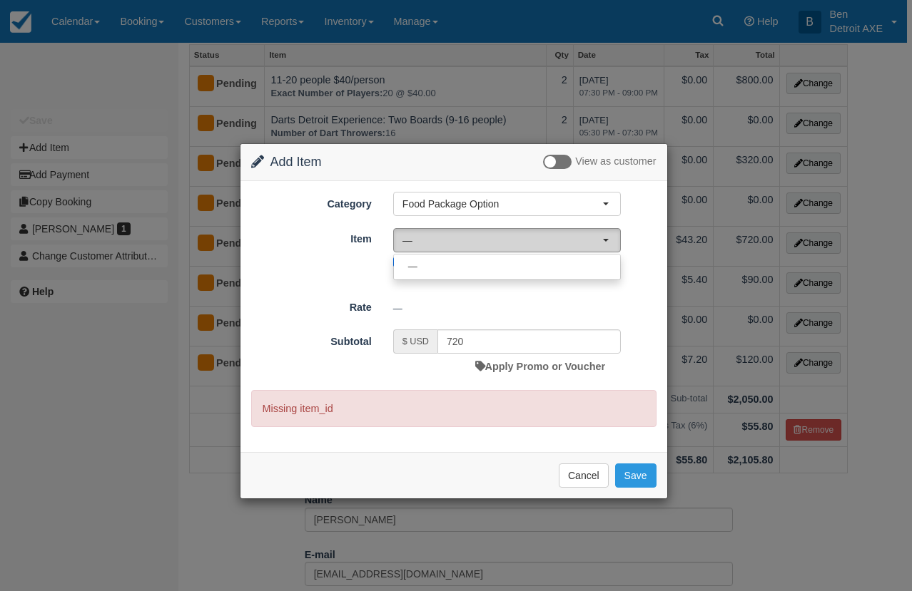
click at [430, 243] on span "—" at bounding box center [502, 240] width 200 height 14
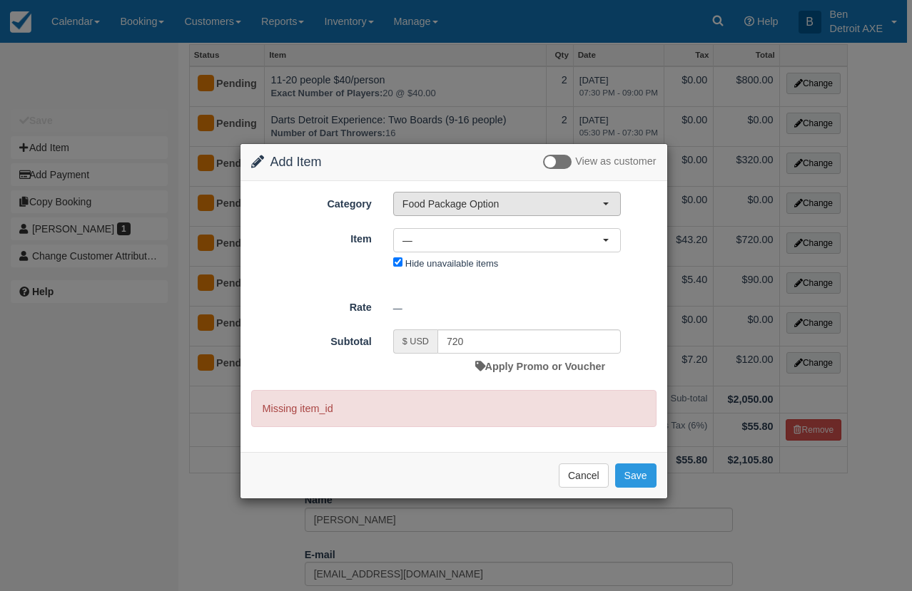
click at [429, 211] on button "Food Package Option" at bounding box center [507, 204] width 228 height 24
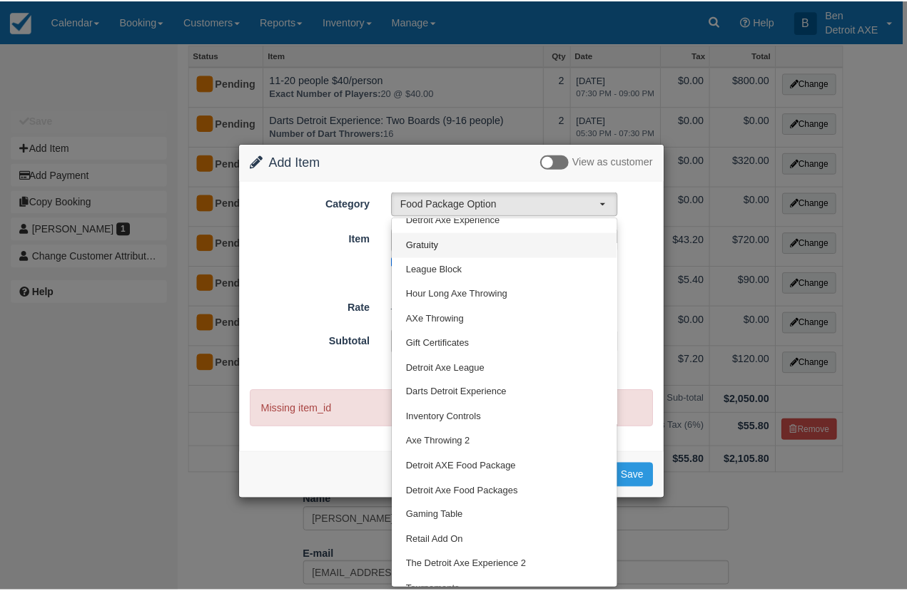
scroll to position [162, 0]
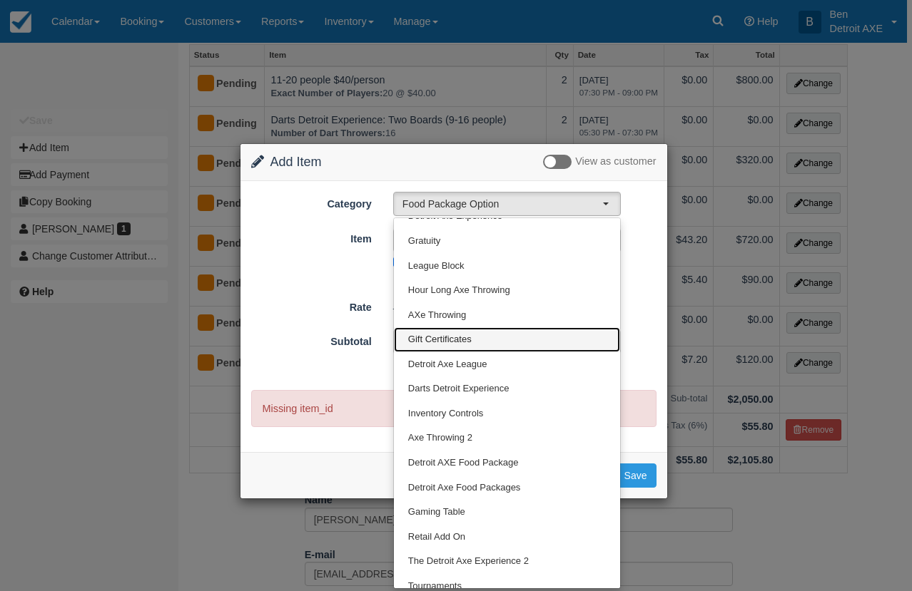
click at [471, 335] on span "Gift Certificates" at bounding box center [440, 340] width 64 height 14
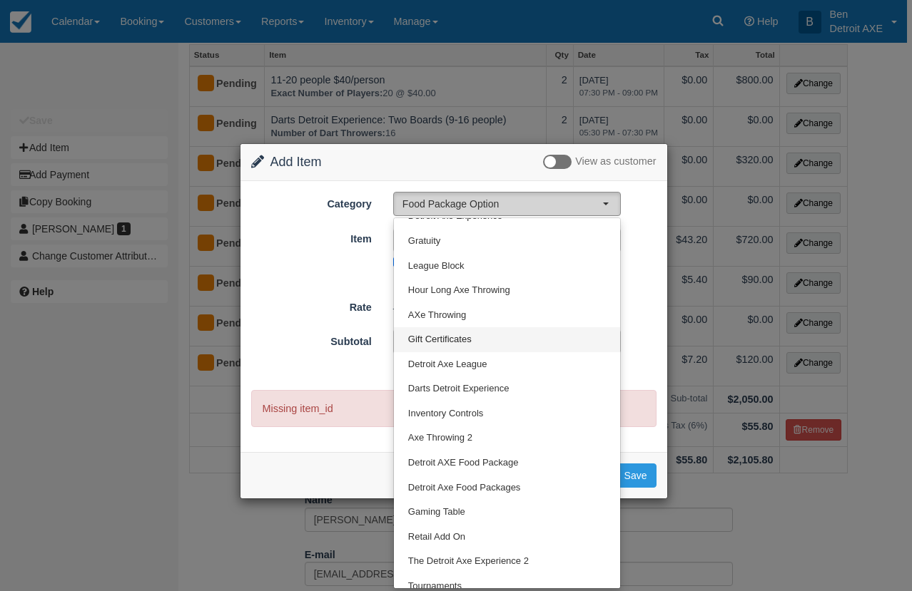
select select "4"
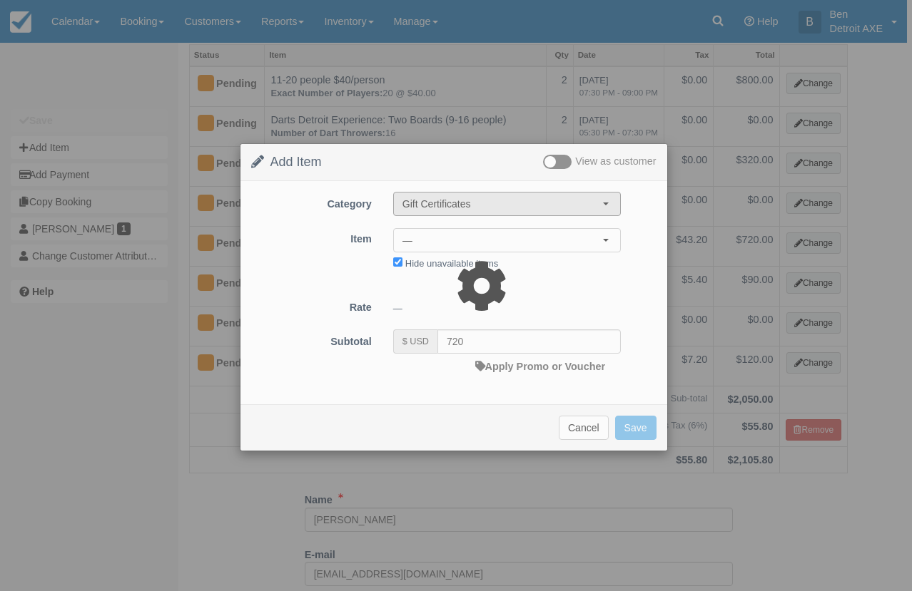
type input "0.00"
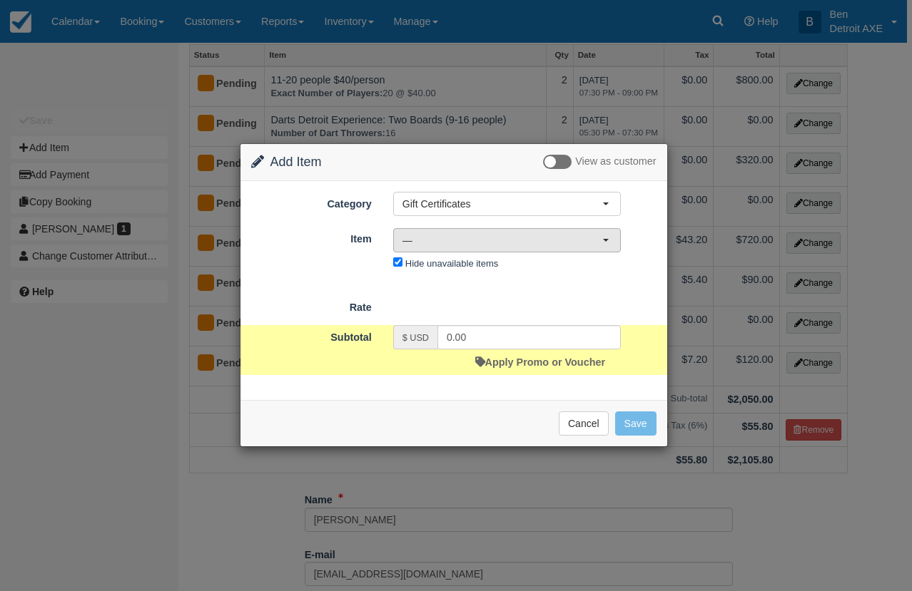
click at [455, 242] on span "—" at bounding box center [502, 240] width 200 height 14
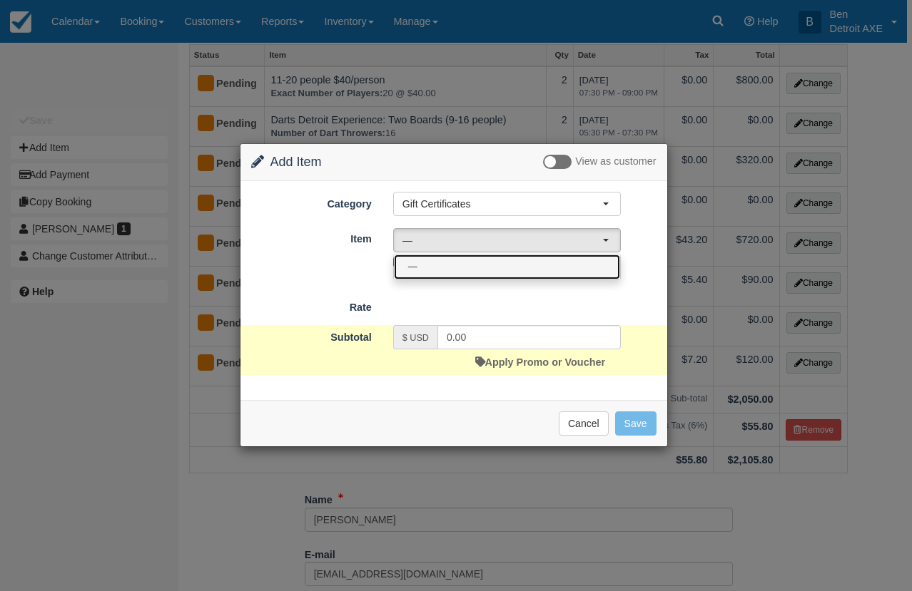
click at [457, 265] on link "—" at bounding box center [507, 267] width 226 height 25
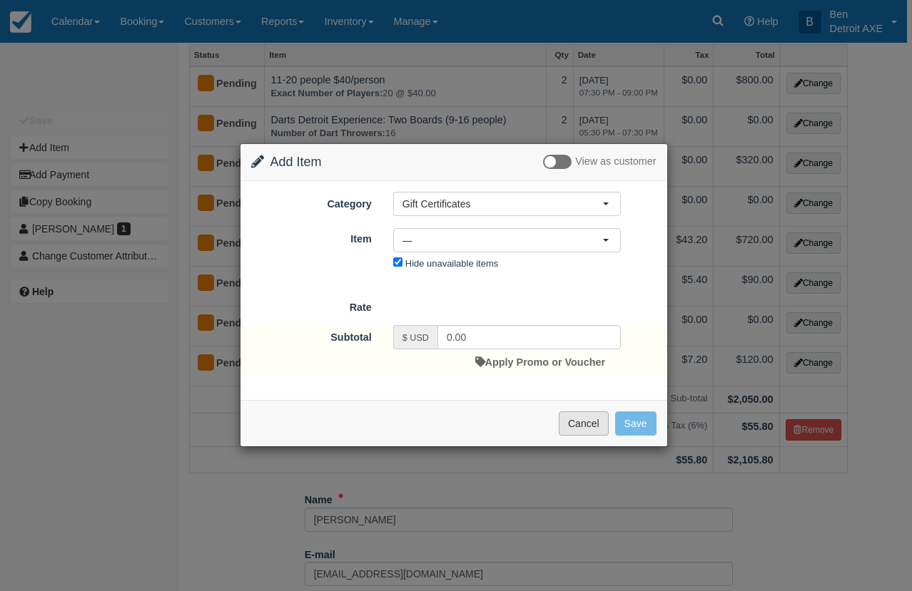
click at [591, 427] on button "Cancel" at bounding box center [584, 424] width 50 height 24
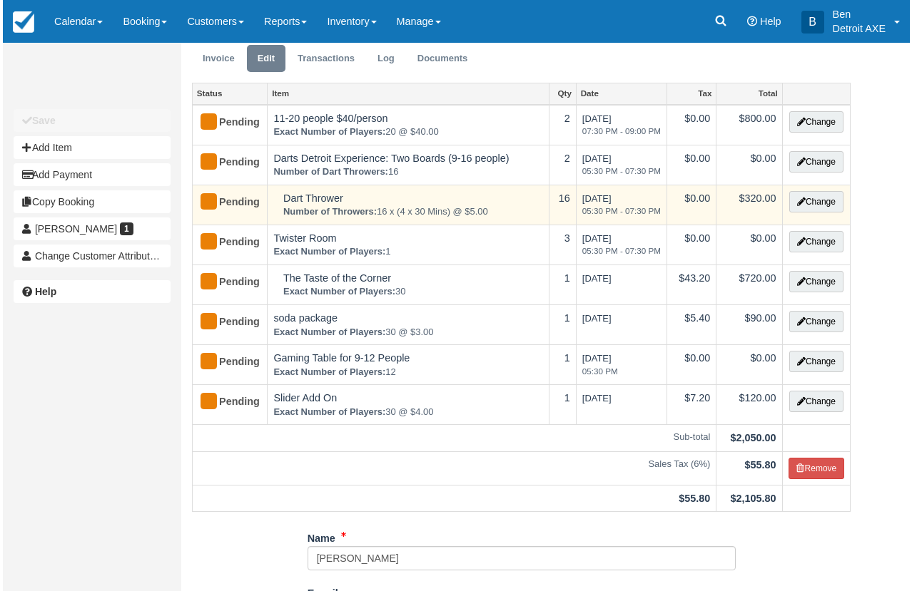
scroll to position [0, 0]
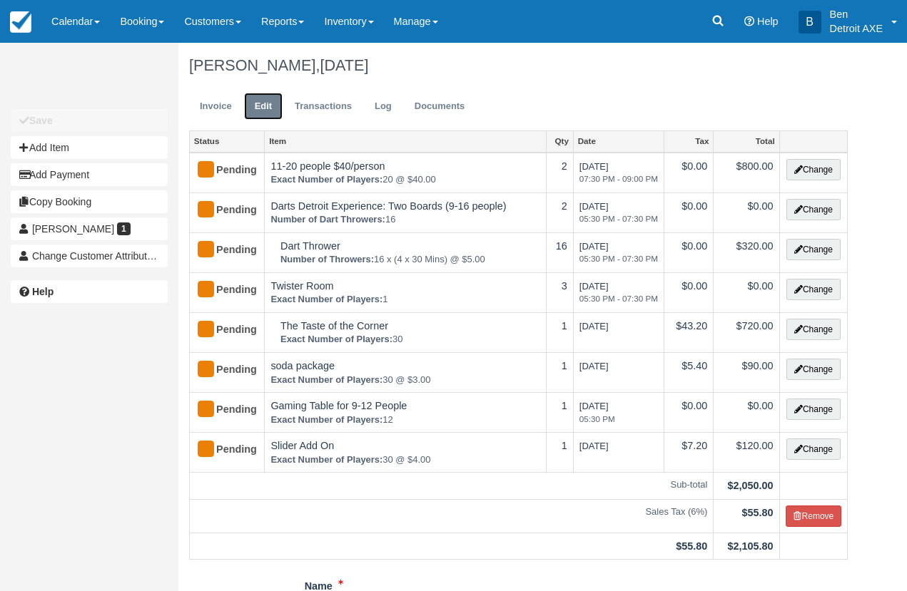
click at [265, 101] on link "Edit" at bounding box center [263, 107] width 39 height 28
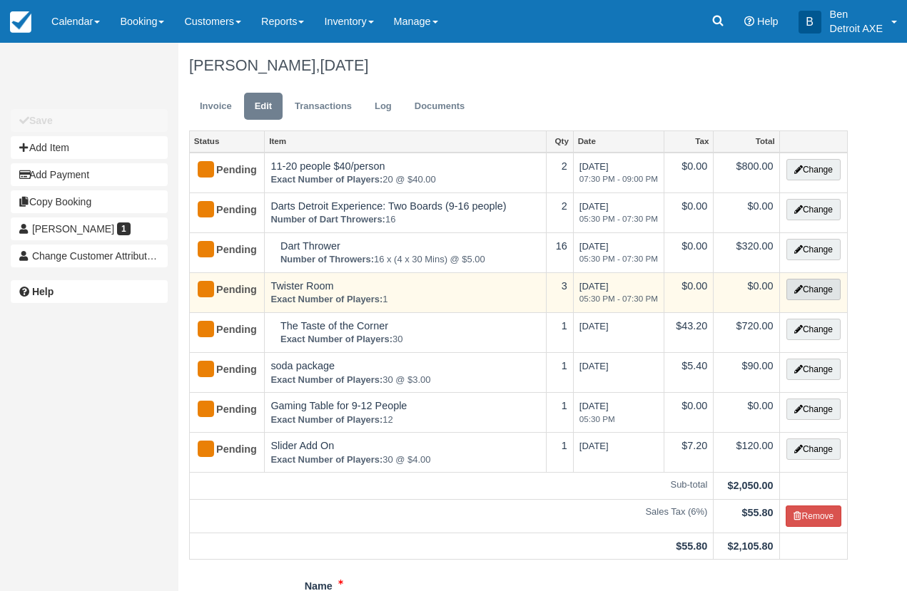
click at [818, 285] on button "Change" at bounding box center [813, 289] width 54 height 21
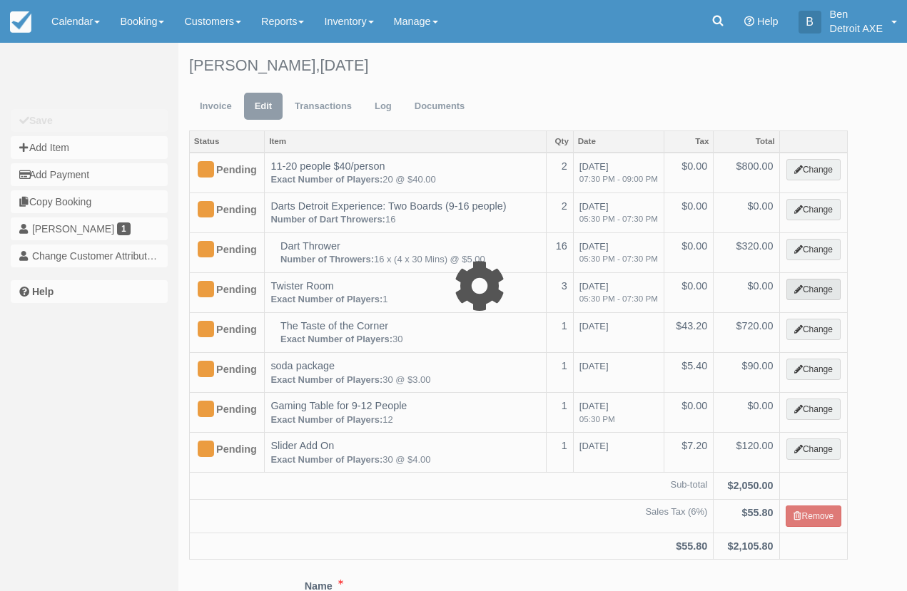
select select "6"
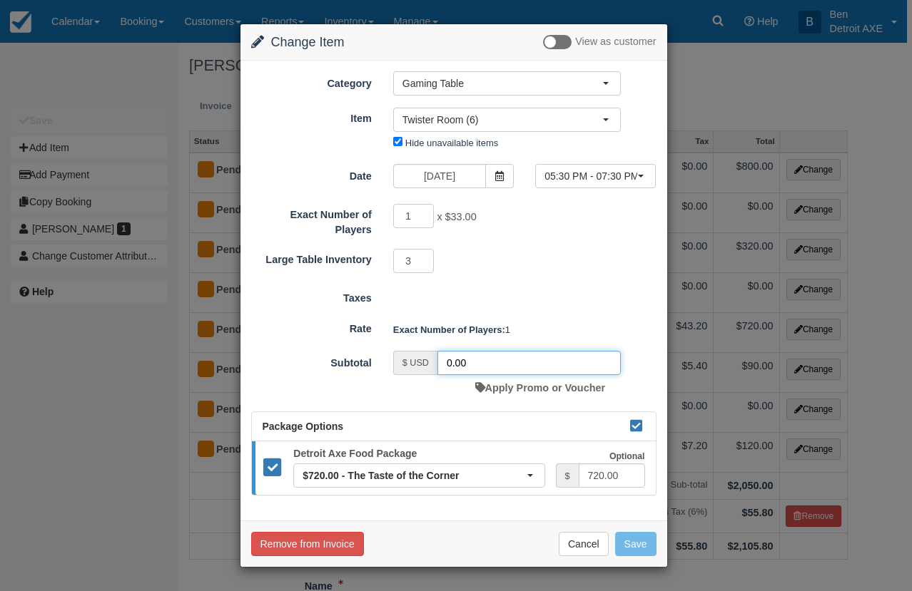
drag, startPoint x: 473, startPoint y: 360, endPoint x: 431, endPoint y: 350, distance: 43.3
click at [431, 351] on div "$ USD 0.00" at bounding box center [507, 363] width 228 height 24
type input "720"
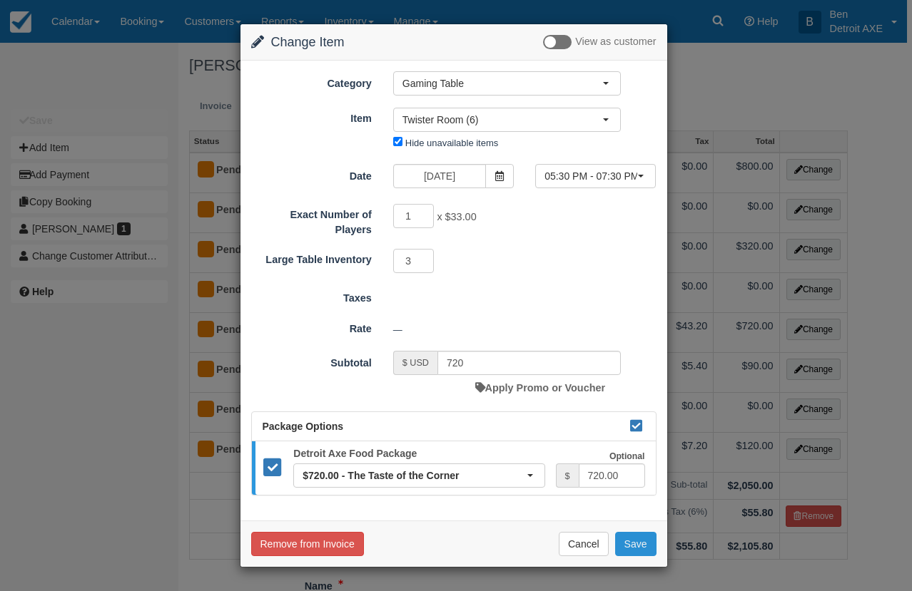
click at [626, 548] on button "Save" at bounding box center [635, 544] width 41 height 24
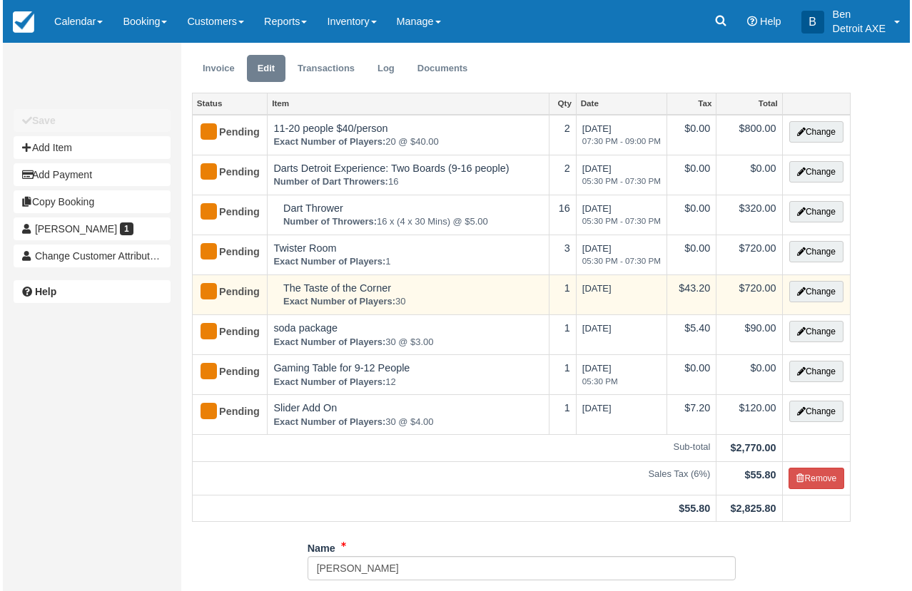
scroll to position [59, 0]
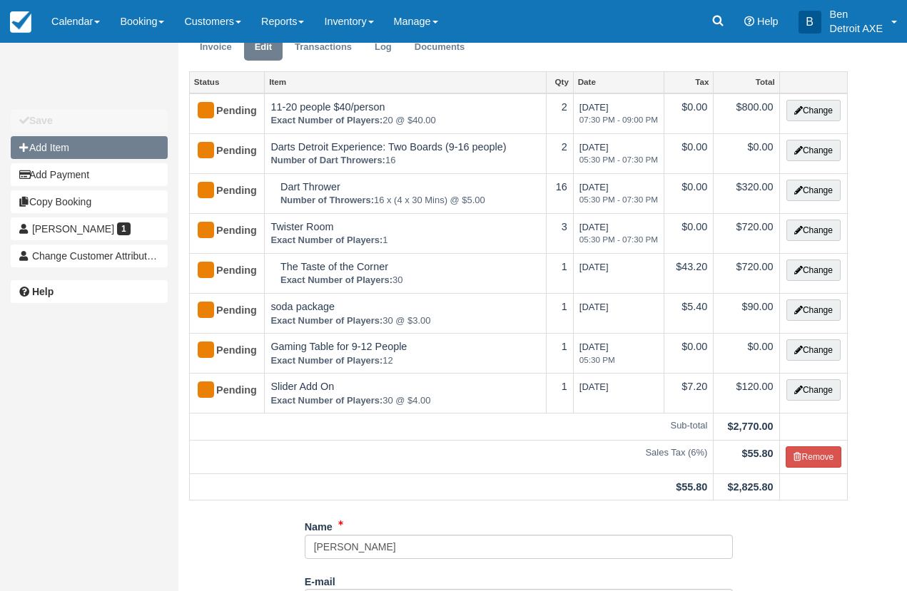
click at [110, 157] on button "Add Item" at bounding box center [89, 147] width 157 height 23
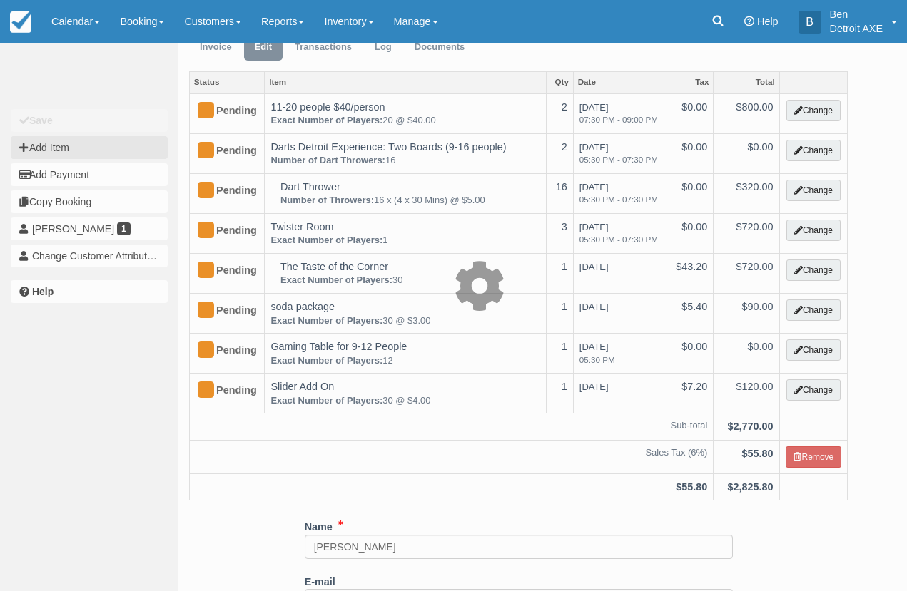
type input "0.00"
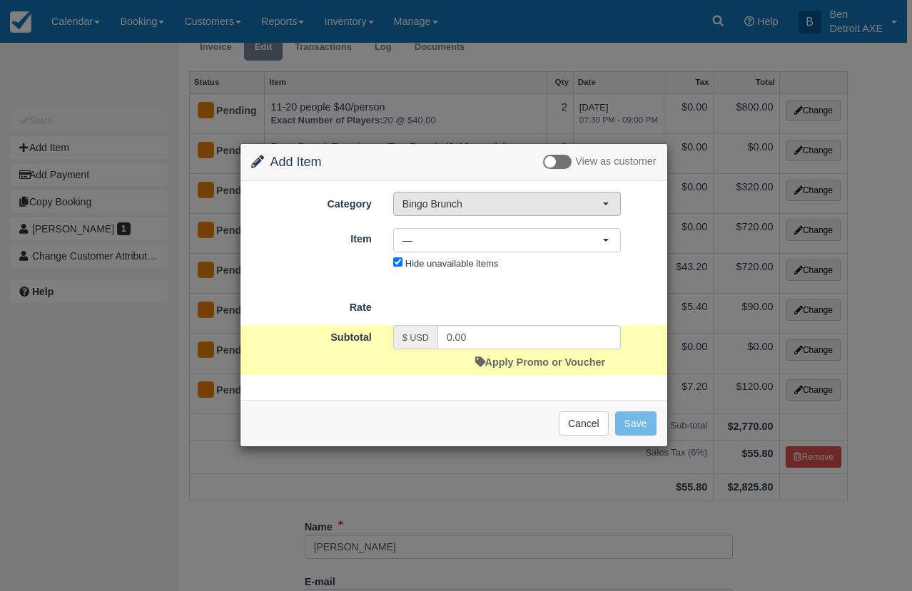
click at [514, 197] on span "Bingo Brunch" at bounding box center [502, 204] width 200 height 14
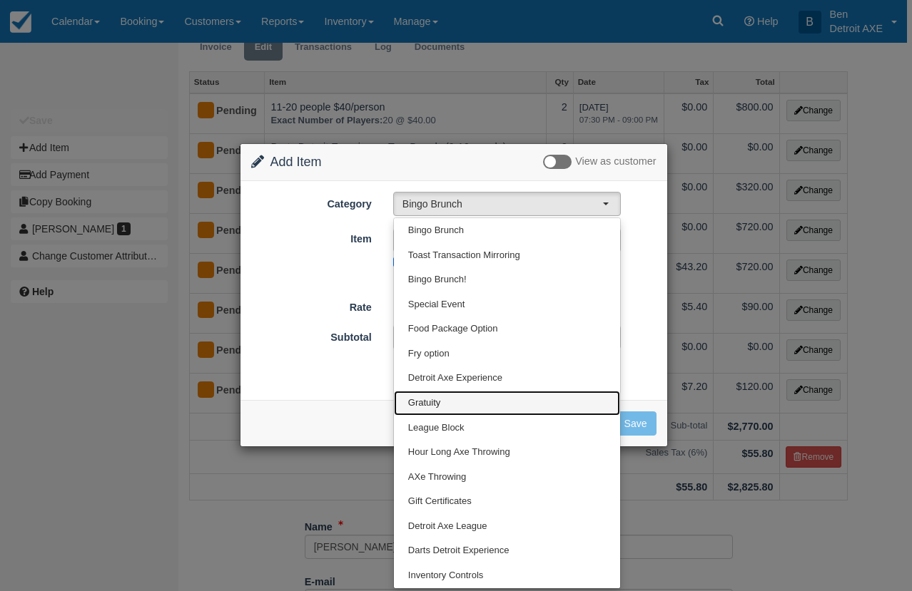
click at [435, 408] on span "Gratuity" at bounding box center [424, 404] width 33 height 14
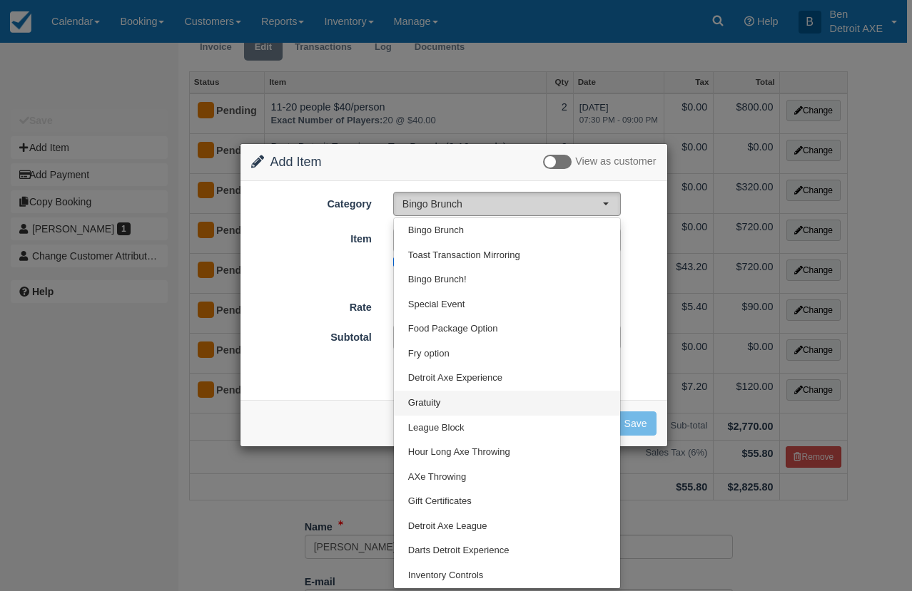
select select "15"
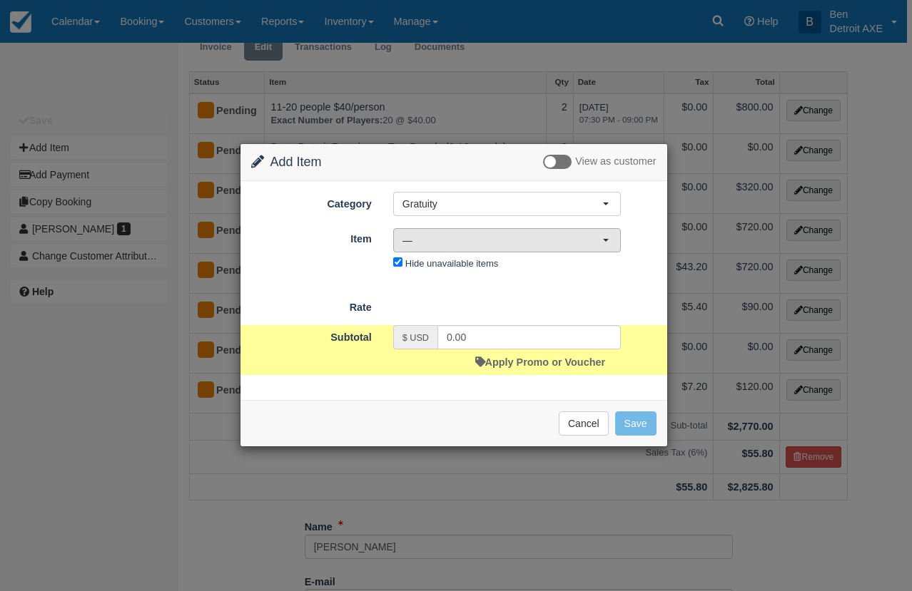
click at [453, 235] on span "—" at bounding box center [502, 240] width 200 height 14
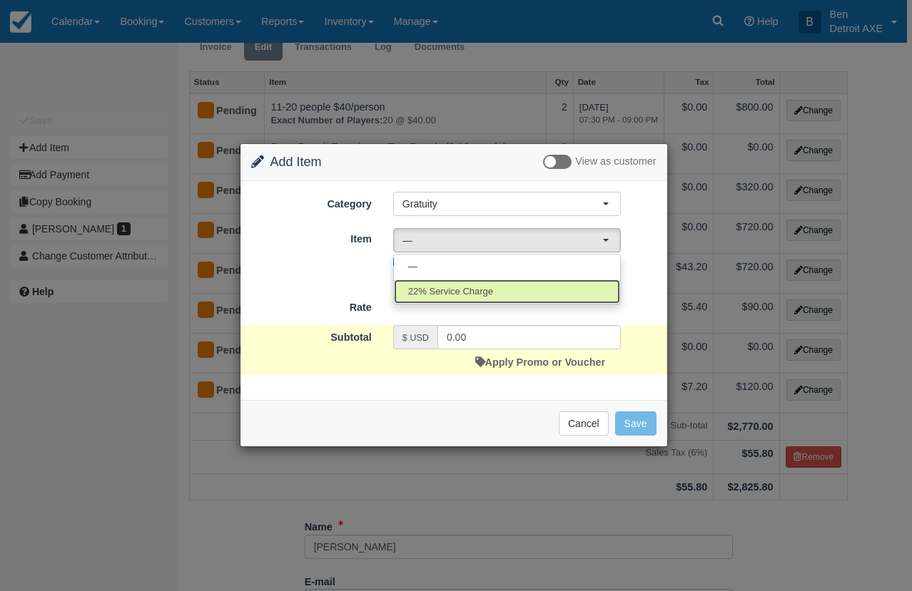
click at [466, 293] on span "22% Service Charge" at bounding box center [450, 292] width 85 height 14
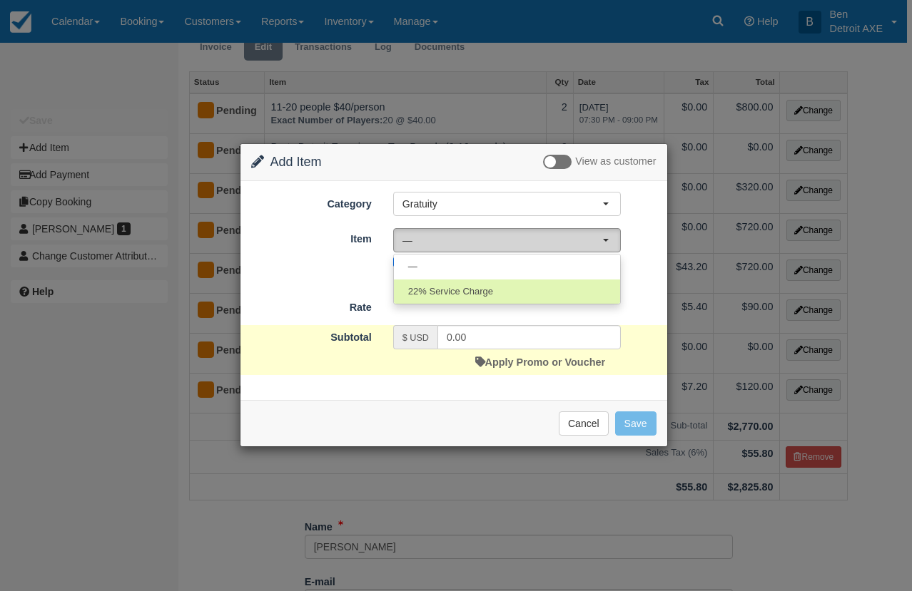
select select "217"
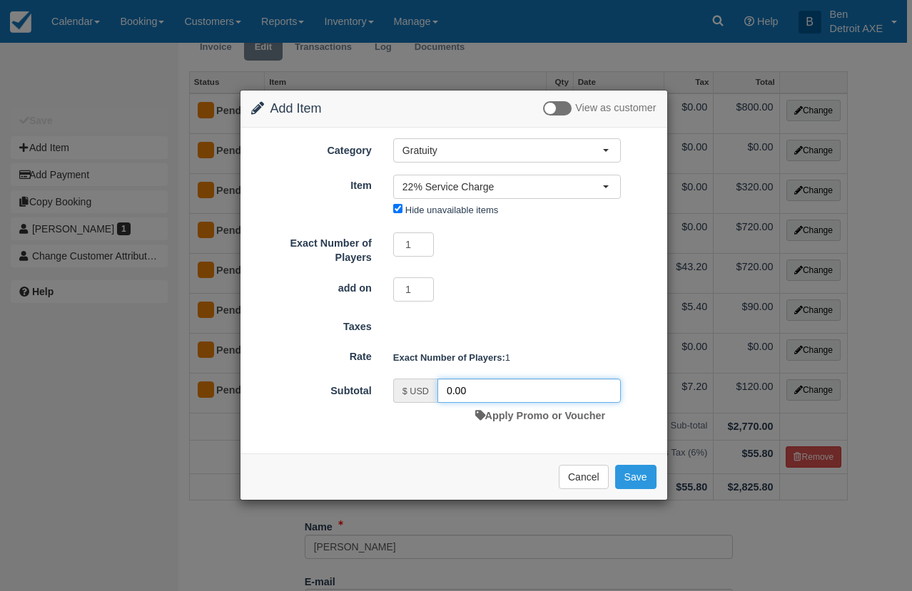
drag, startPoint x: 480, startPoint y: 395, endPoint x: 434, endPoint y: 389, distance: 46.8
click at [434, 389] on div "$ USD 0.00" at bounding box center [507, 391] width 228 height 24
type input "609.40"
click at [643, 482] on button "Save" at bounding box center [635, 477] width 41 height 24
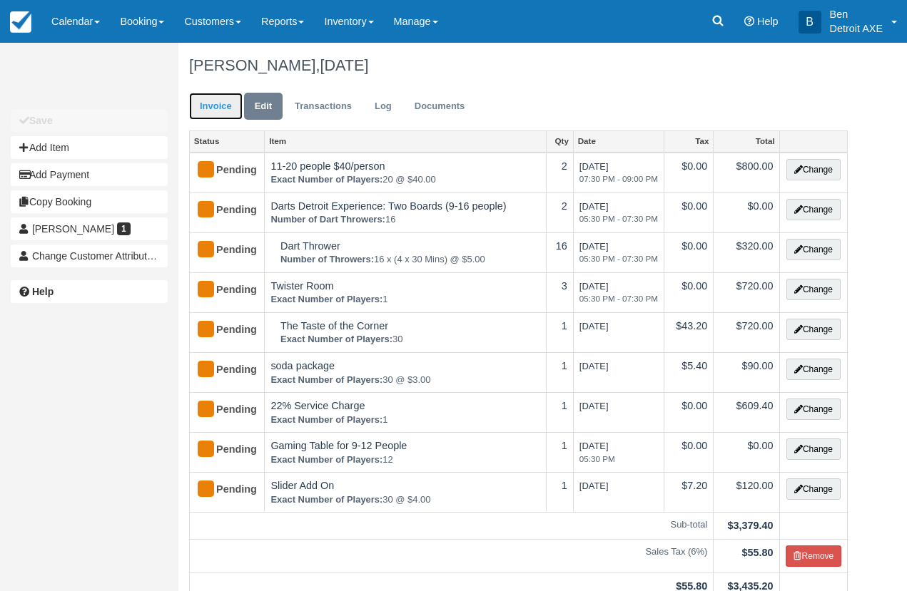
click at [218, 113] on link "Invoice" at bounding box center [216, 107] width 54 height 28
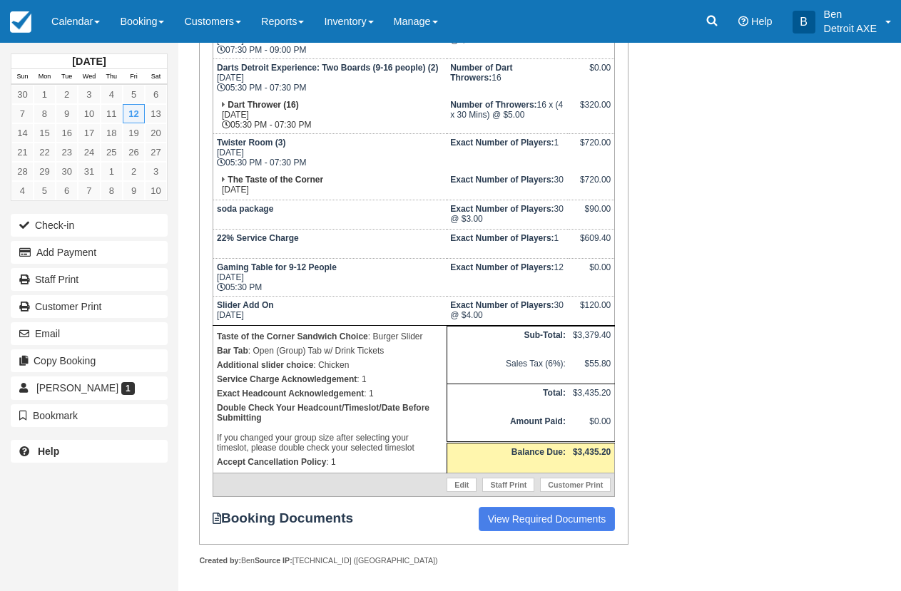
scroll to position [338, 0]
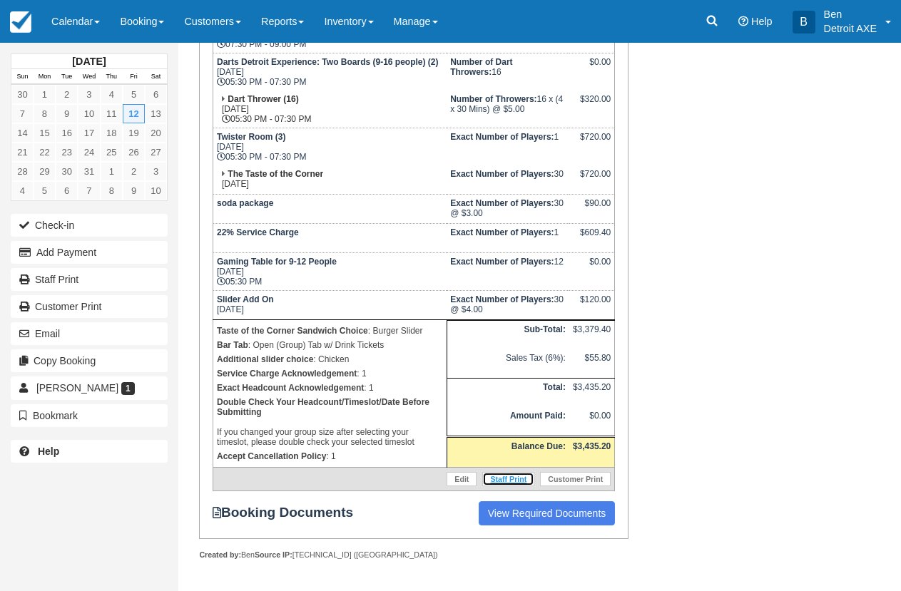
click at [514, 483] on link "Staff Print" at bounding box center [508, 479] width 52 height 14
